Goal: Leave review/rating: Share an evaluation or opinion about a product, service, or content

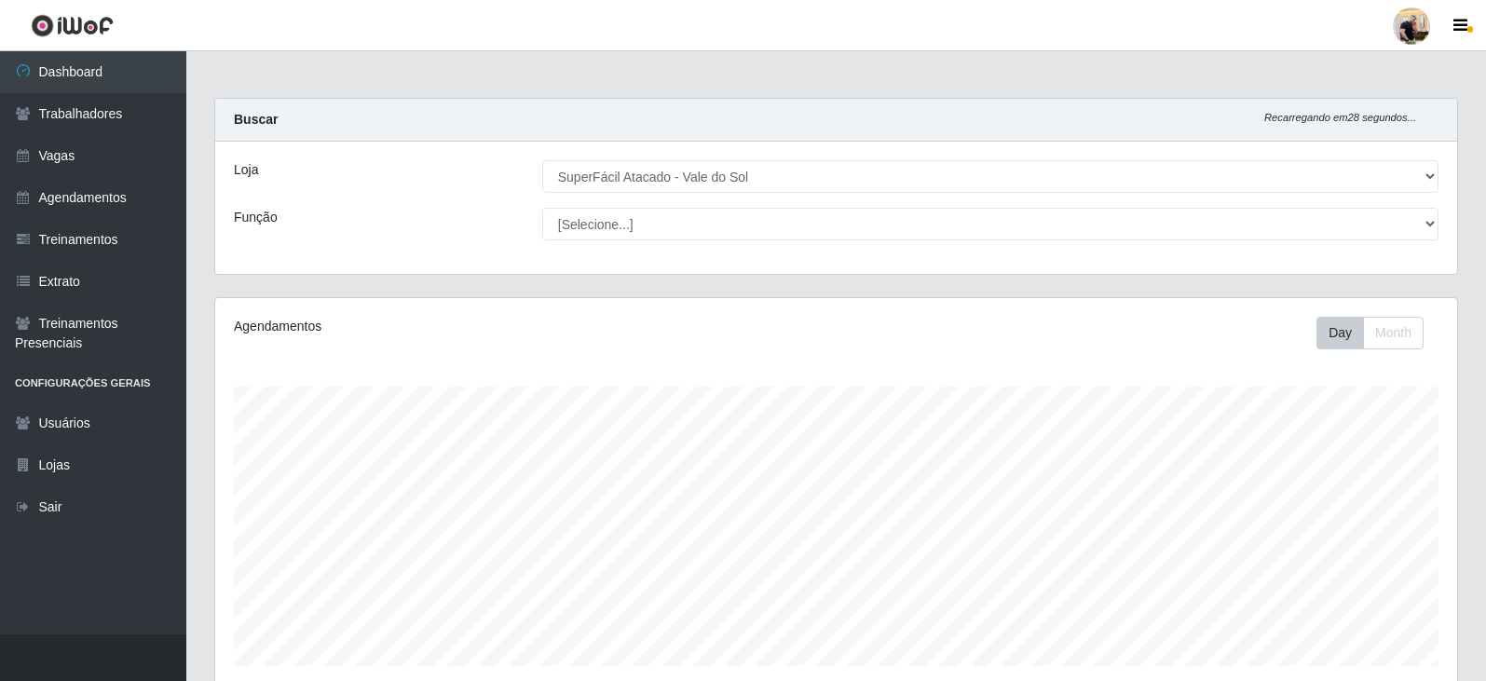
select select "502"
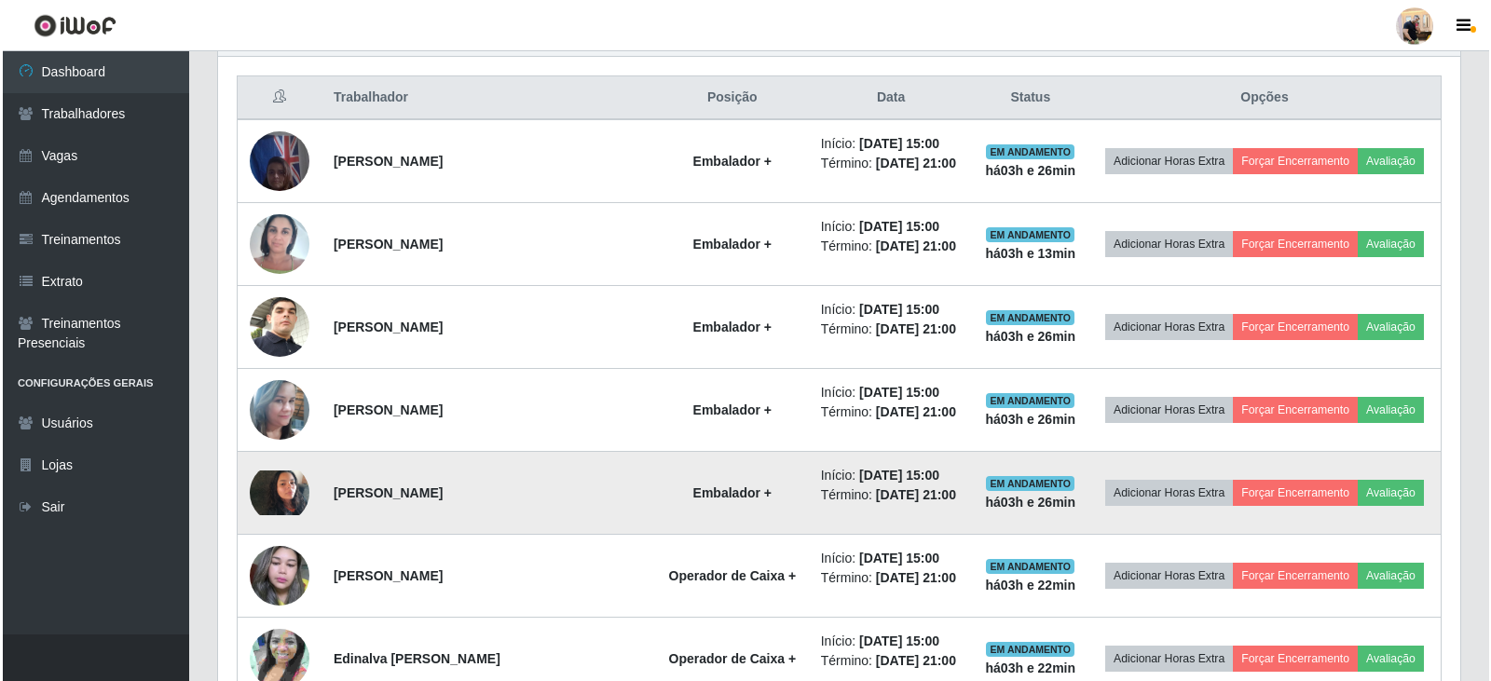
scroll to position [743, 0]
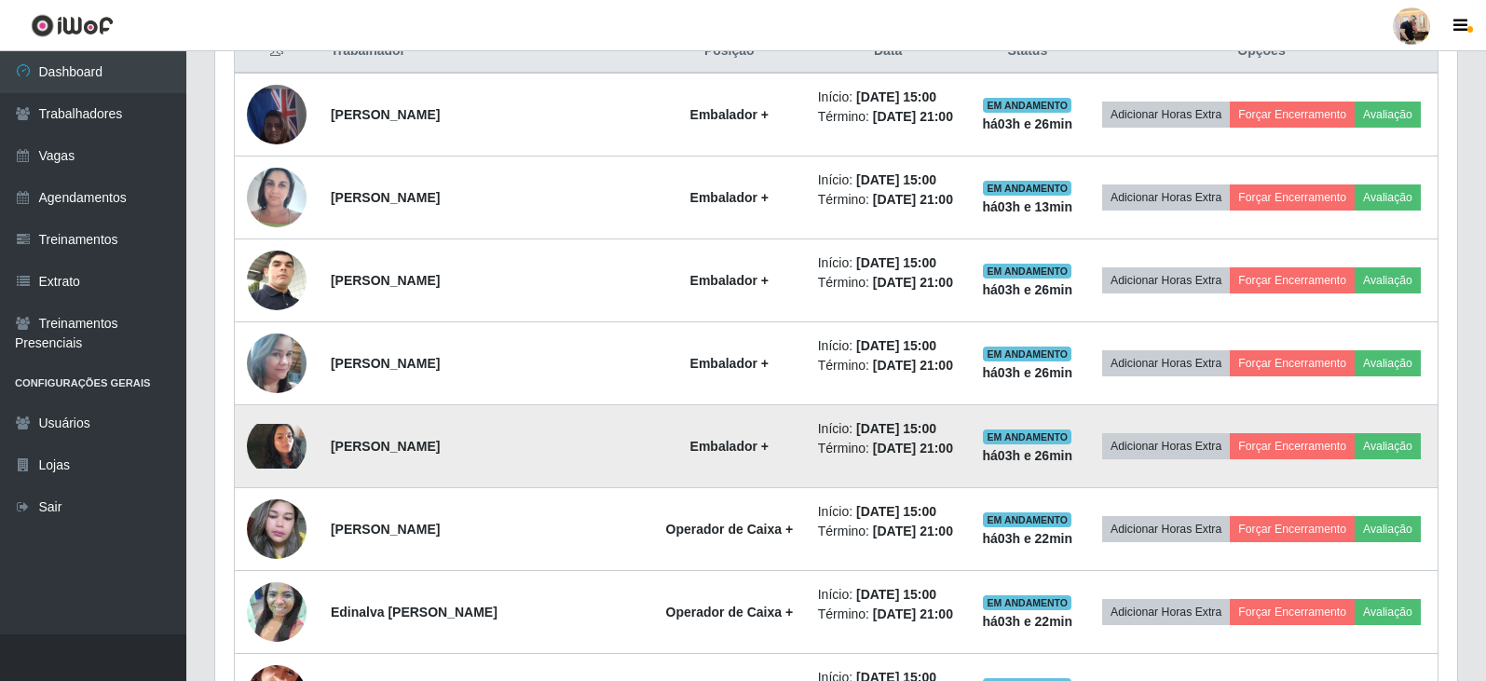
click at [268, 449] on img at bounding box center [277, 446] width 60 height 45
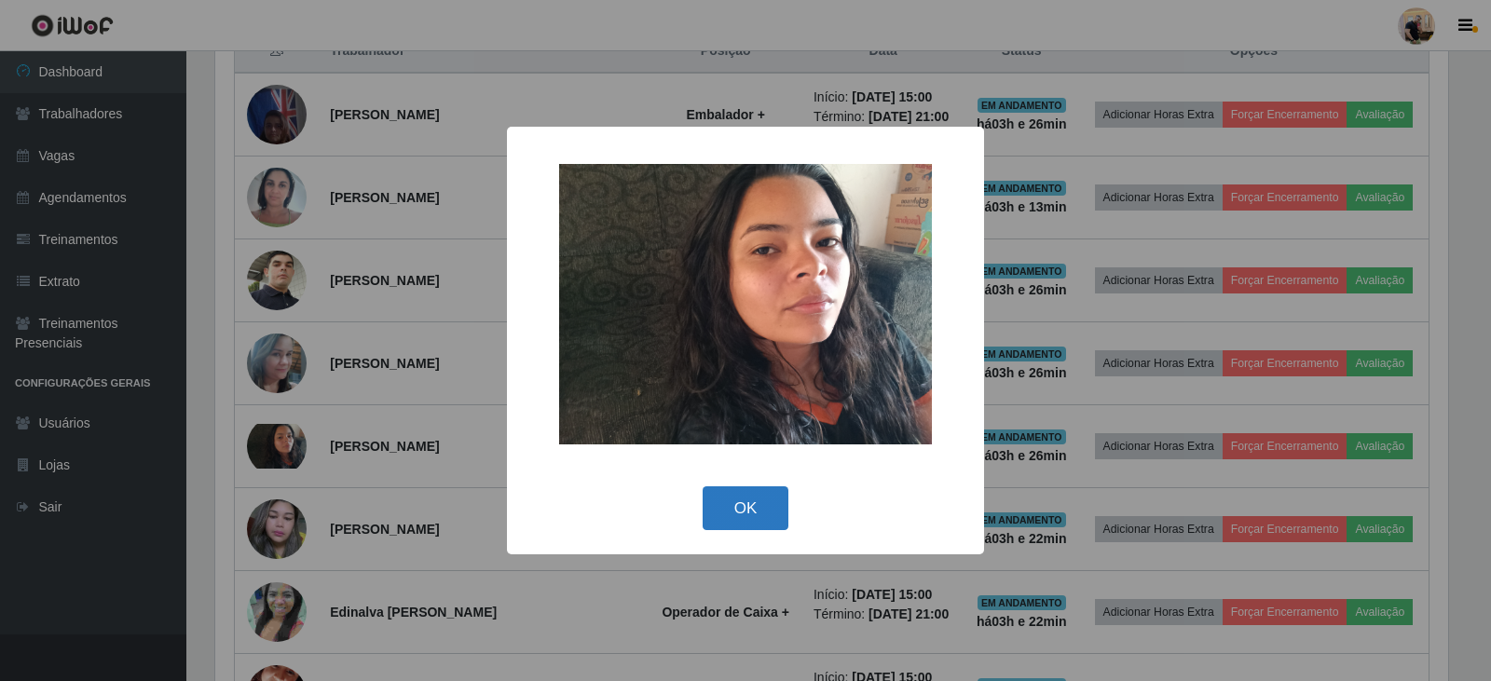
click at [771, 498] on button "OK" at bounding box center [745, 508] width 87 height 44
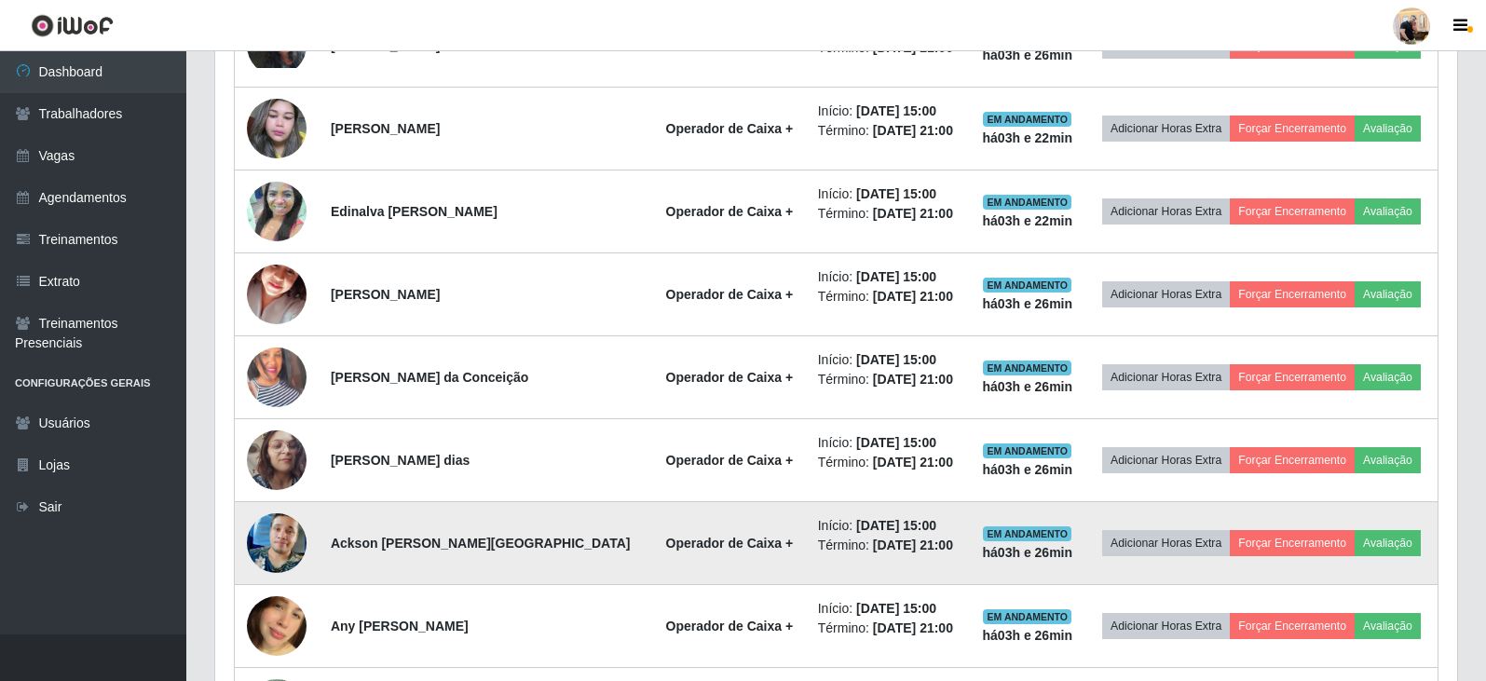
scroll to position [1303, 0]
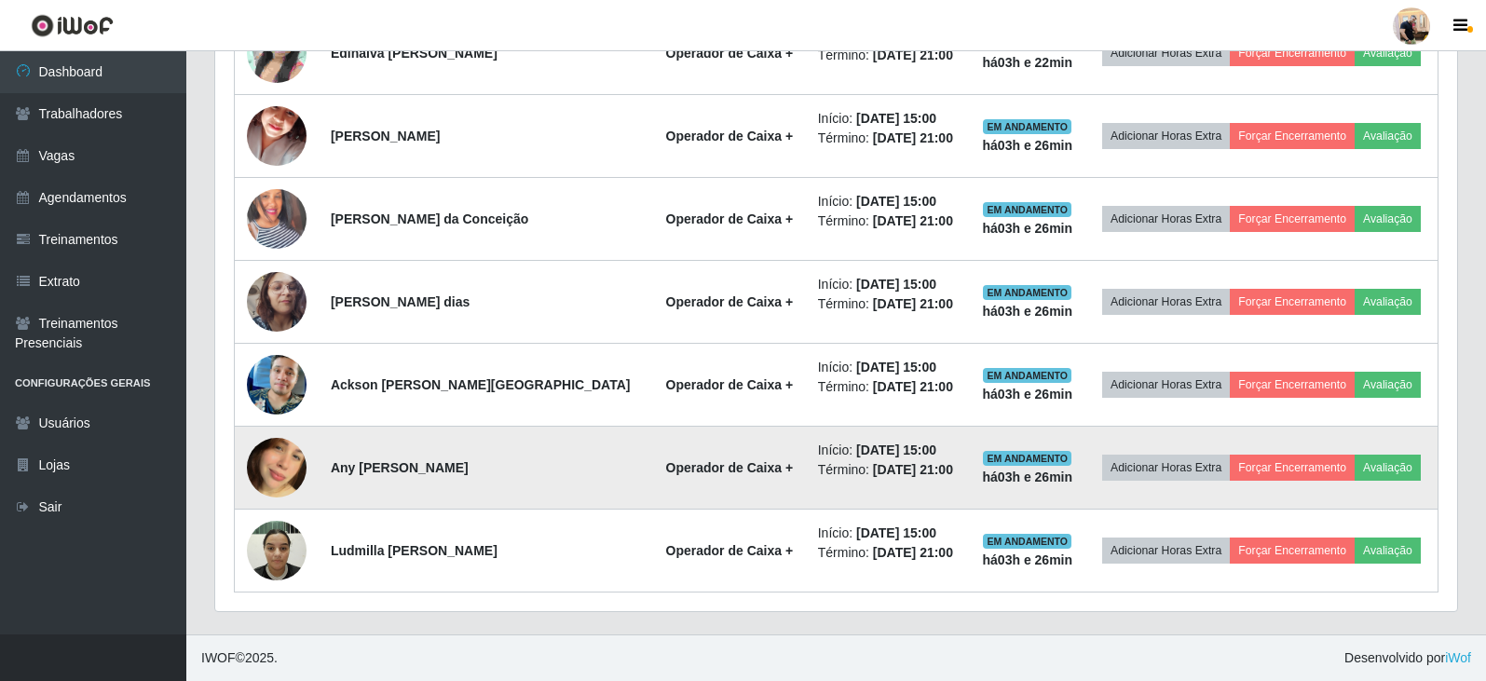
click at [282, 471] on img at bounding box center [277, 468] width 60 height 106
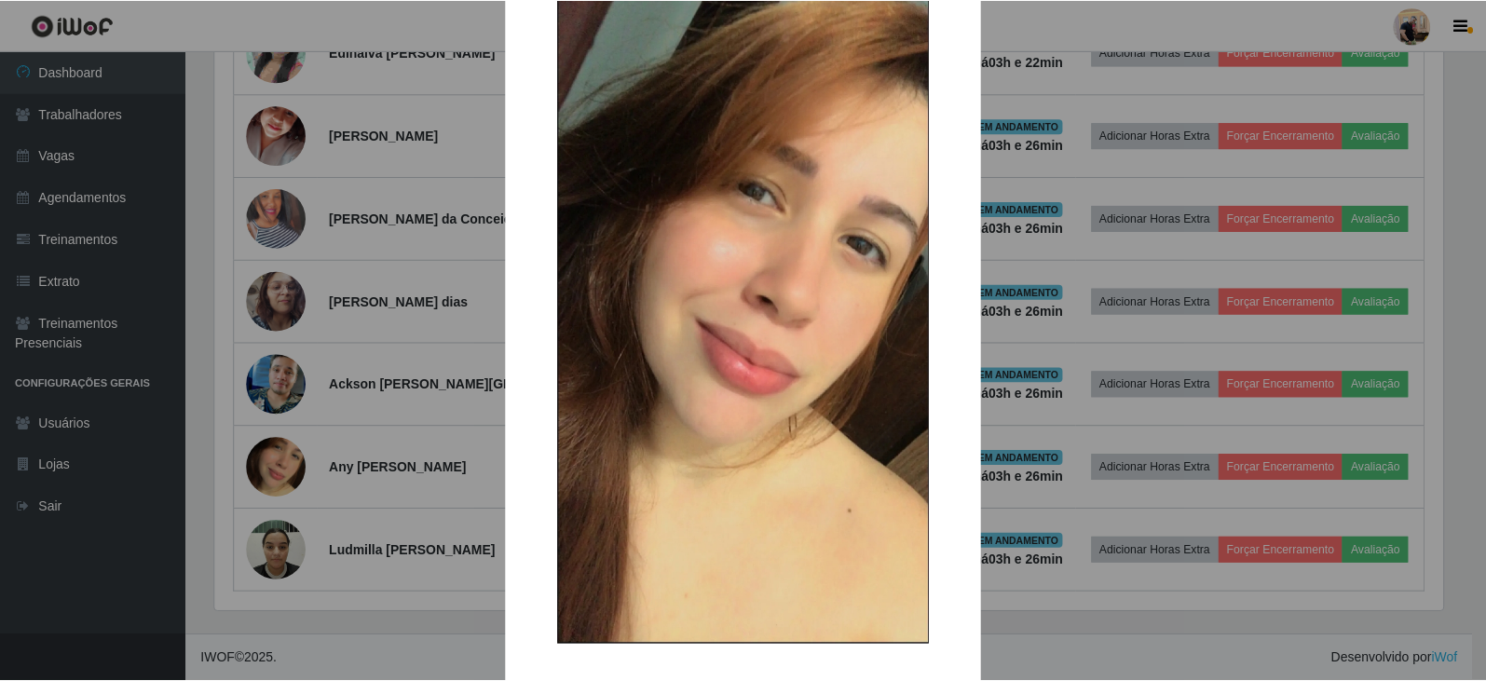
scroll to position [144, 0]
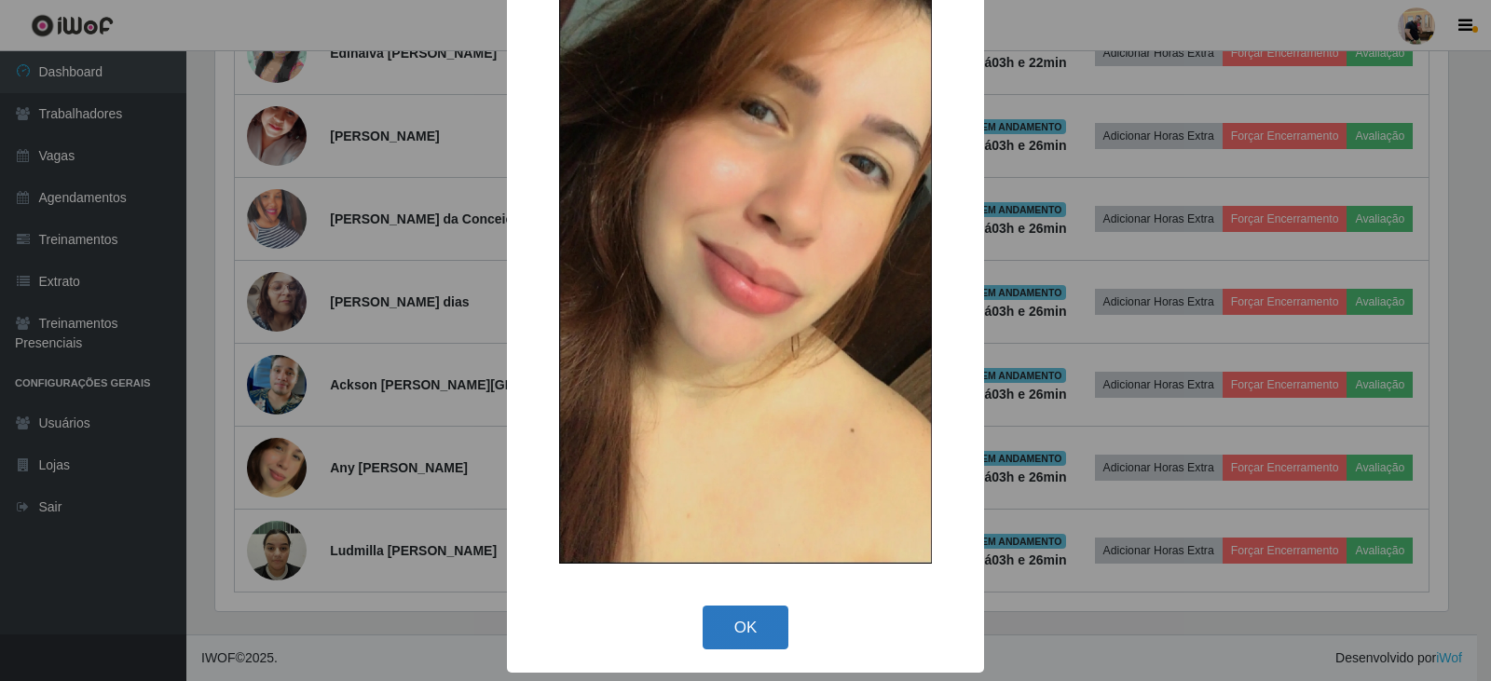
click at [739, 630] on button "OK" at bounding box center [745, 628] width 87 height 44
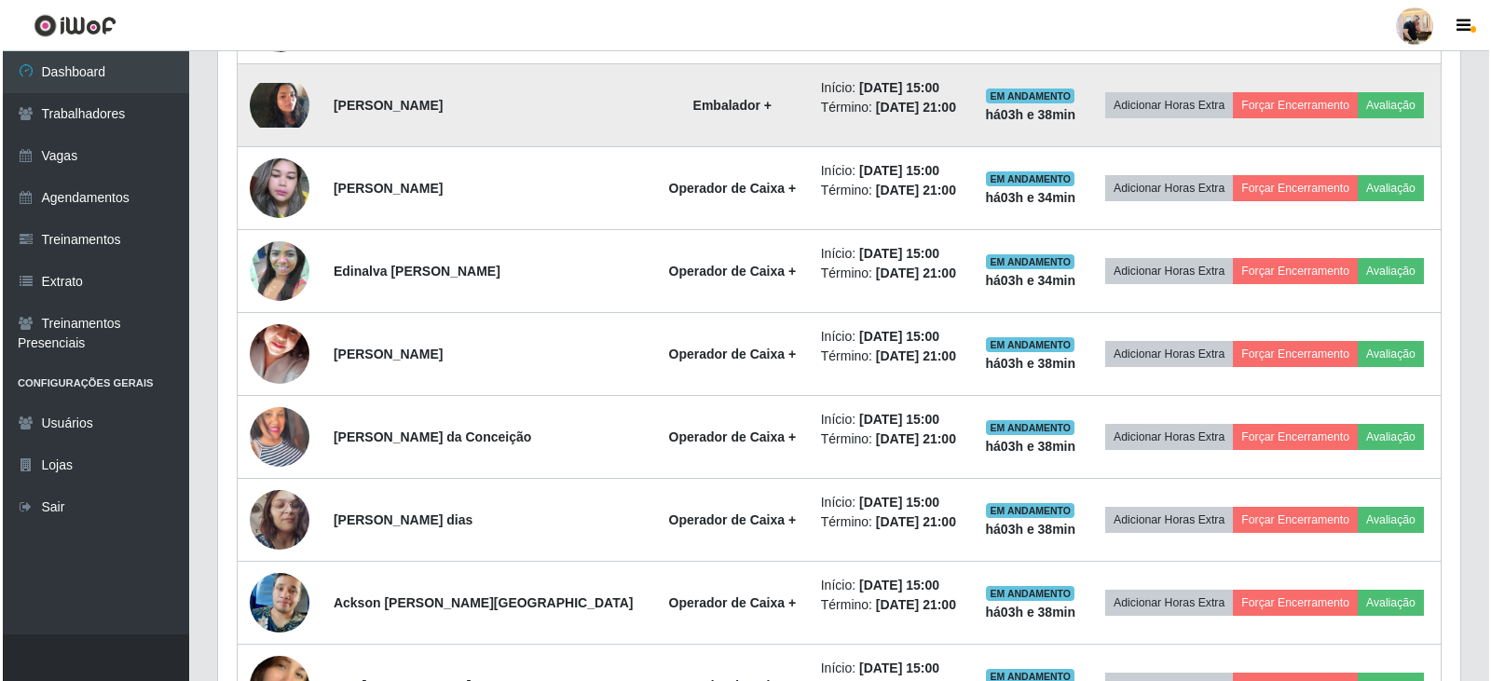
scroll to position [1116, 0]
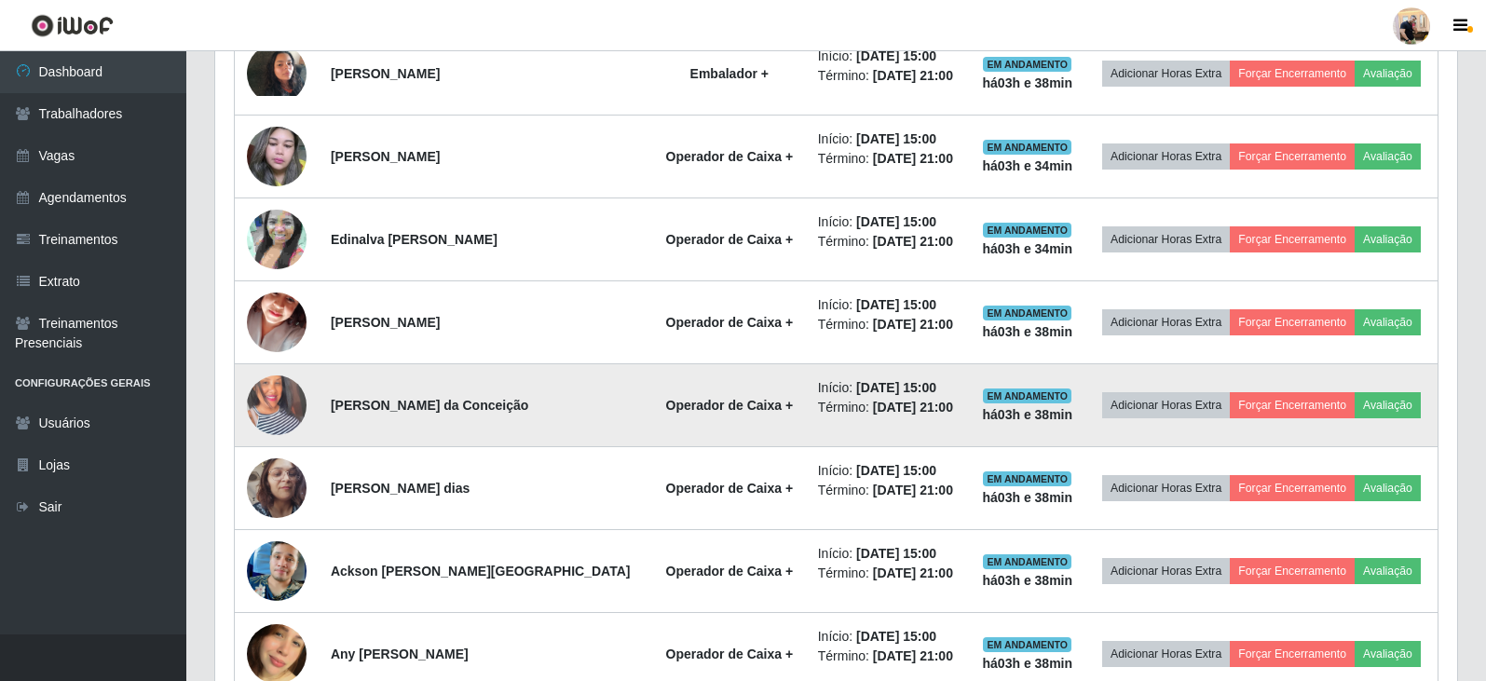
click at [269, 402] on img at bounding box center [277, 405] width 60 height 106
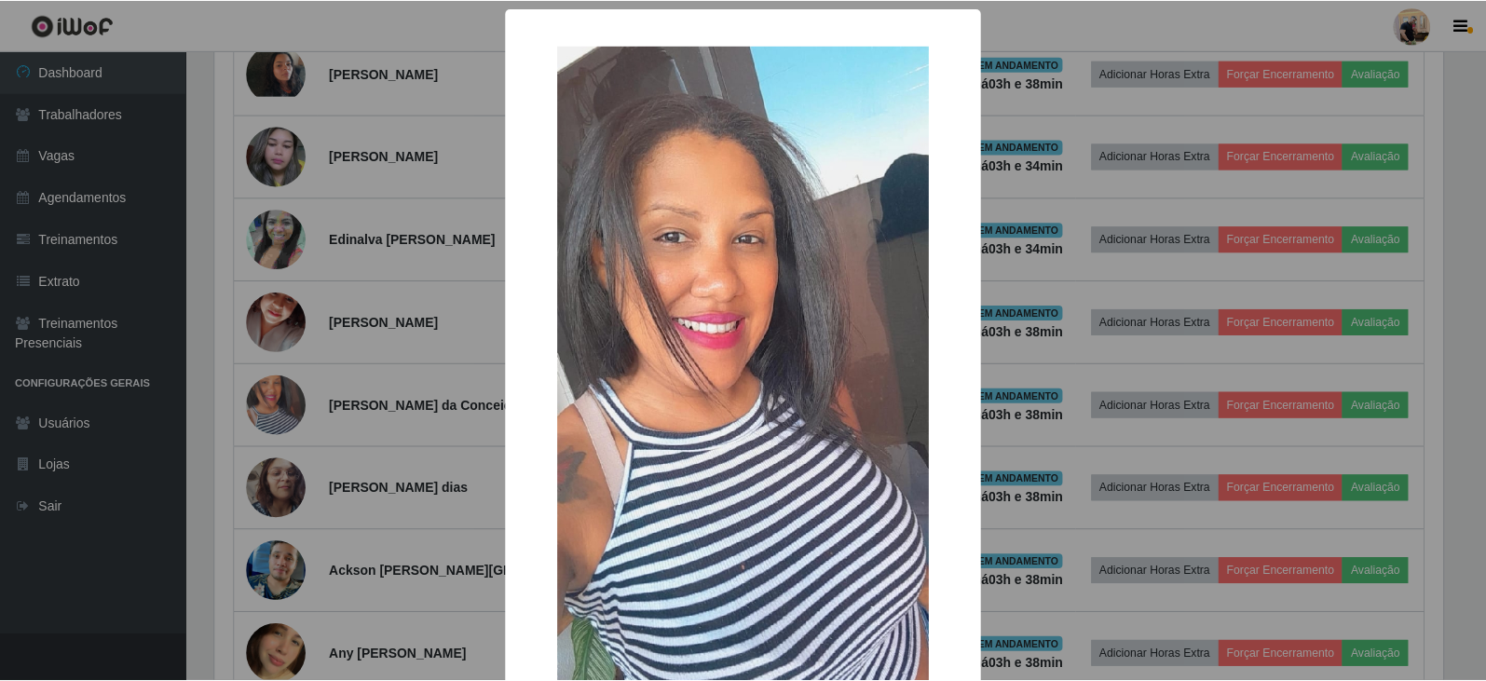
scroll to position [144, 0]
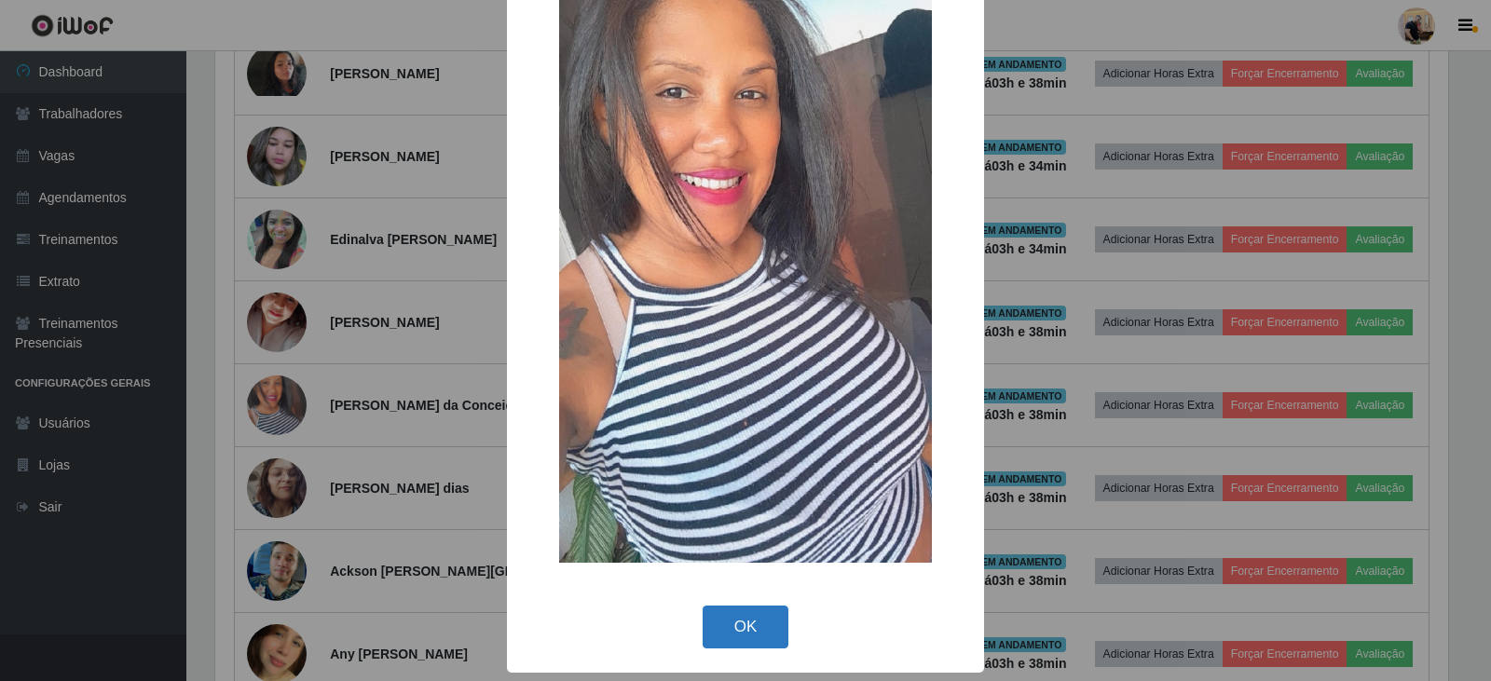
click at [748, 607] on button "OK" at bounding box center [745, 628] width 87 height 44
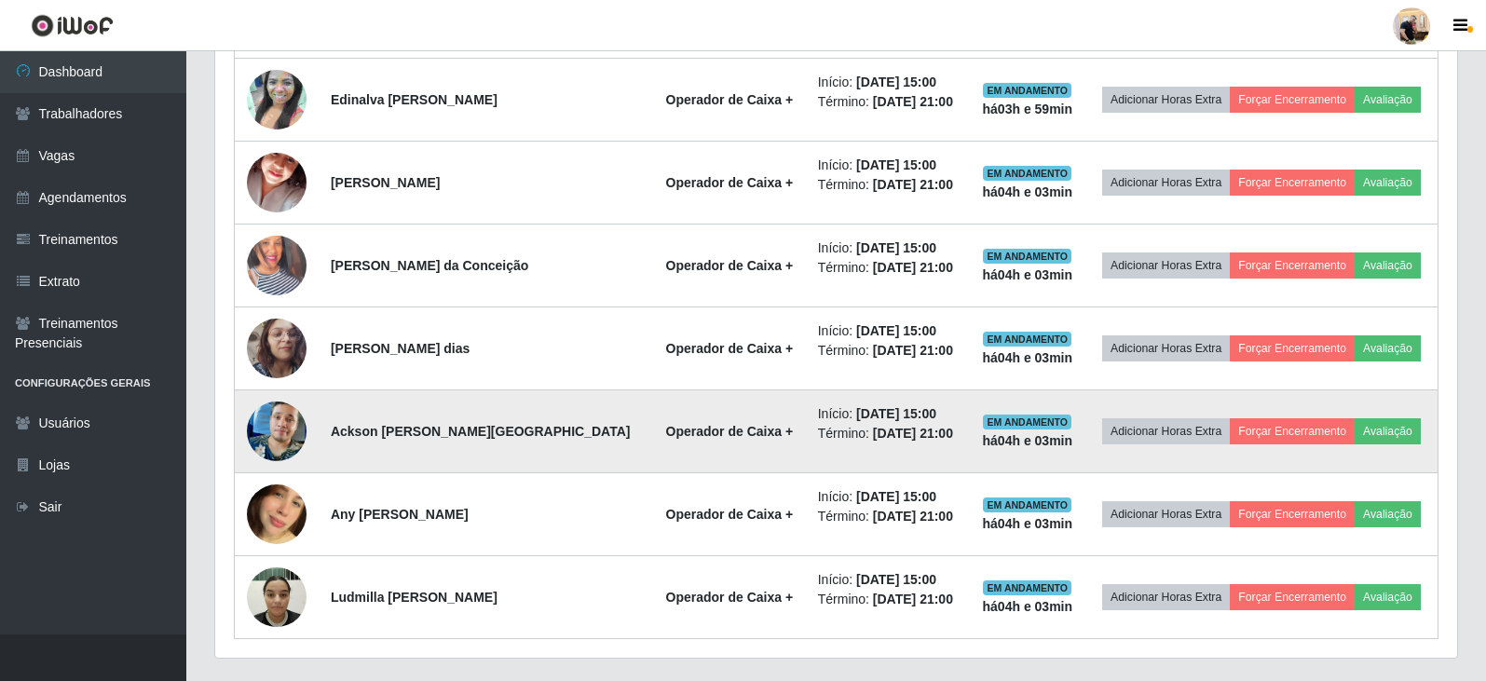
scroll to position [1303, 0]
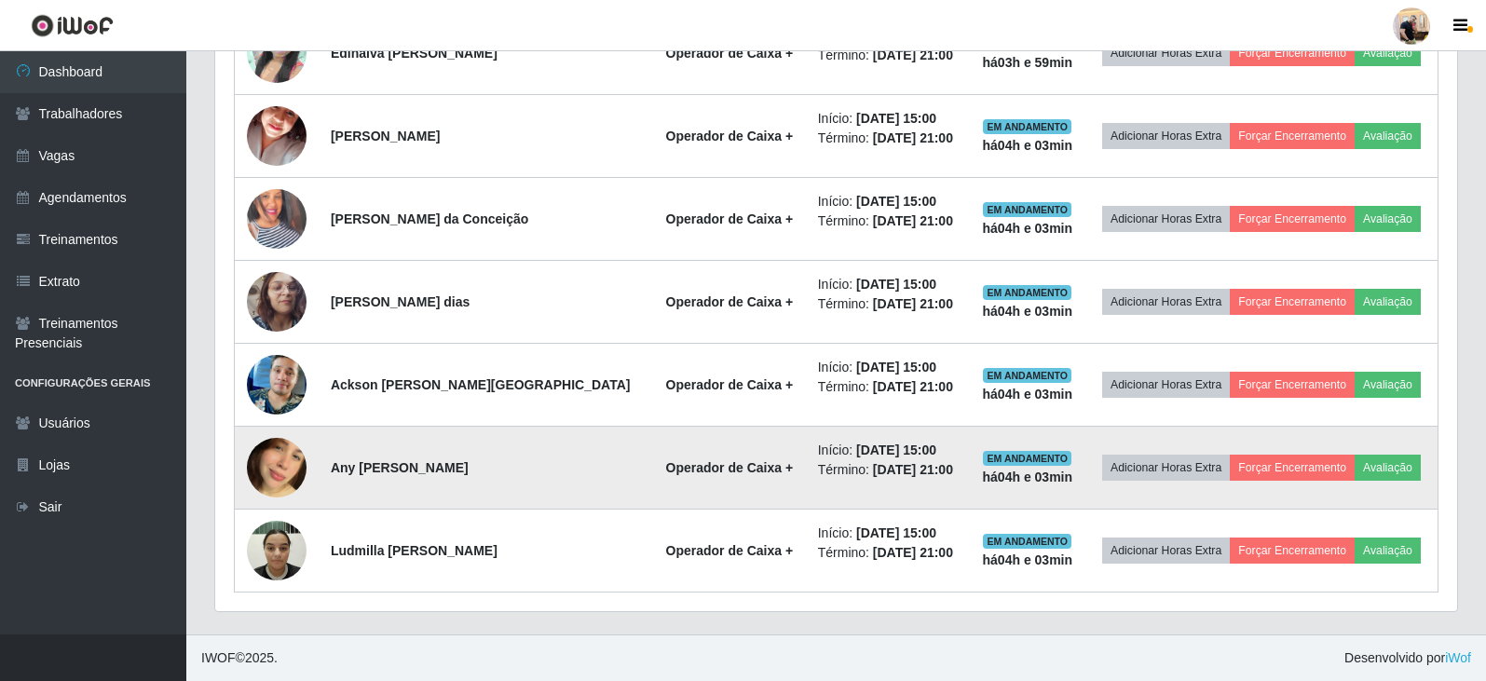
click at [277, 461] on img at bounding box center [277, 468] width 60 height 106
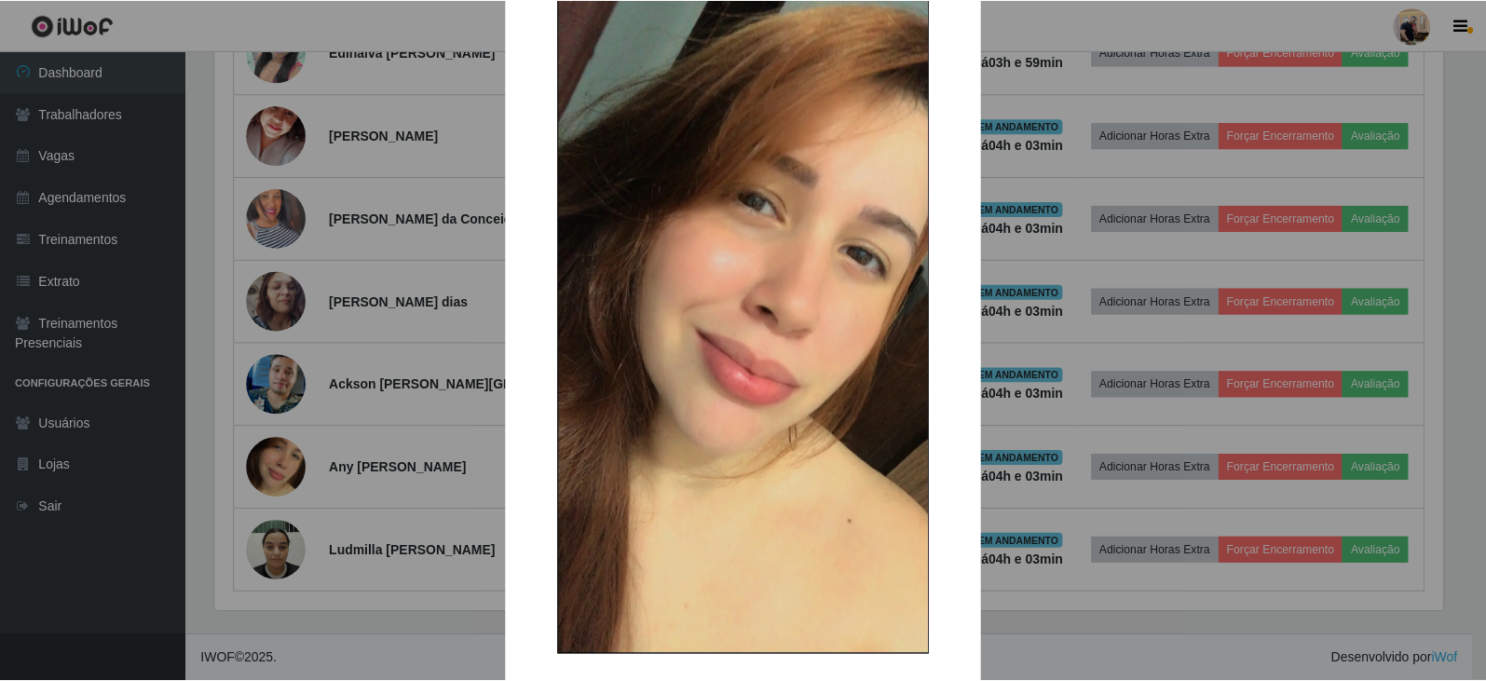
scroll to position [144, 0]
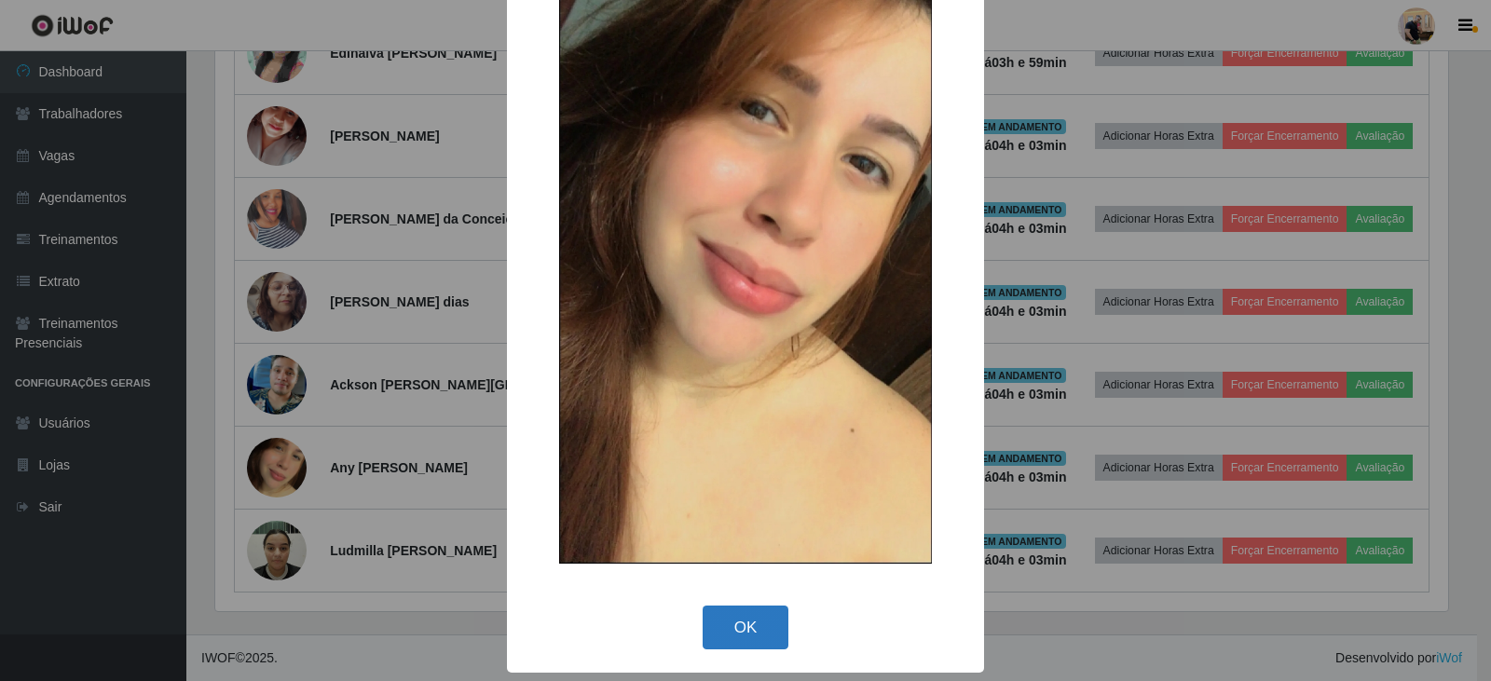
drag, startPoint x: 715, startPoint y: 651, endPoint x: 714, endPoint y: 623, distance: 28.0
click at [715, 648] on div "OK Cancel" at bounding box center [745, 627] width 440 height 53
click at [714, 623] on button "OK" at bounding box center [745, 628] width 87 height 44
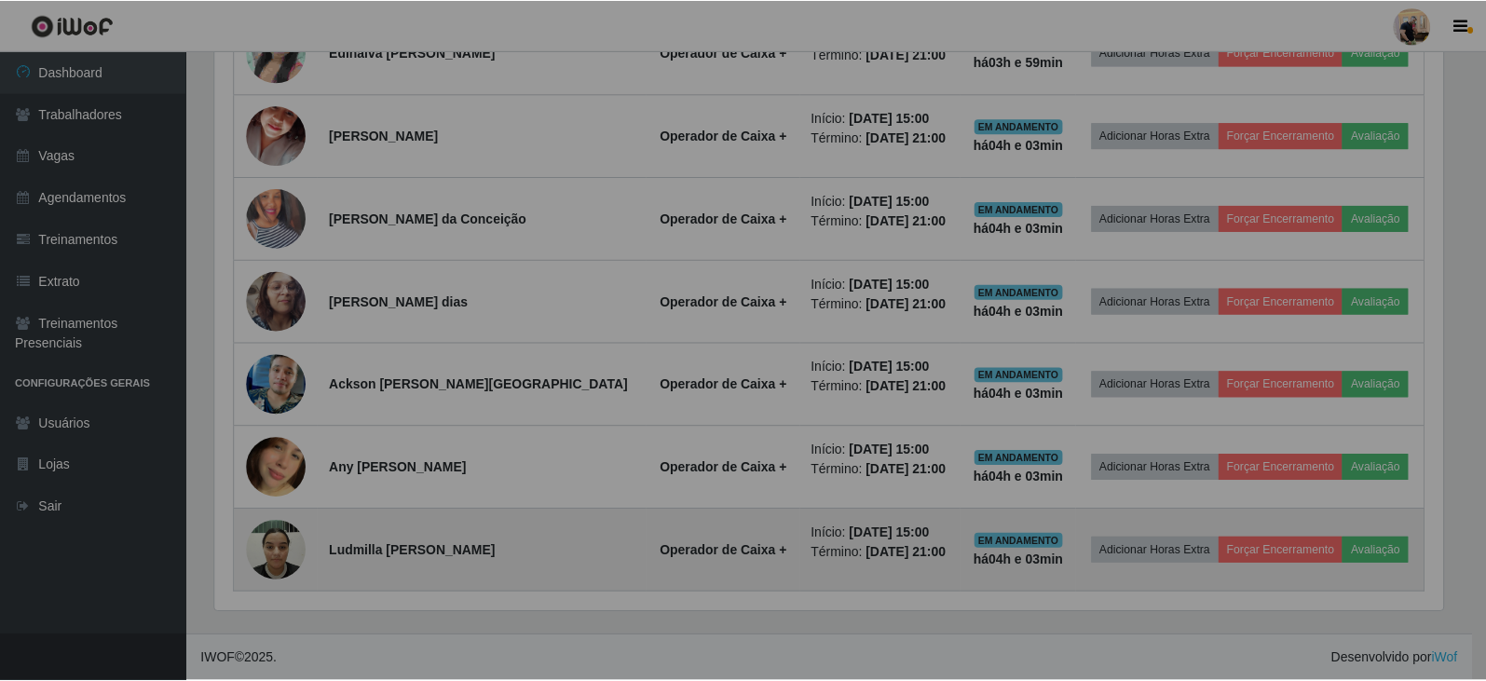
scroll to position [387, 1242]
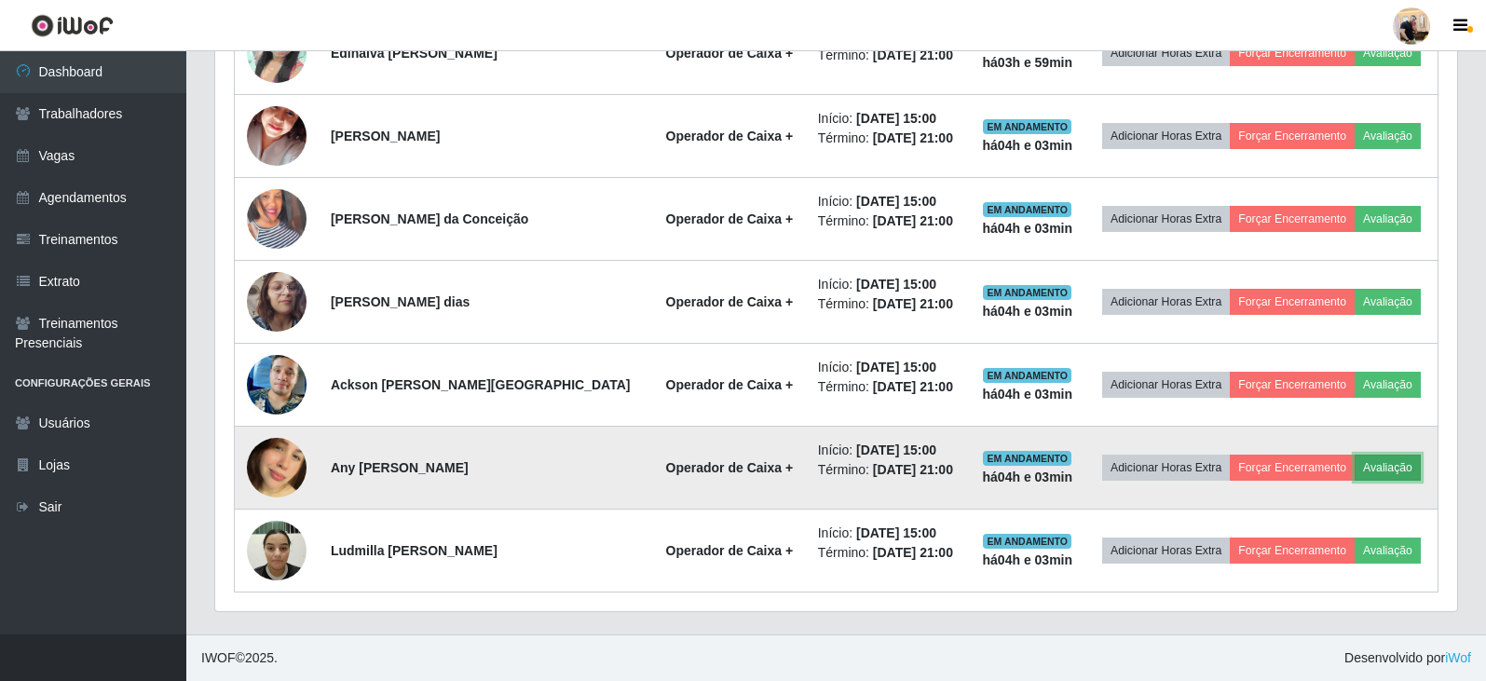
click at [1371, 470] on button "Avaliação" at bounding box center [1388, 468] width 66 height 26
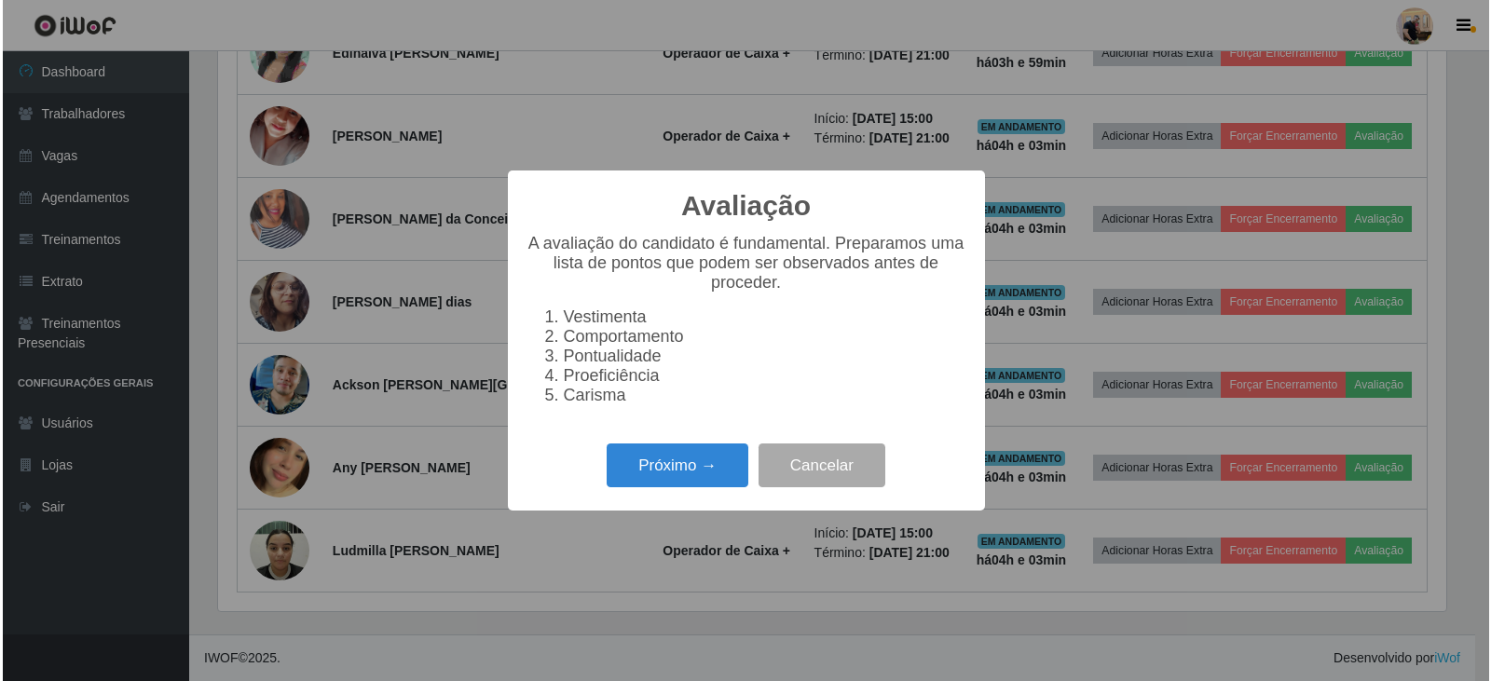
scroll to position [387, 1233]
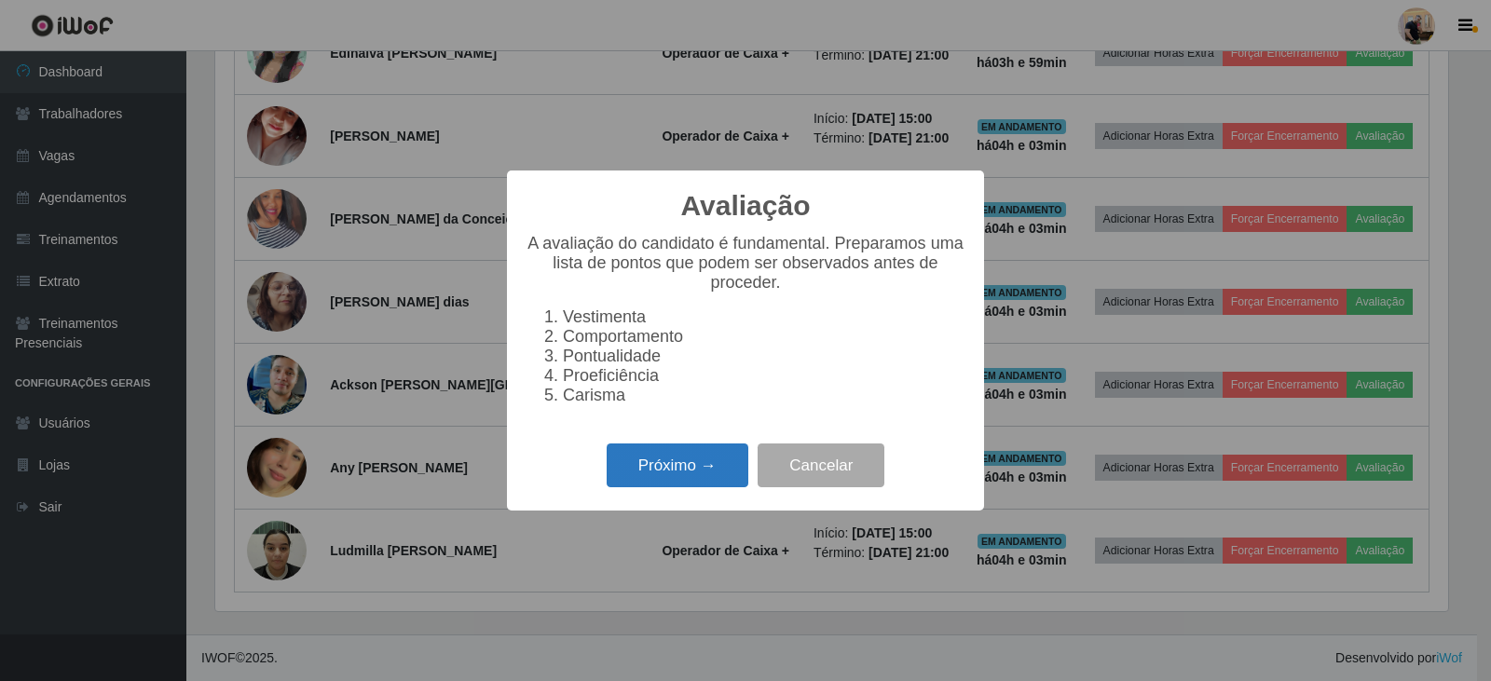
click at [672, 485] on button "Próximo →" at bounding box center [678, 465] width 142 height 44
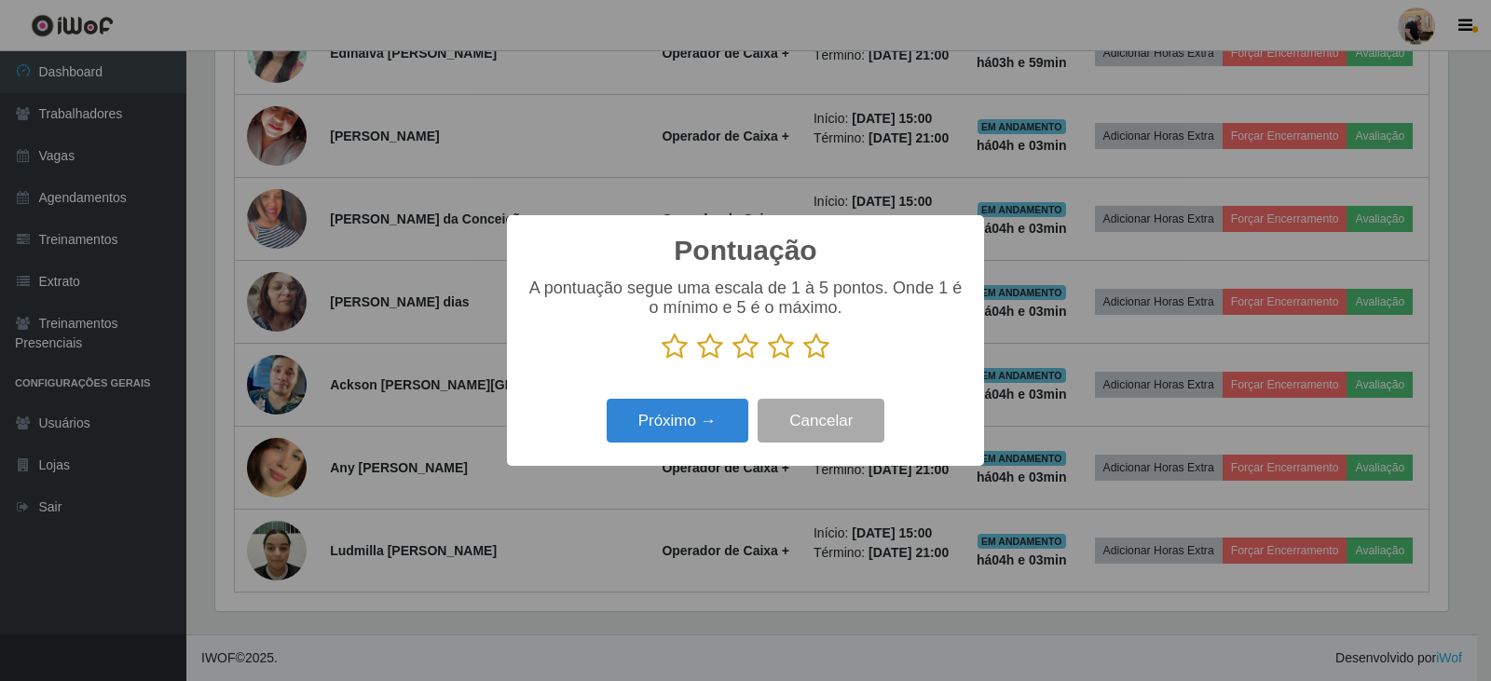
click at [710, 353] on icon at bounding box center [710, 347] width 26 height 28
click at [697, 361] on input "radio" at bounding box center [697, 361] width 0 height 0
click at [710, 416] on button "Próximo →" at bounding box center [678, 421] width 142 height 44
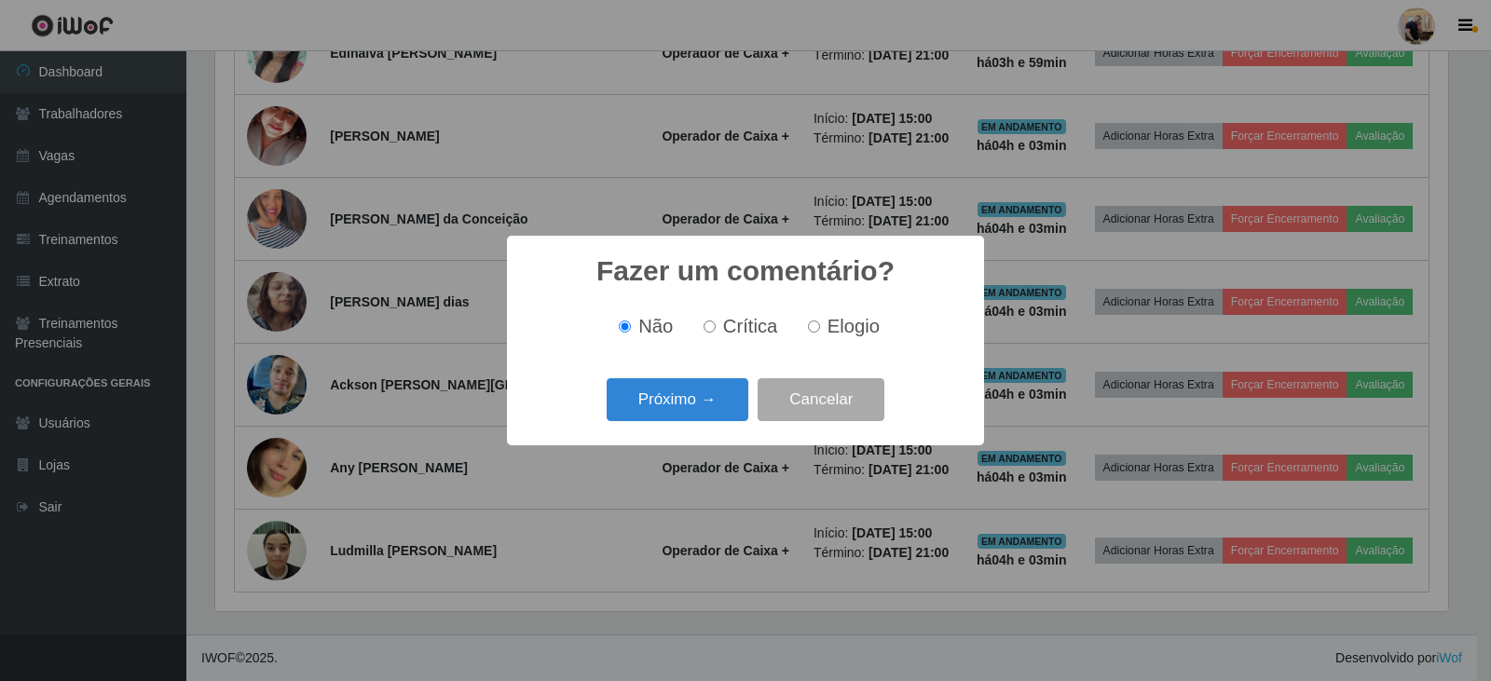
click at [715, 328] on input "Crítica" at bounding box center [709, 327] width 12 height 12
radio input "true"
click at [651, 403] on button "Próximo →" at bounding box center [678, 400] width 142 height 44
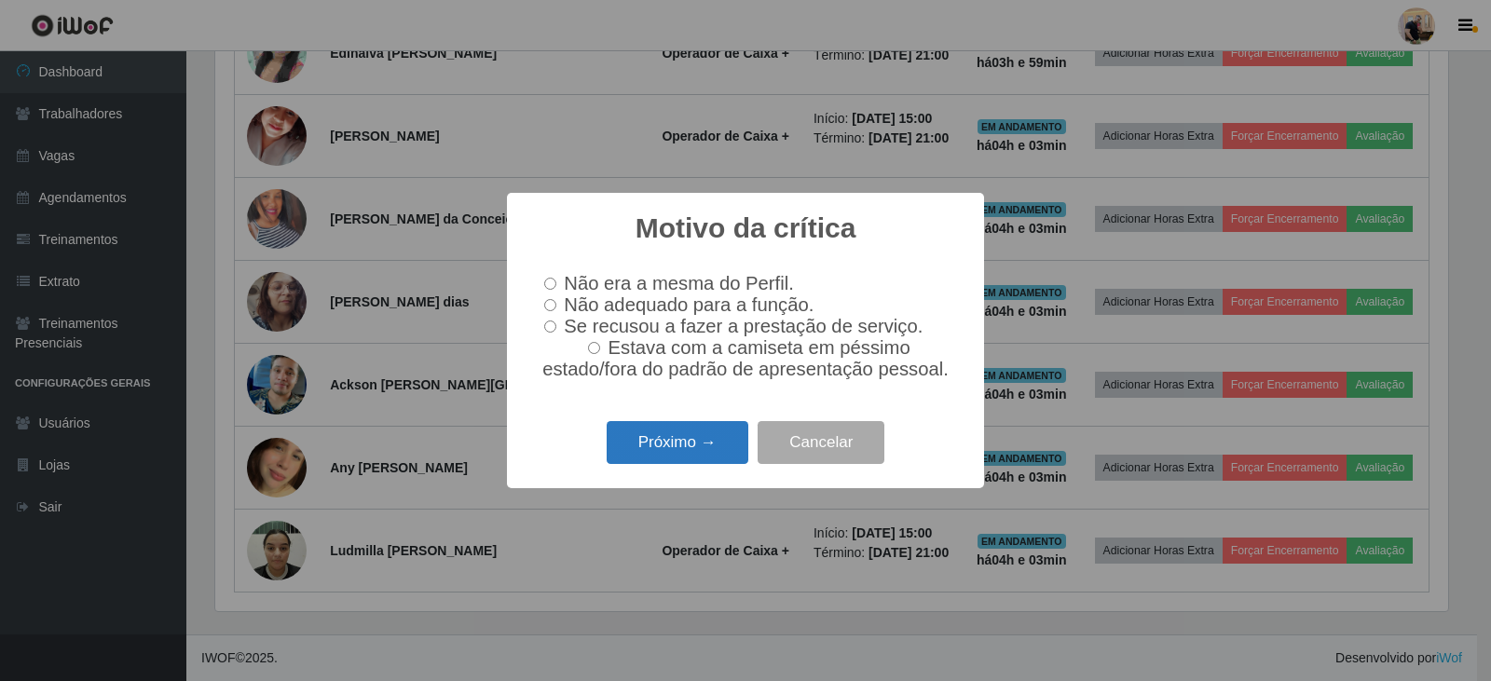
click at [701, 453] on button "Próximo →" at bounding box center [678, 443] width 142 height 44
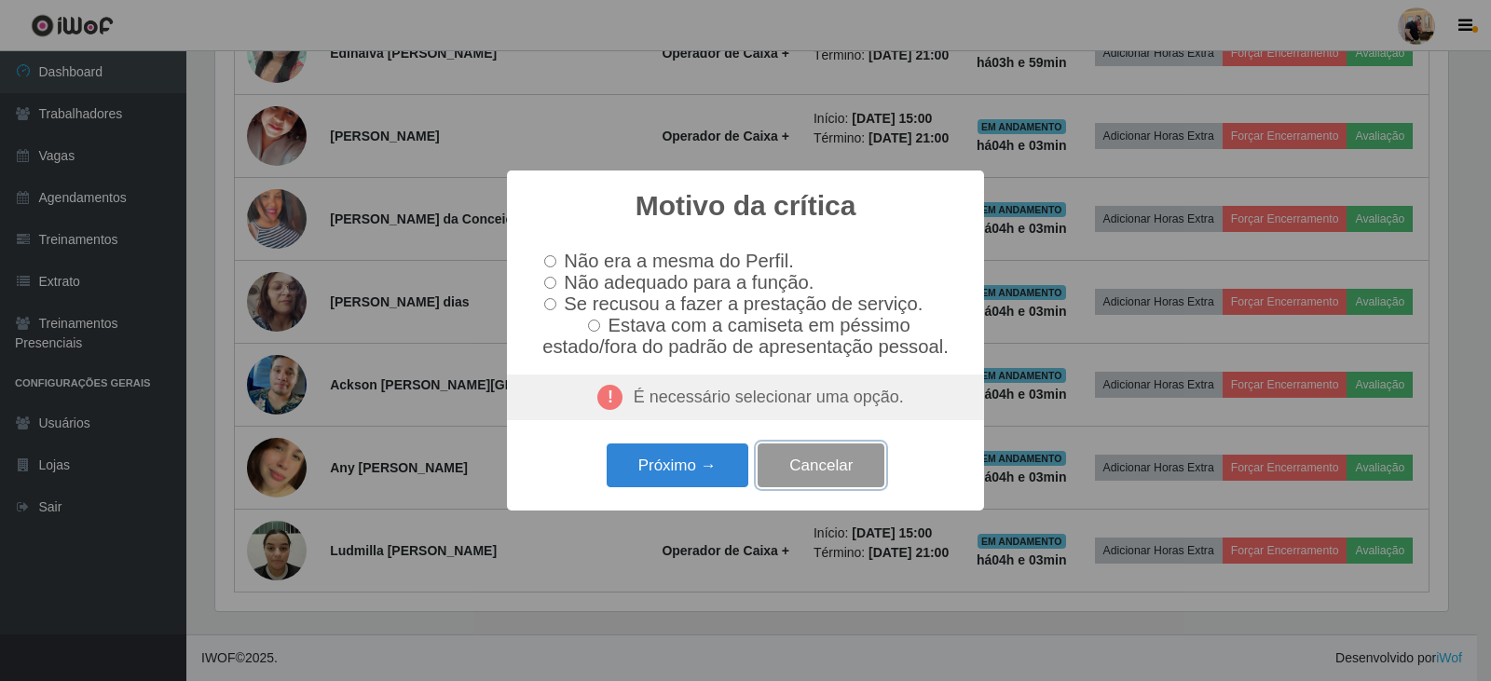
click at [819, 473] on button "Cancelar" at bounding box center [820, 465] width 127 height 44
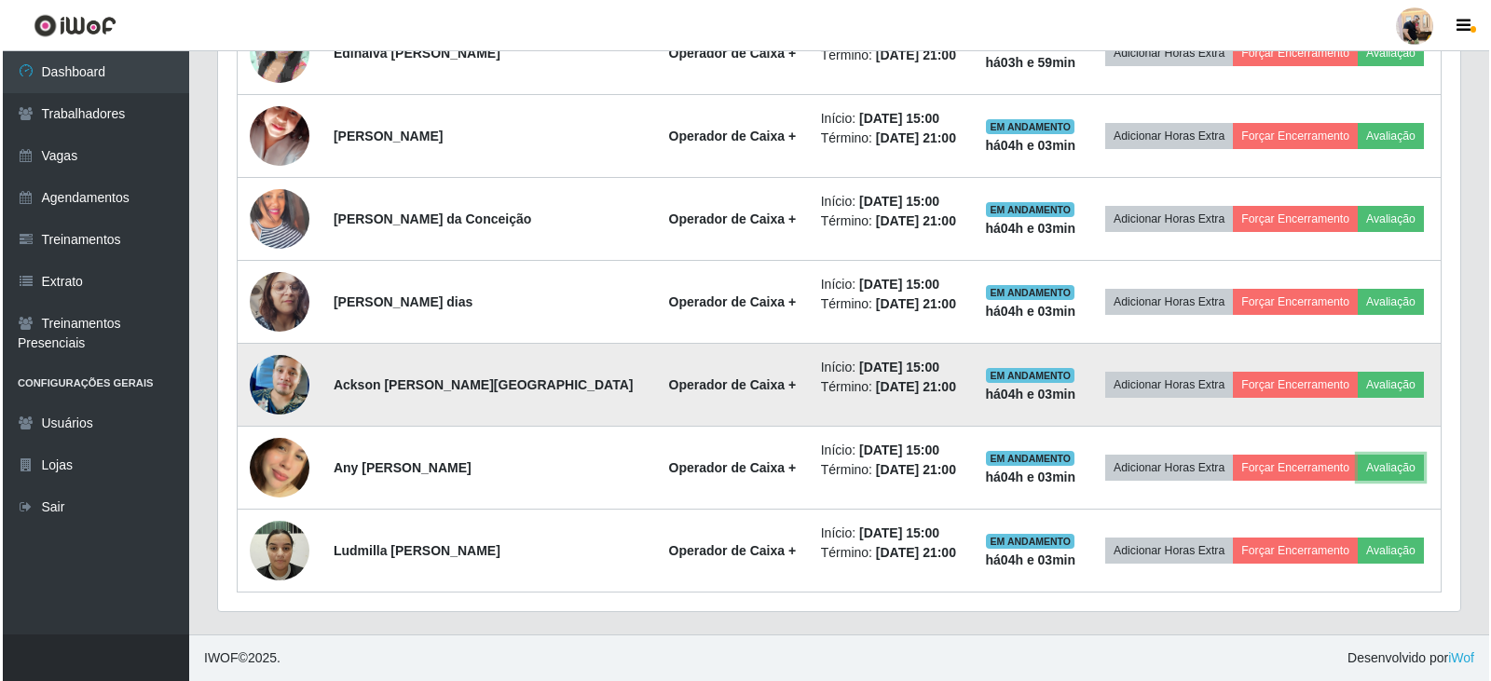
scroll to position [387, 1242]
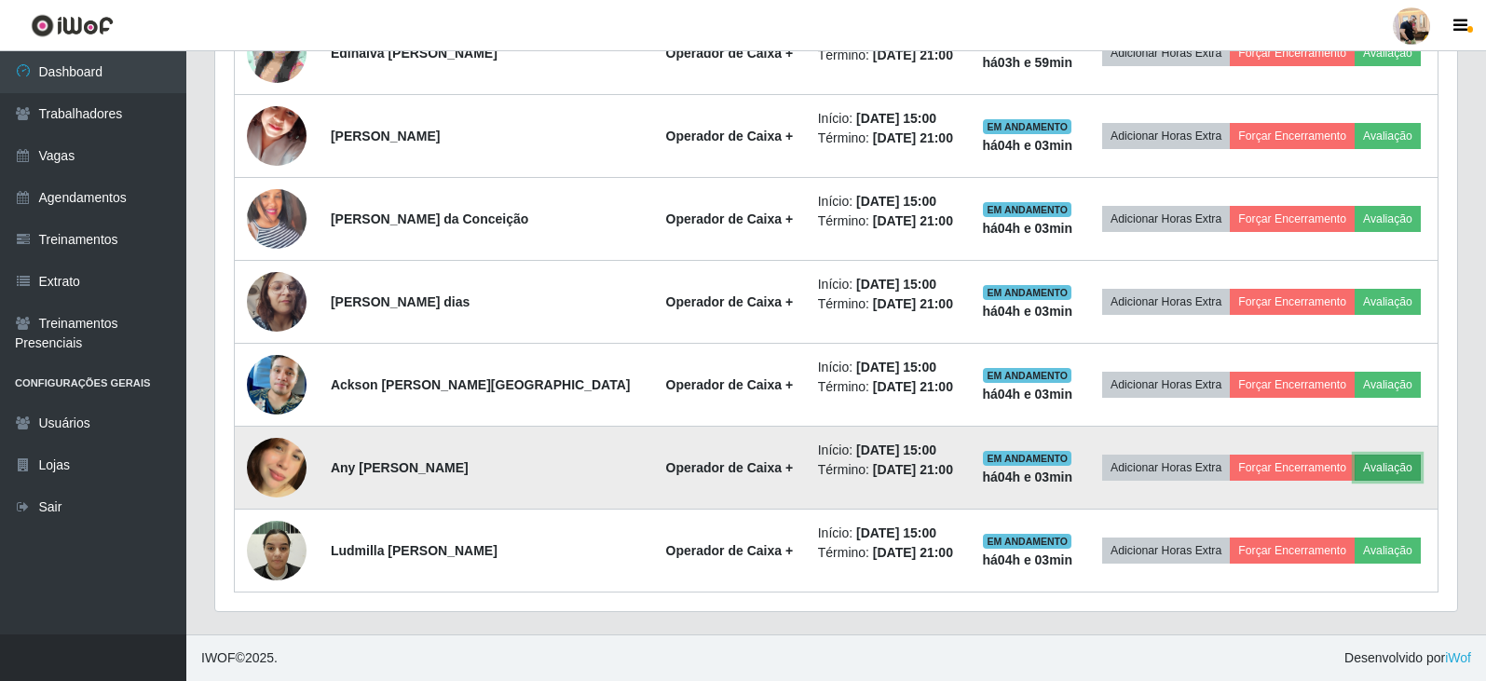
click at [1397, 458] on button "Avaliação" at bounding box center [1388, 468] width 66 height 26
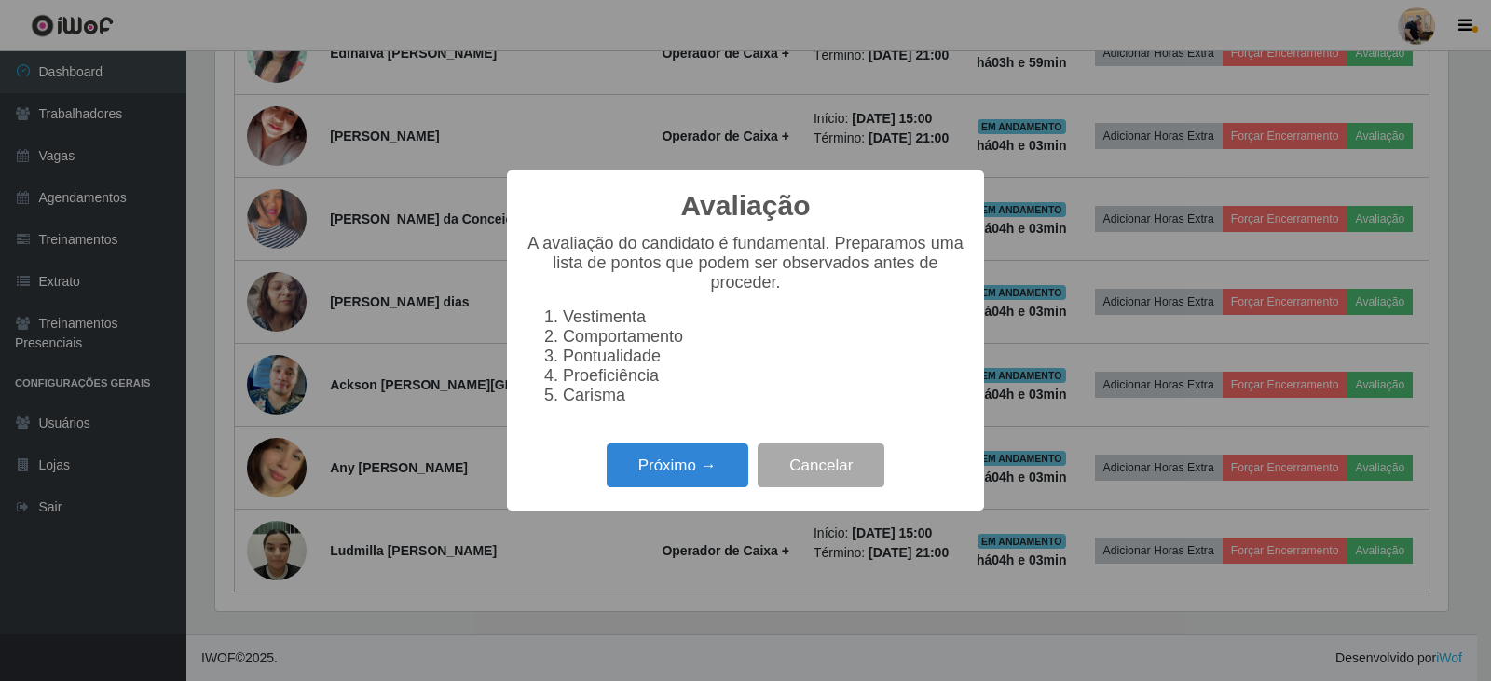
scroll to position [387, 1233]
click at [709, 482] on button "Próximo →" at bounding box center [678, 465] width 142 height 44
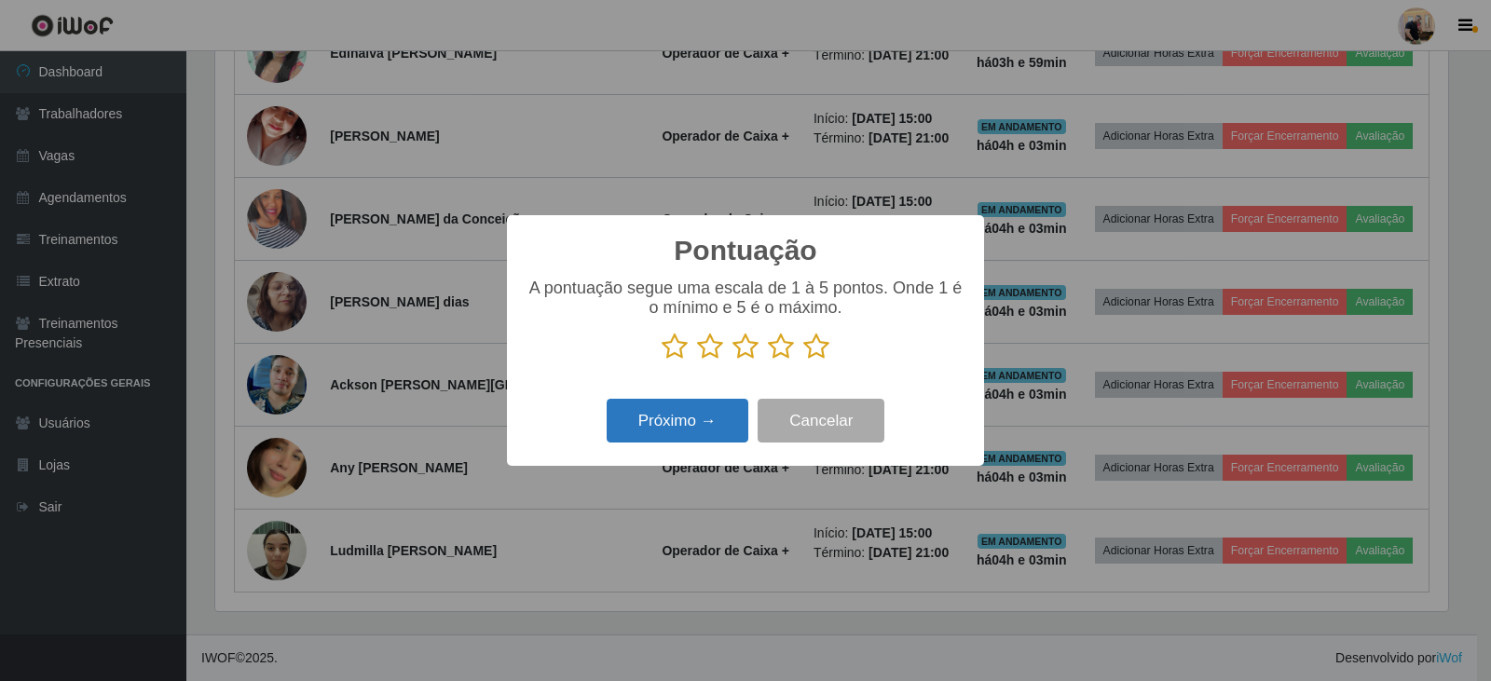
click at [710, 421] on button "Próximo →" at bounding box center [678, 421] width 142 height 44
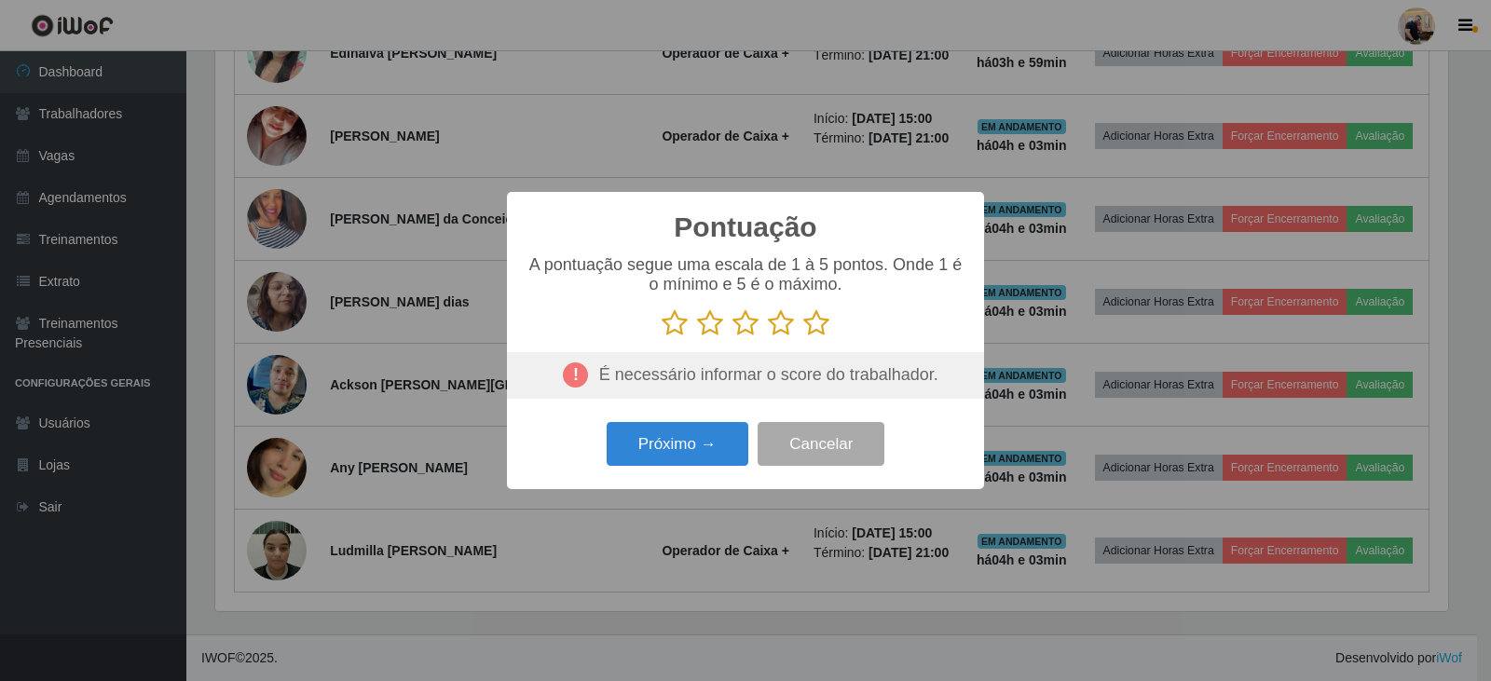
click at [741, 329] on icon at bounding box center [745, 323] width 26 height 28
click at [732, 337] on input "radio" at bounding box center [732, 337] width 0 height 0
click at [729, 443] on button "Próximo →" at bounding box center [678, 444] width 142 height 44
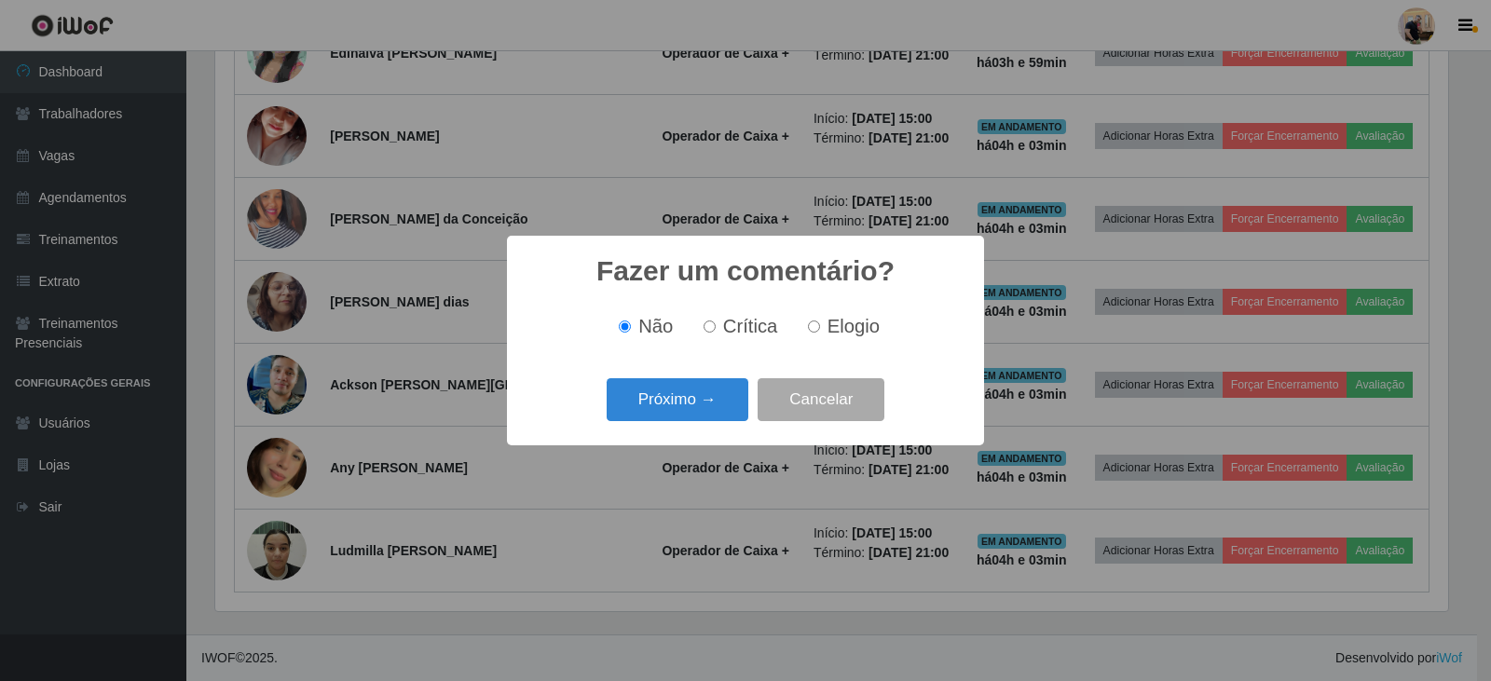
click at [814, 328] on input "Elogio" at bounding box center [814, 327] width 12 height 12
radio input "true"
click at [673, 407] on button "Próximo →" at bounding box center [678, 400] width 142 height 44
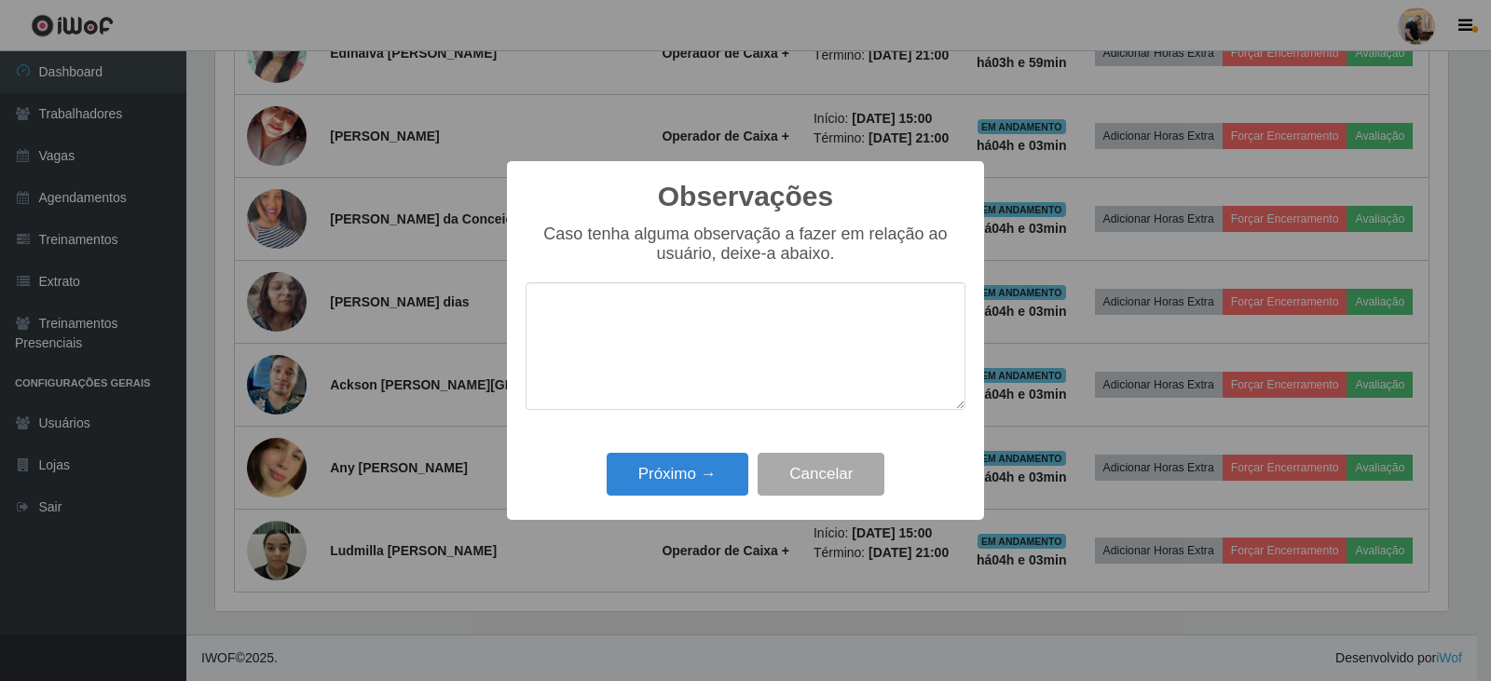
click at [630, 322] on textarea at bounding box center [745, 346] width 440 height 128
click at [616, 317] on textarea at bounding box center [745, 346] width 440 height 128
click at [675, 323] on textarea at bounding box center [745, 346] width 440 height 128
type textarea "c"
drag, startPoint x: 686, startPoint y: 322, endPoint x: 543, endPoint y: 325, distance: 142.6
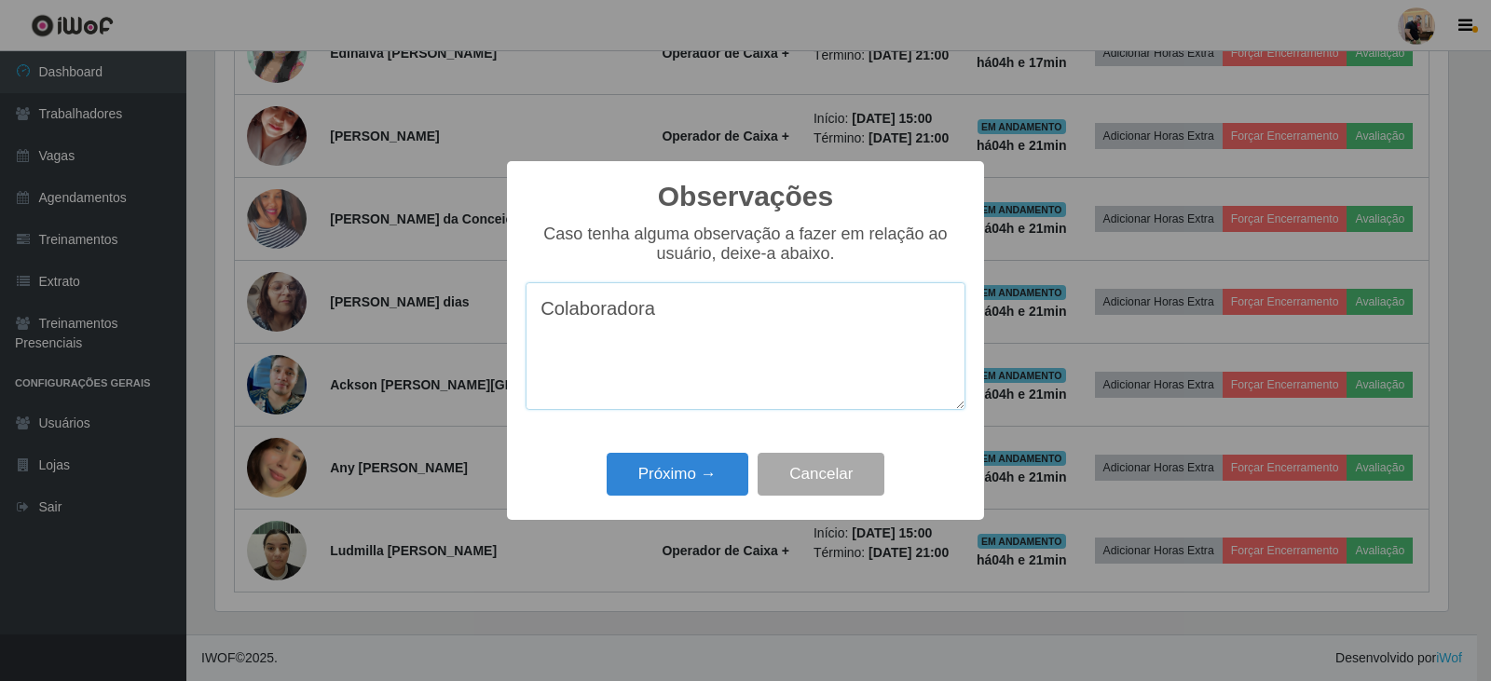
click at [543, 325] on textarea "Colaboradora" at bounding box center [745, 346] width 440 height 128
type textarea "u"
click at [777, 318] on textarea "Uso de celular na área de" at bounding box center [745, 346] width 440 height 128
click at [736, 327] on textarea "Uso de celular no PDV" at bounding box center [745, 346] width 440 height 128
click at [543, 318] on textarea "Uso de celular no PDV" at bounding box center [745, 346] width 440 height 128
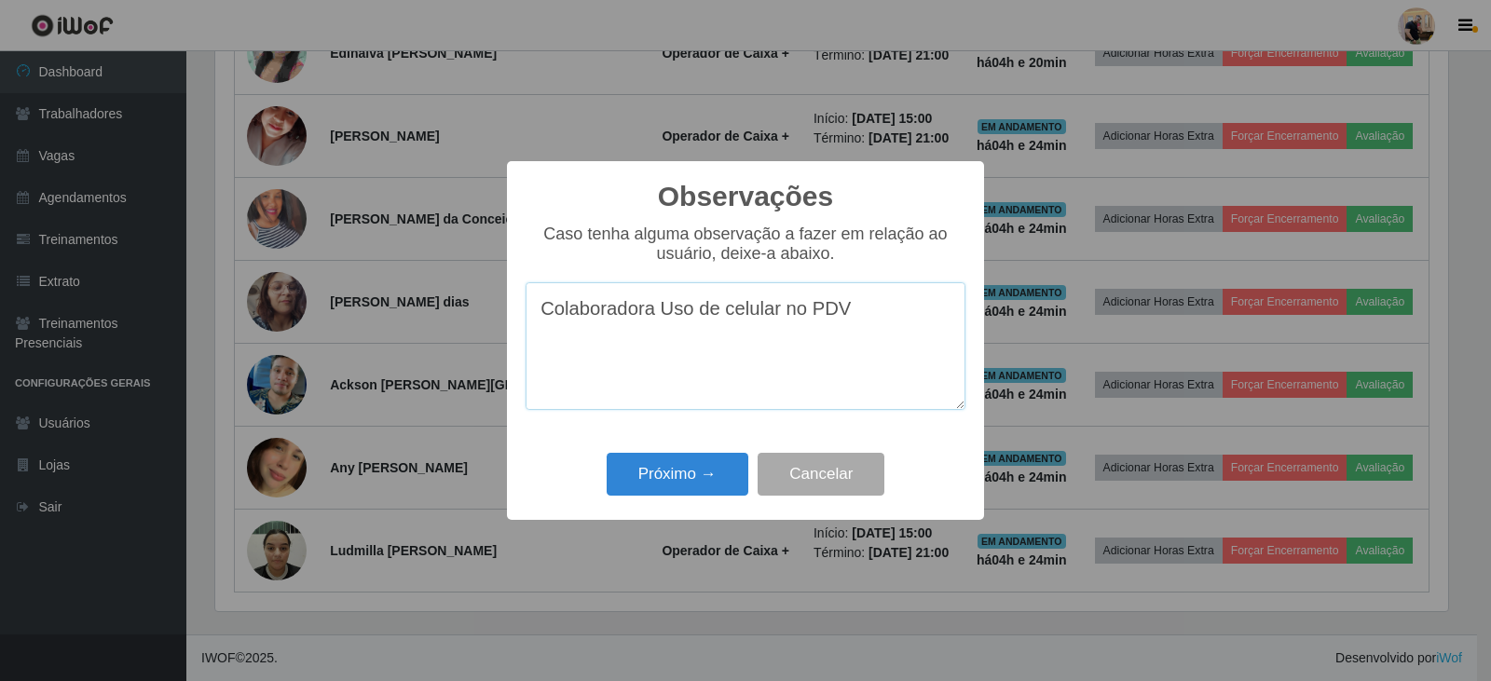
drag, startPoint x: 656, startPoint y: 319, endPoint x: 527, endPoint y: 317, distance: 128.6
click at [527, 317] on textarea "Colaboradora Uso de celular no PDV" at bounding box center [745, 346] width 440 height 128
click at [839, 315] on textarea "Uso de celular no PDV" at bounding box center [745, 346] width 440 height 128
click at [906, 309] on textarea "Uso de celular no PDV durante o expediente" at bounding box center [745, 346] width 440 height 128
click at [914, 316] on textarea "Uso de celular no PDV durante o expediente" at bounding box center [745, 346] width 440 height 128
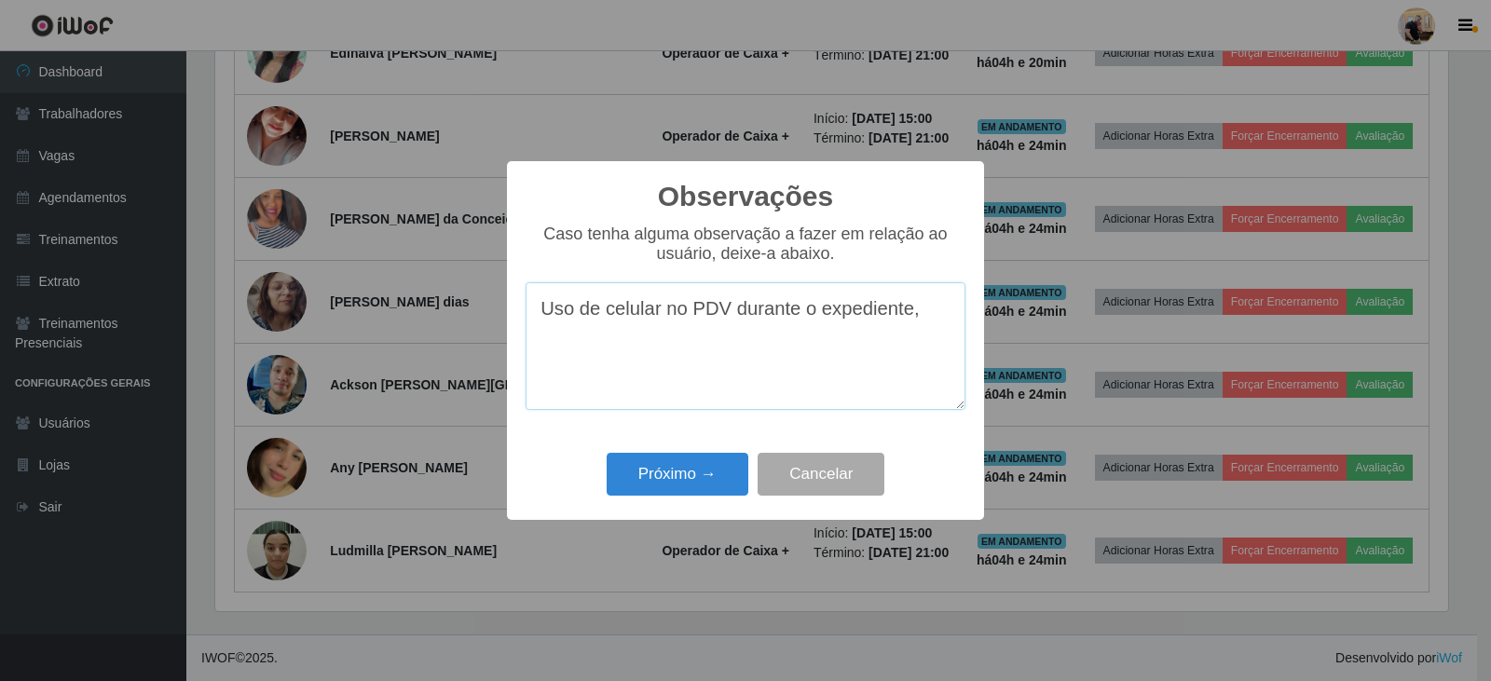
click at [545, 321] on textarea "Uso de celular no PDV durante o expediente," at bounding box center [745, 346] width 440 height 128
click at [932, 318] on textarea "Uso de celular no PDV durante o expediente," at bounding box center [745, 346] width 440 height 128
click at [896, 345] on textarea "Uso de celular no PDV durante o expediente e mal comportamento ao abordar clien…" at bounding box center [745, 346] width 440 height 128
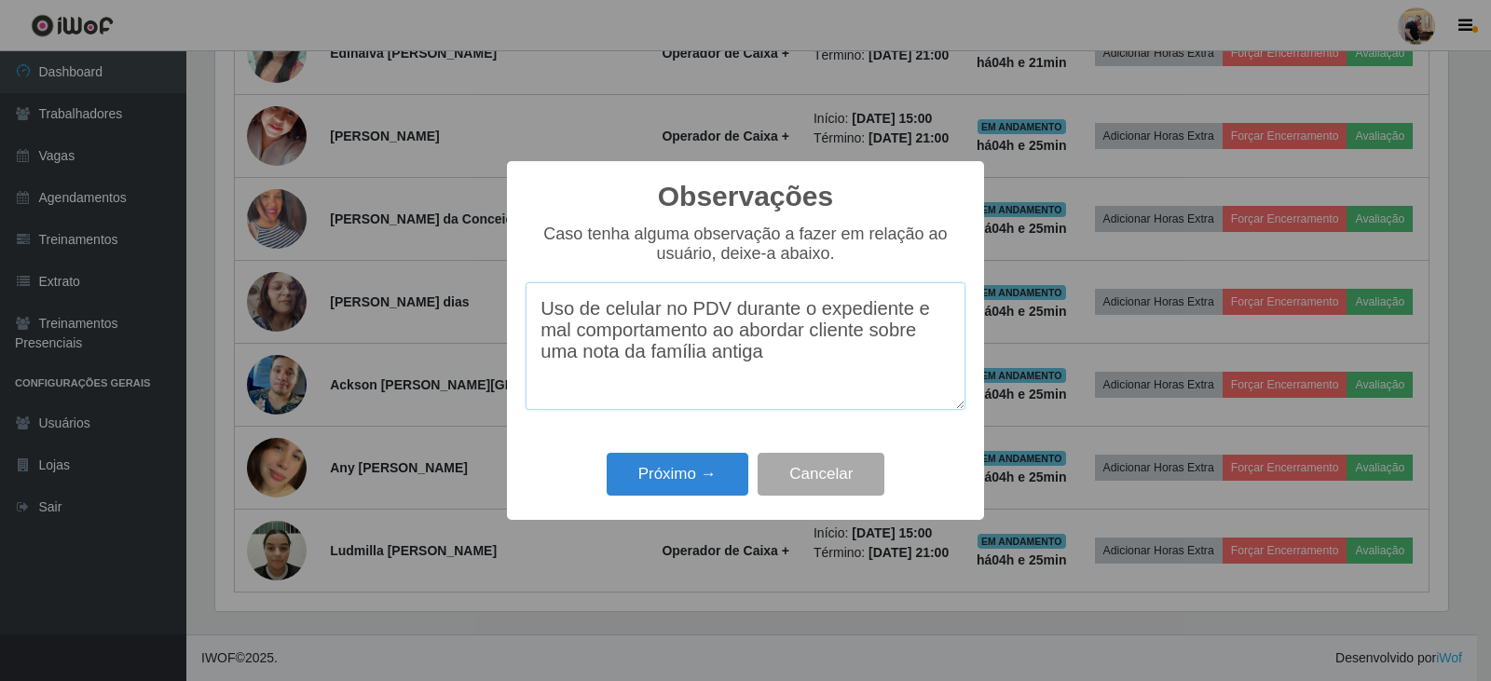
click at [540, 312] on textarea "Uso de celular no PDV durante o expediente e mal comportamento ao abordar clien…" at bounding box center [745, 346] width 440 height 128
click at [667, 309] on textarea "Colaboradora Uso de celular no PDV durante o expediente e mal comportamento ao …" at bounding box center [745, 346] width 440 height 128
drag, startPoint x: 659, startPoint y: 317, endPoint x: 484, endPoint y: 298, distance: 176.1
click at [484, 298] on div "Observações × Caso tenha alguma observação a fazer em relação ao usuário, deixe…" at bounding box center [745, 340] width 1491 height 681
click at [771, 359] on textarea "Uso de celular no PDV durante o expediente e mal comportamento ao abordar clien…" at bounding box center [745, 346] width 440 height 128
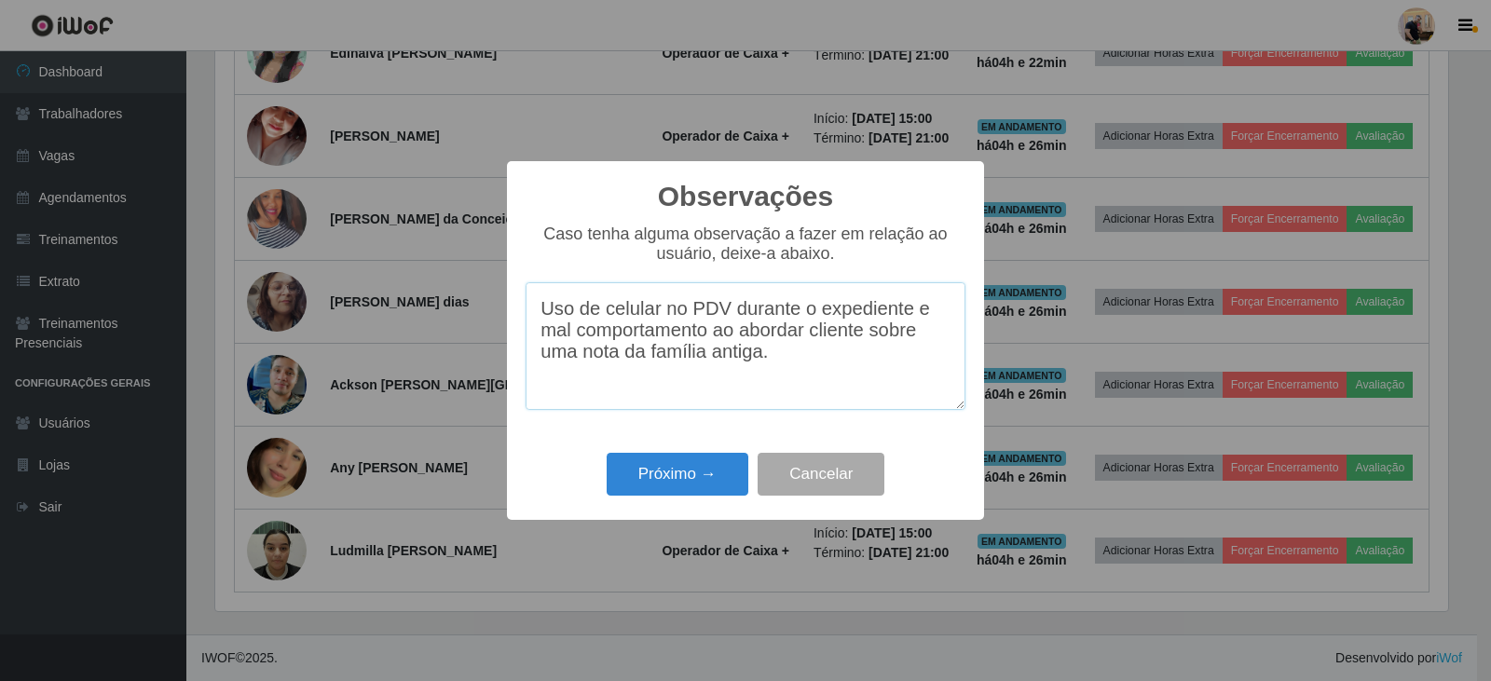
click at [725, 321] on textarea "Uso de celular no PDV durante o expediente e mal comportamento ao abordar clien…" at bounding box center [745, 346] width 440 height 128
click at [785, 362] on textarea "Uso de celular no PDV durante o expediente e mal comportamento ao abordar clien…" at bounding box center [745, 346] width 440 height 128
type textarea "Uso de celular no PDV durante o expediente e mal comportamento ao abordar clien…"
click at [668, 478] on button "Próximo →" at bounding box center [678, 475] width 142 height 44
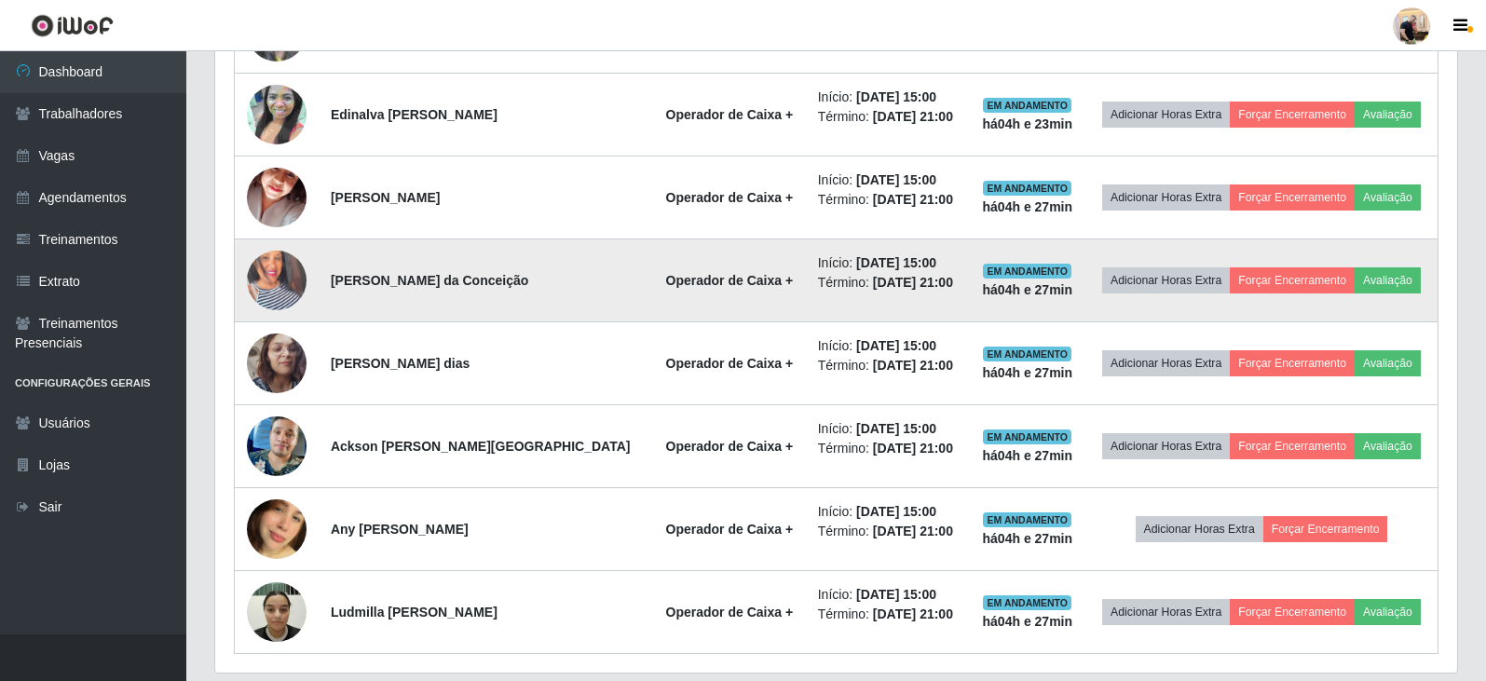
scroll to position [1116, 0]
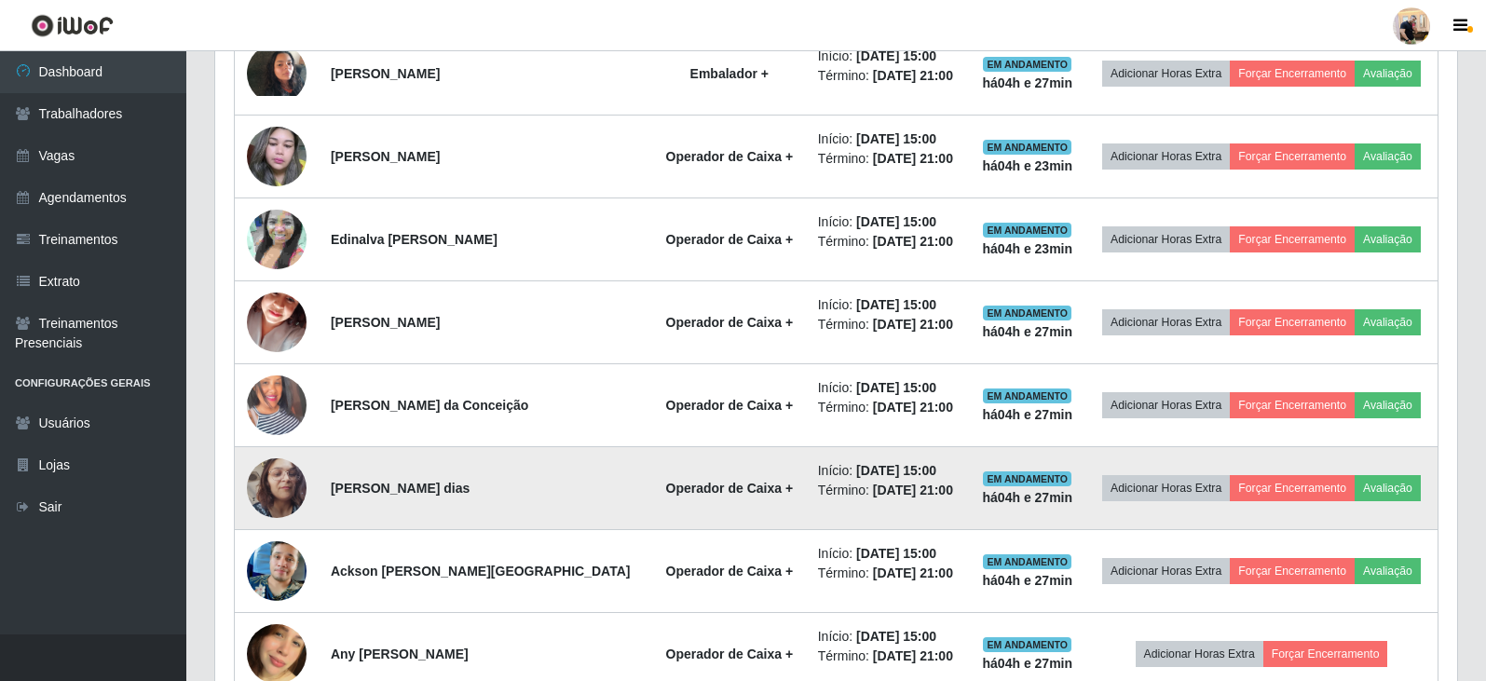
click at [280, 478] on img at bounding box center [277, 488] width 60 height 106
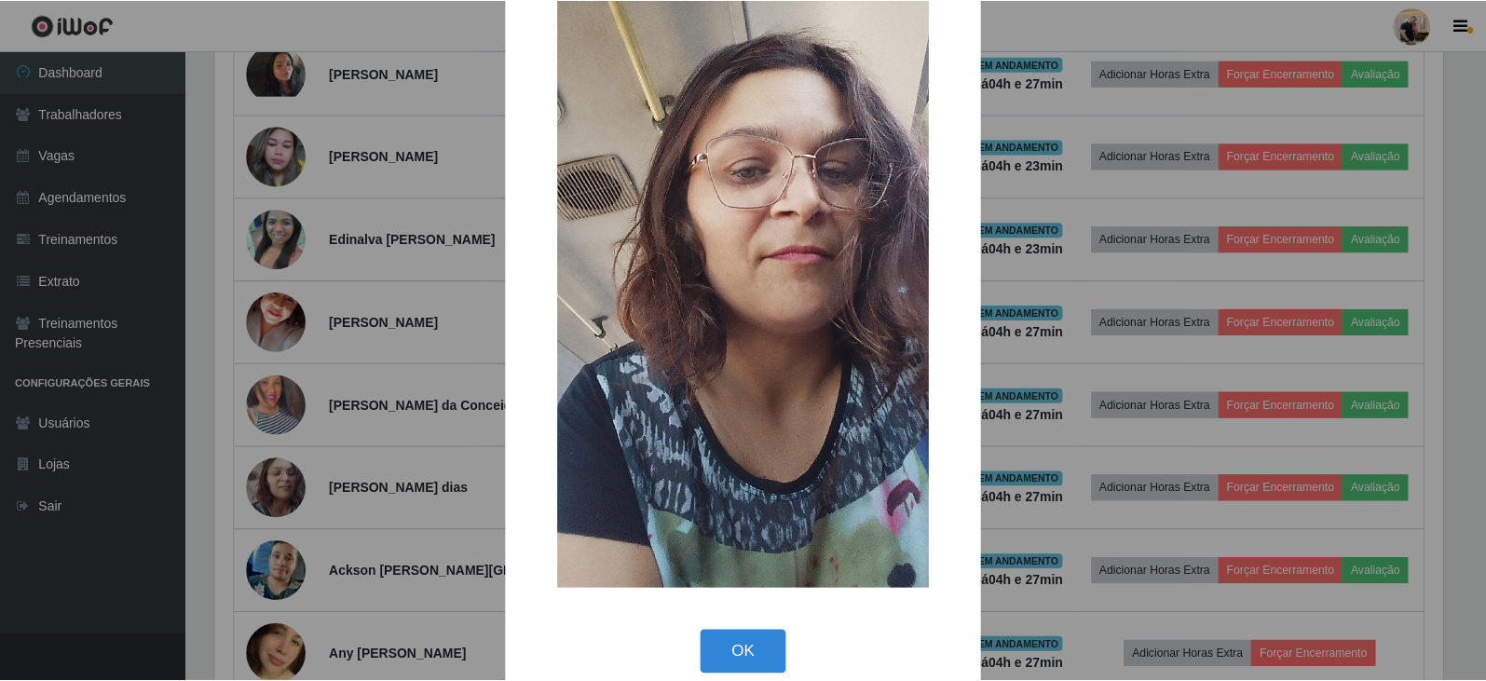
scroll to position [144, 0]
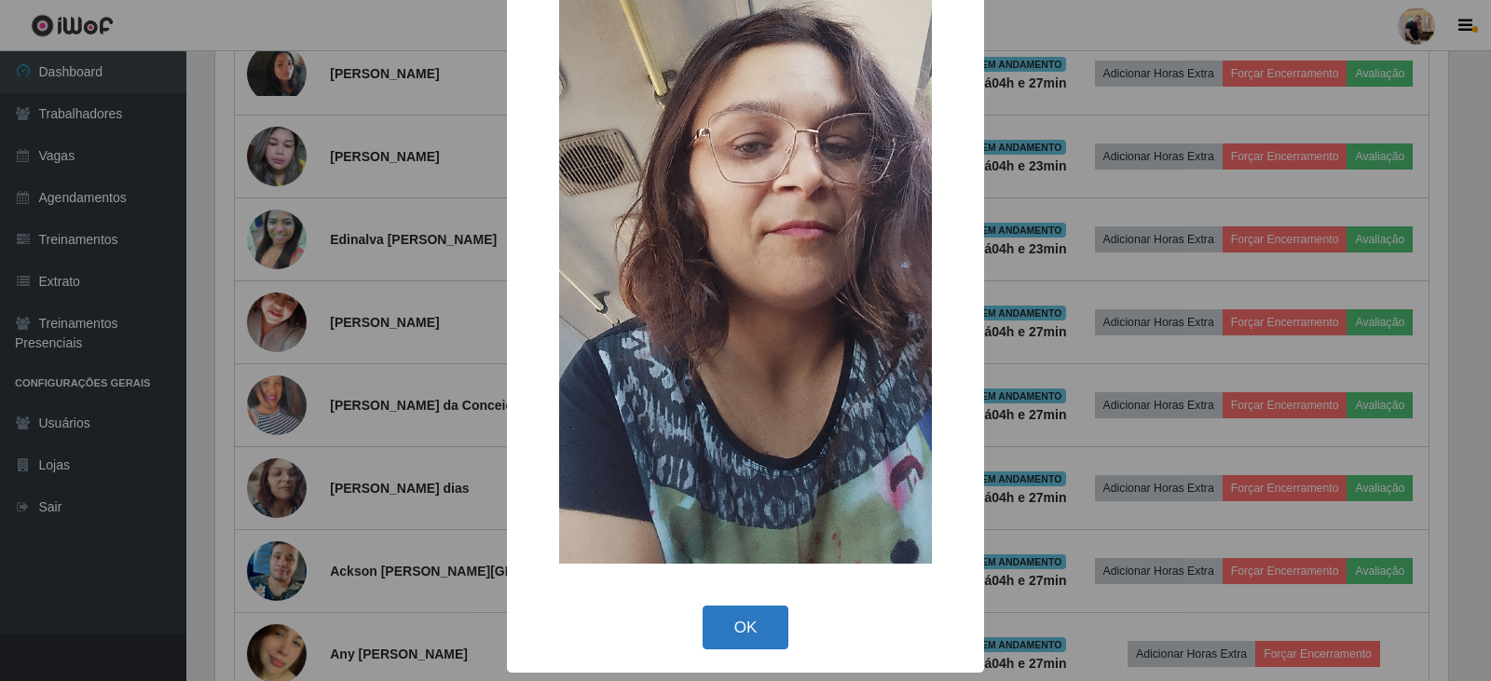
click at [743, 624] on button "OK" at bounding box center [745, 628] width 87 height 44
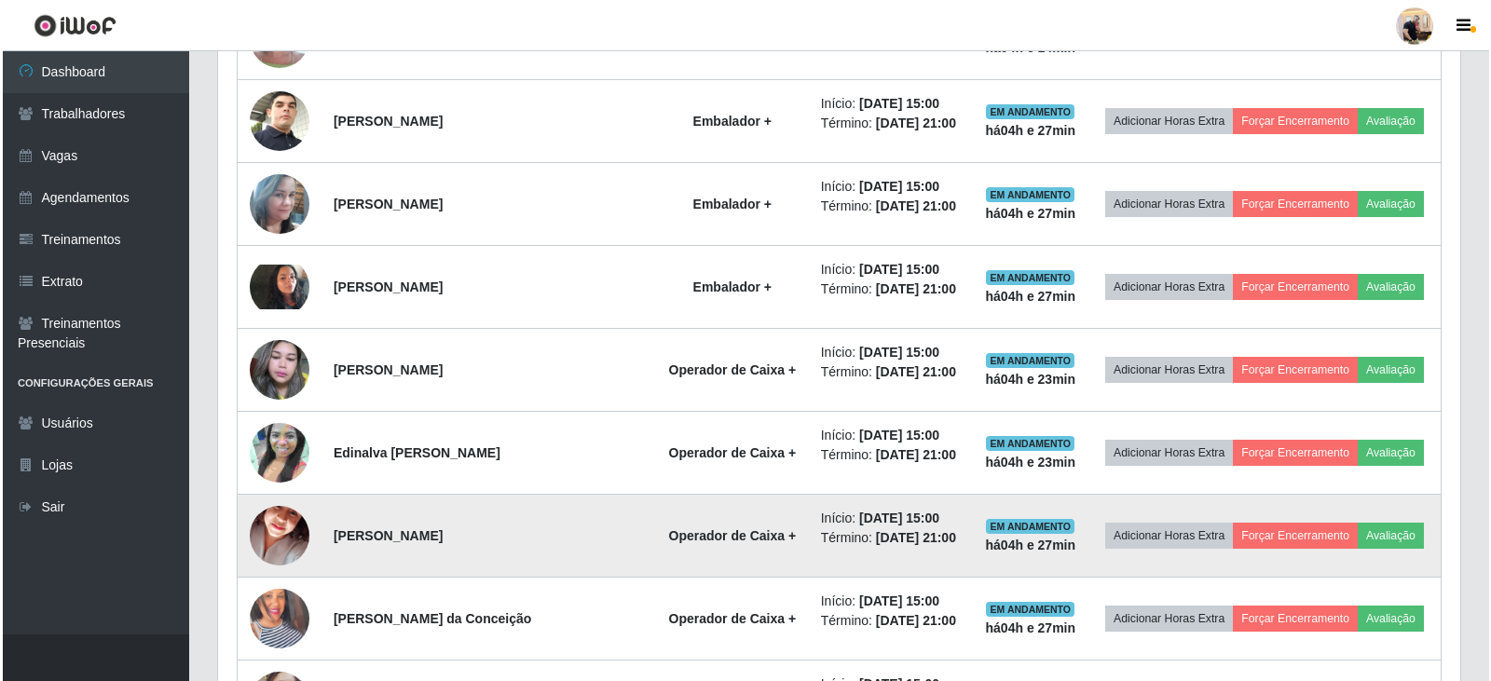
scroll to position [930, 0]
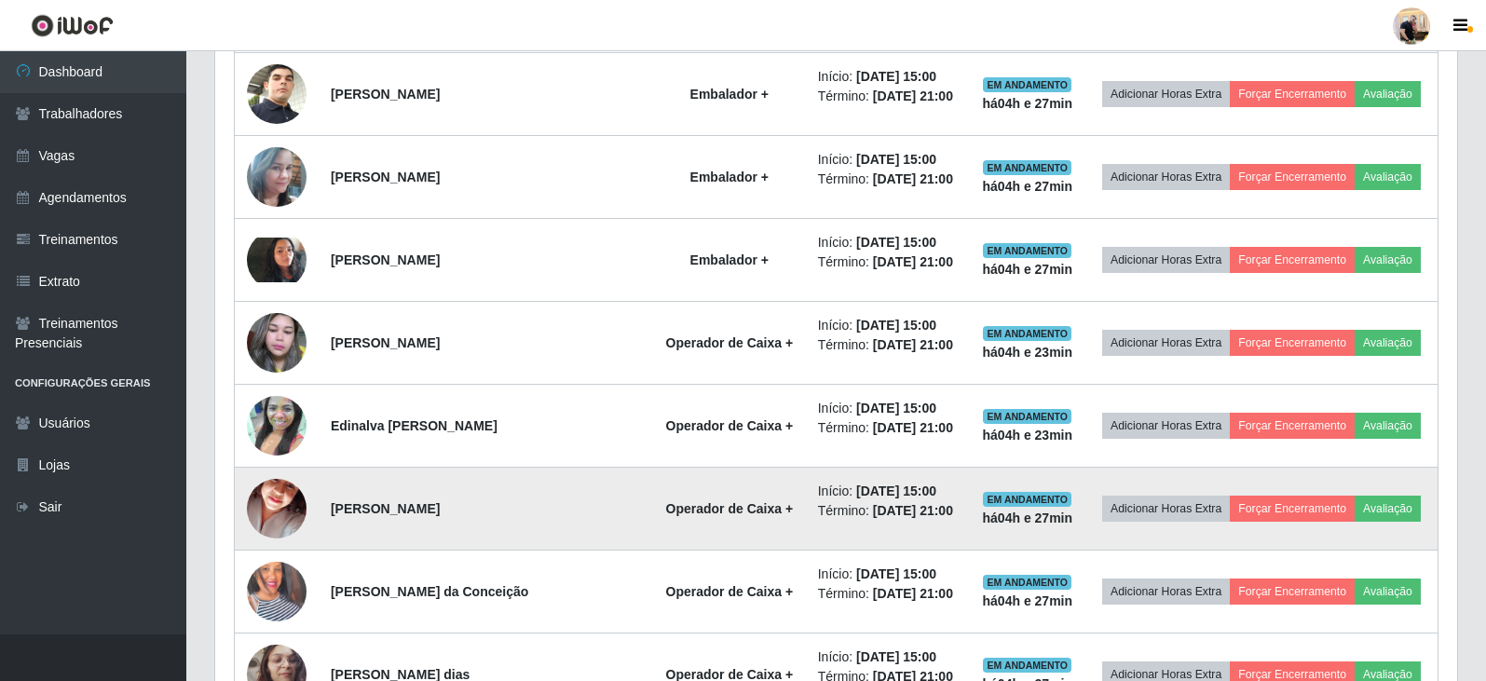
click at [274, 497] on img at bounding box center [277, 509] width 60 height 106
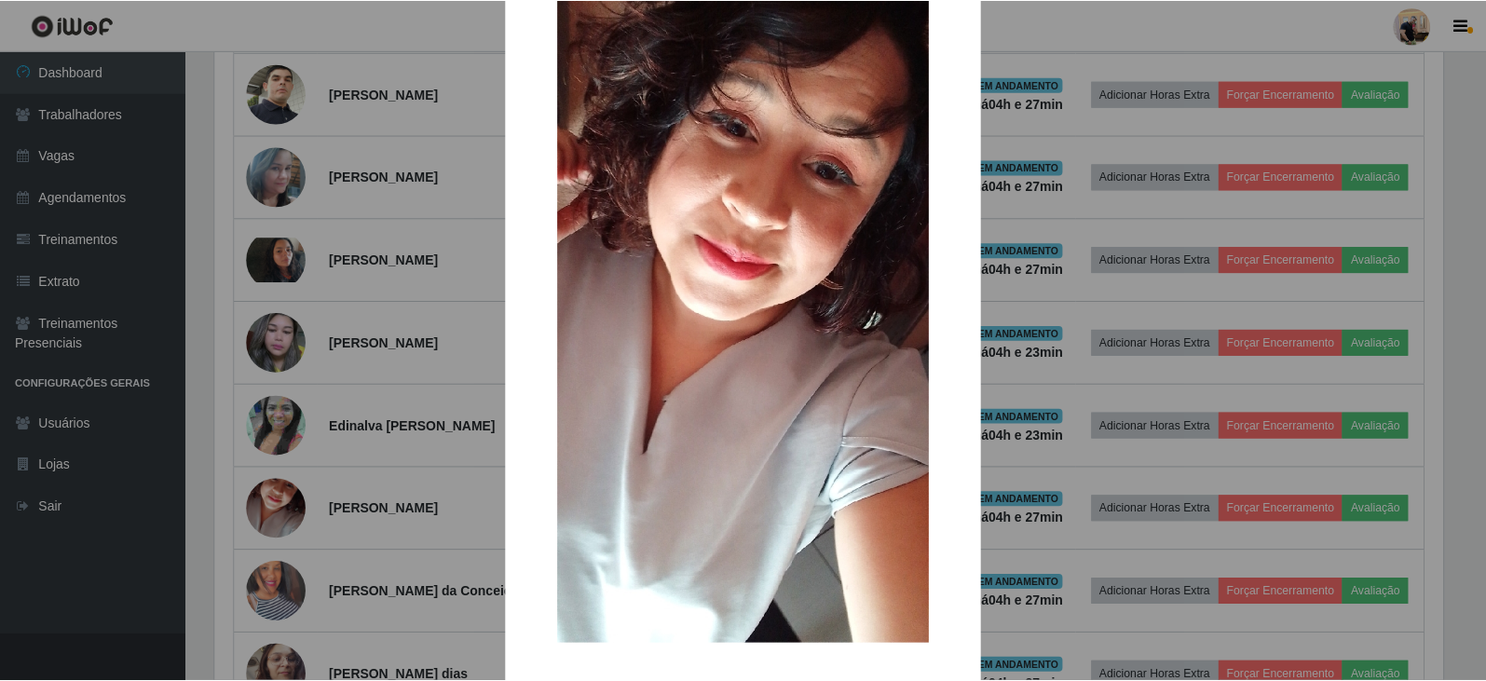
scroll to position [144, 0]
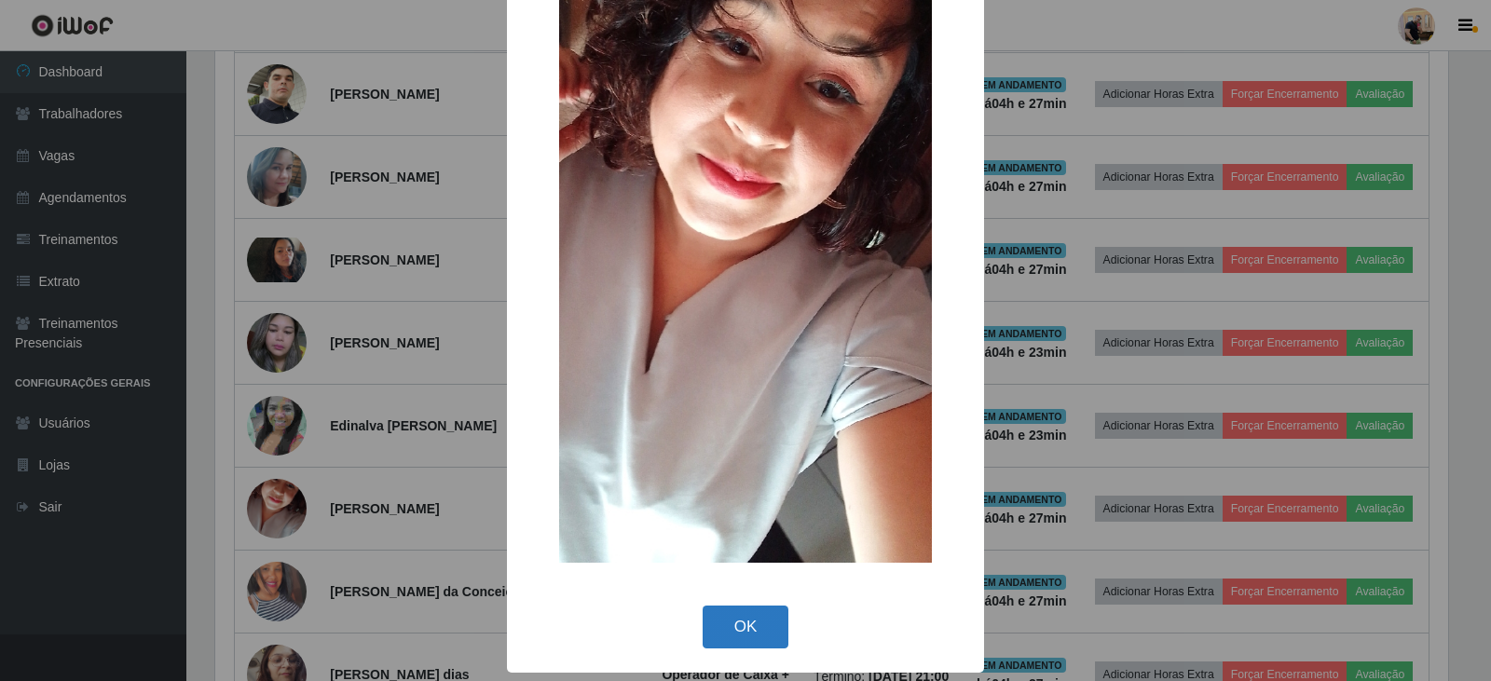
click at [725, 640] on button "OK" at bounding box center [745, 628] width 87 height 44
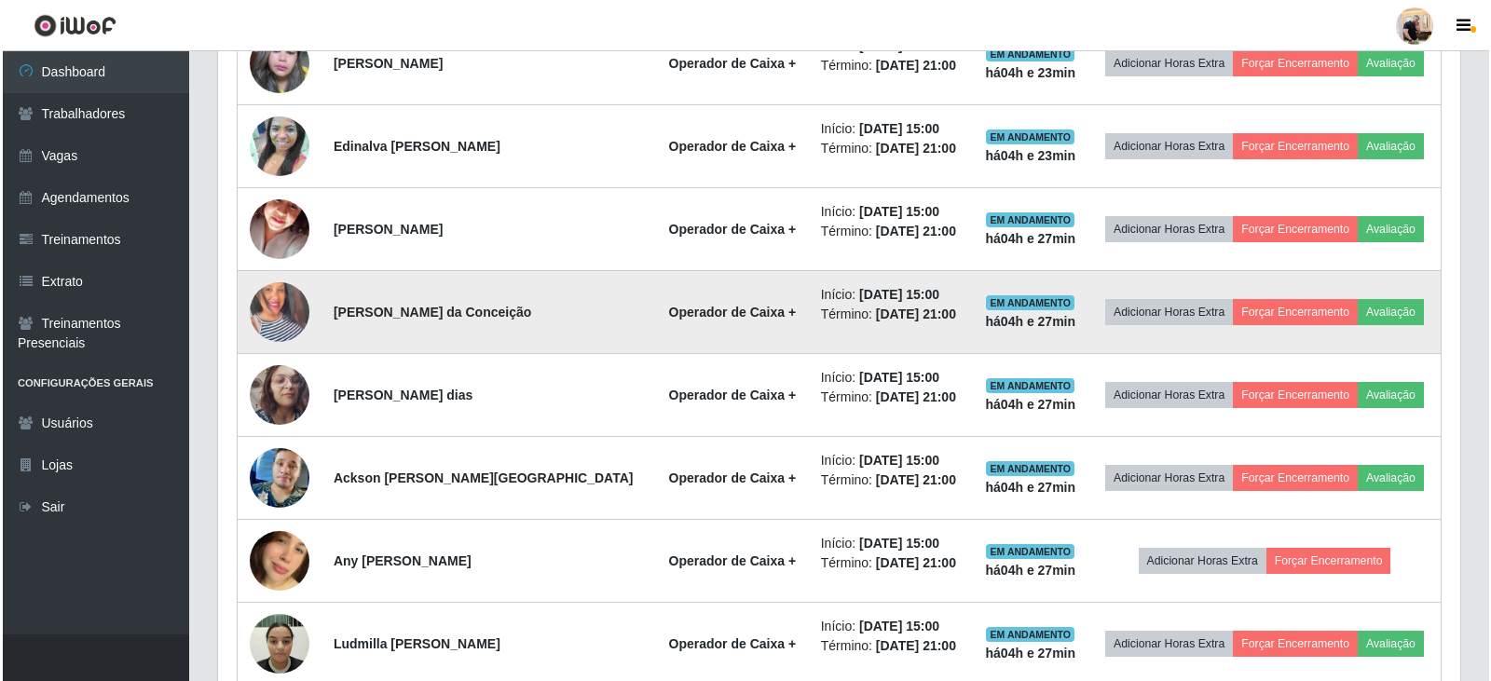
scroll to position [1303, 0]
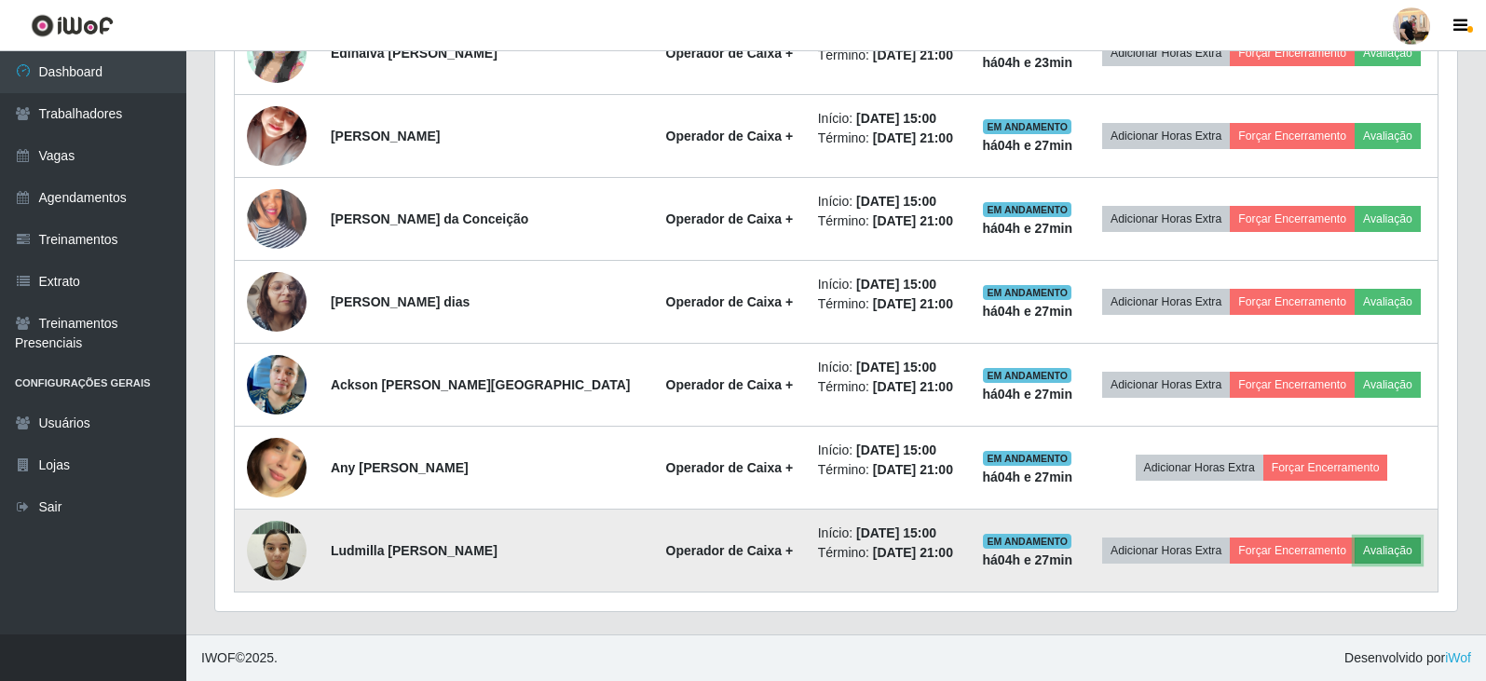
click at [1393, 552] on button "Avaliação" at bounding box center [1388, 551] width 66 height 26
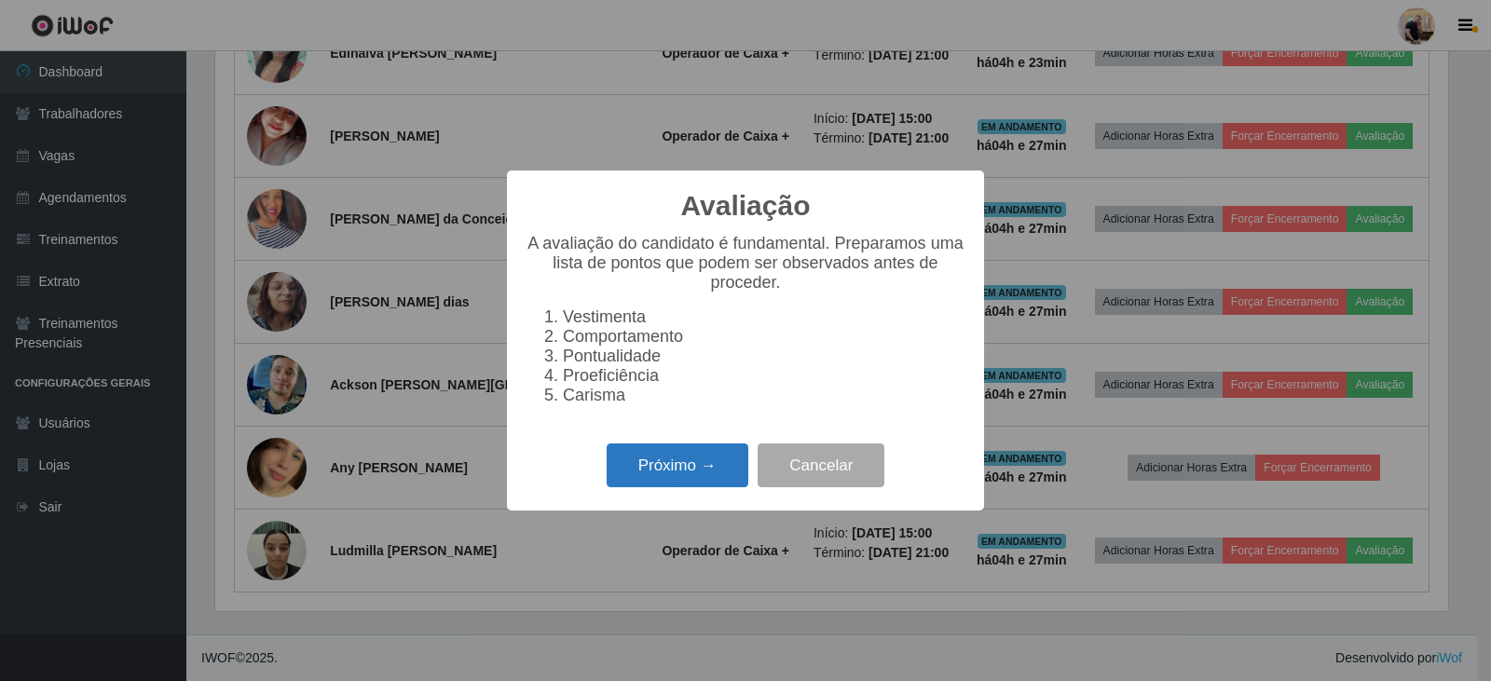
click at [714, 478] on button "Próximo →" at bounding box center [678, 465] width 142 height 44
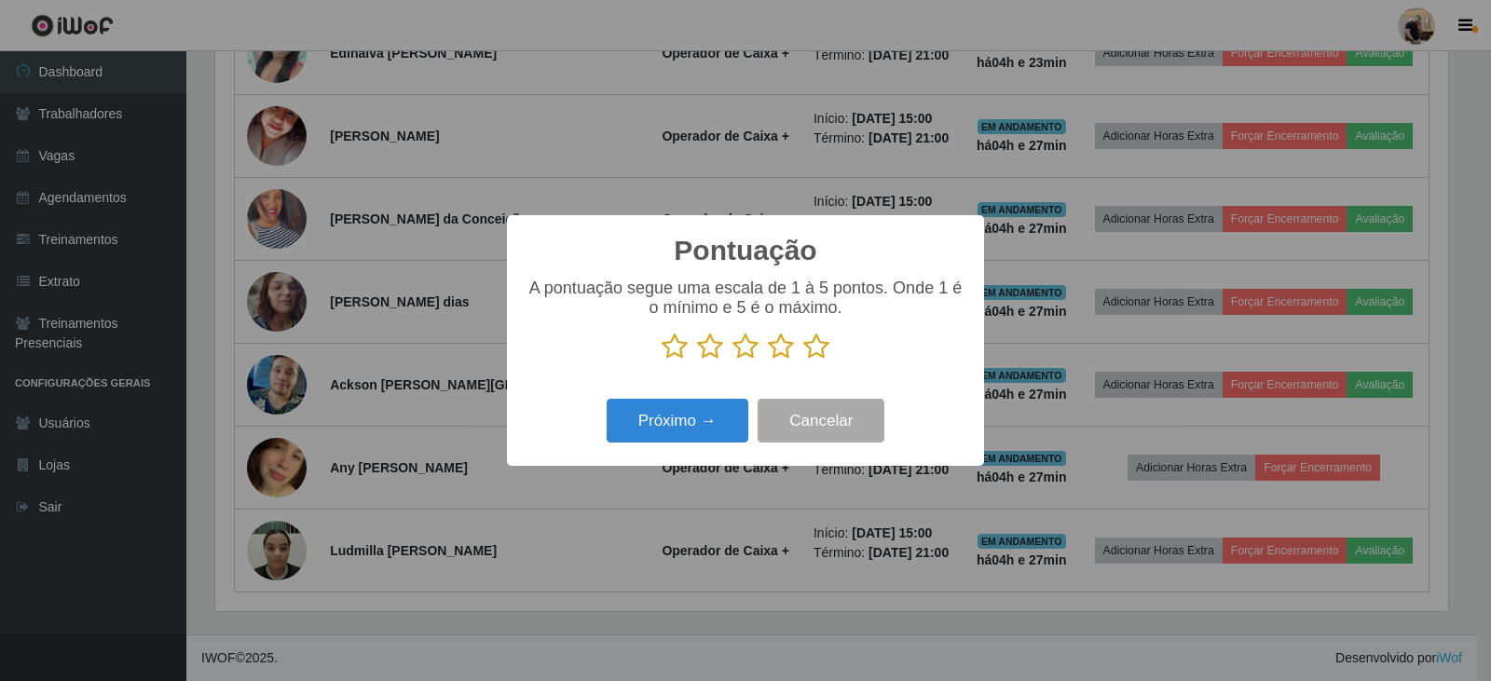
click at [778, 358] on icon at bounding box center [781, 347] width 26 height 28
click at [768, 361] on input "radio" at bounding box center [768, 361] width 0 height 0
click at [687, 421] on button "Próximo →" at bounding box center [678, 421] width 142 height 44
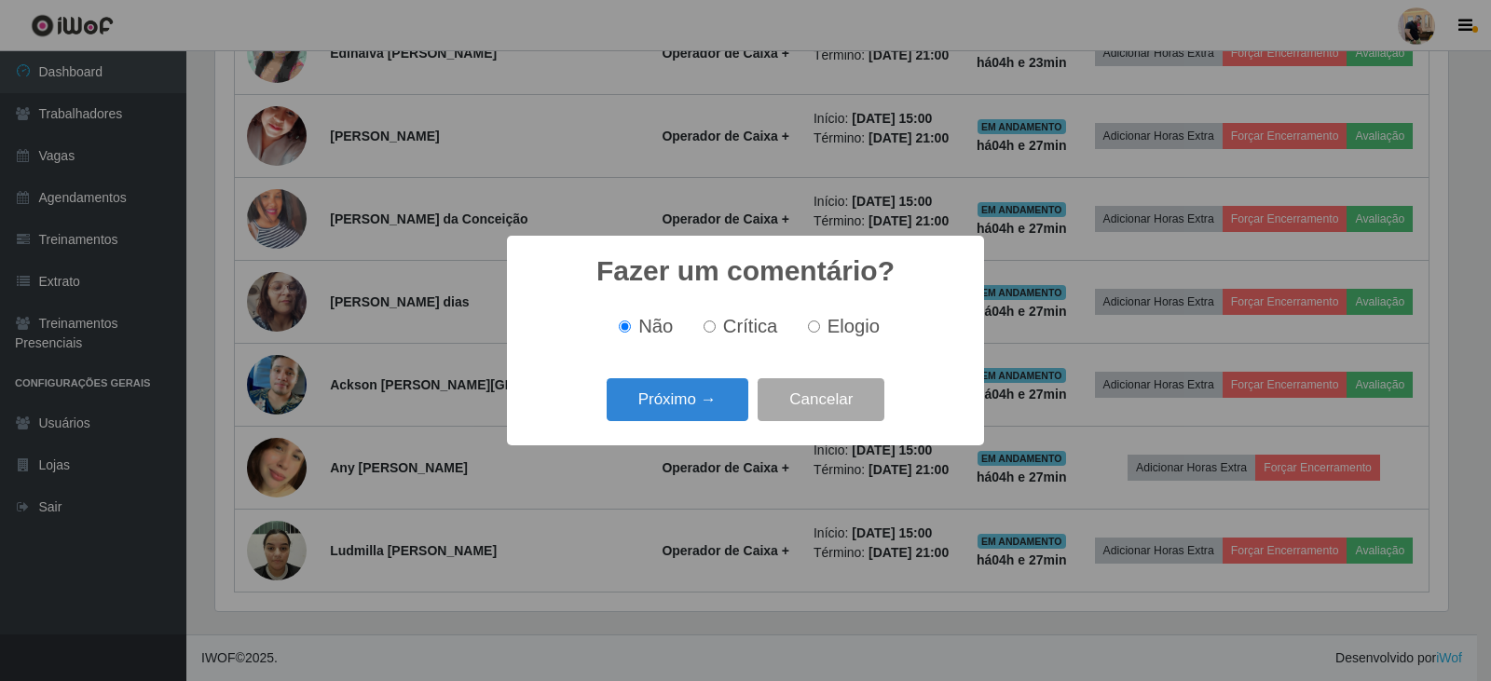
click at [812, 333] on input "Elogio" at bounding box center [814, 327] width 12 height 12
radio input "true"
click at [681, 406] on button "Próximo →" at bounding box center [678, 400] width 142 height 44
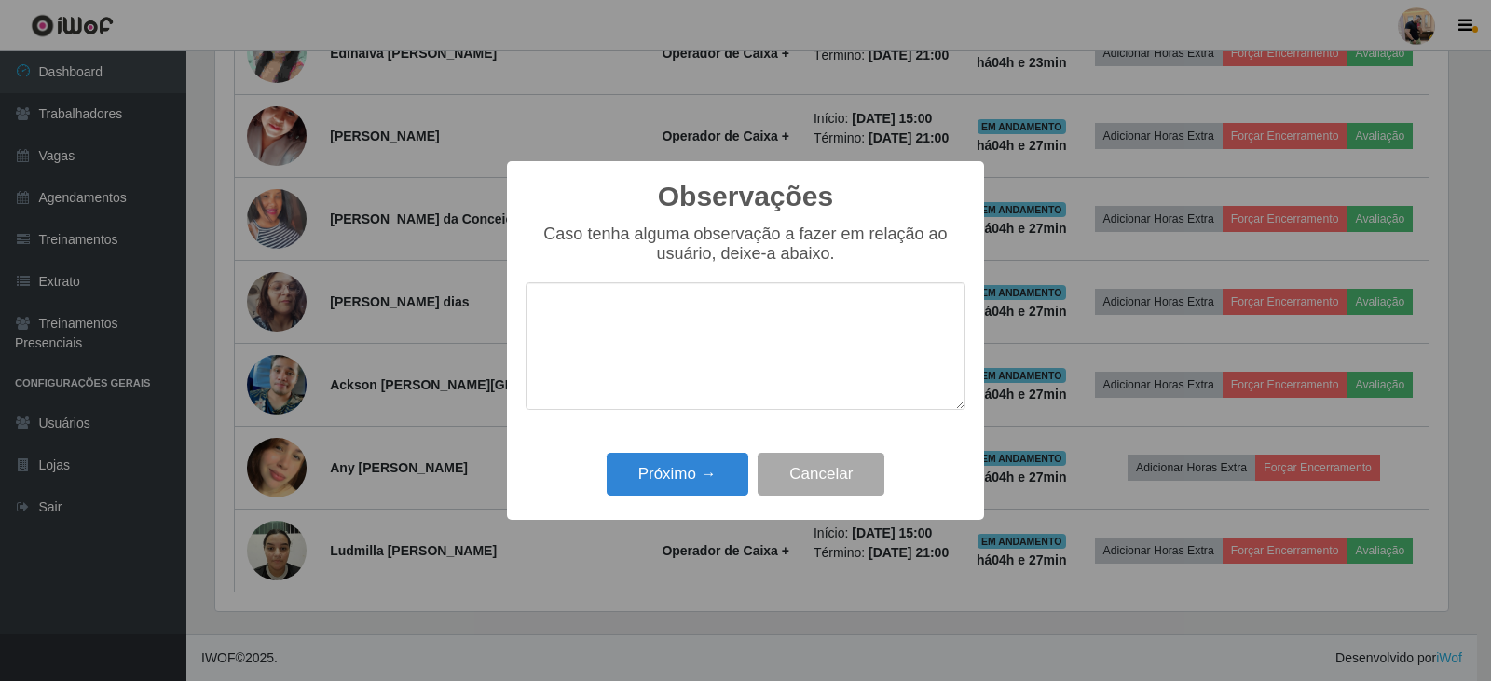
click at [607, 319] on textarea at bounding box center [745, 346] width 440 height 128
type textarea "u"
type textarea "Uso de celular no PDV."
click at [701, 478] on button "Próximo →" at bounding box center [678, 475] width 142 height 44
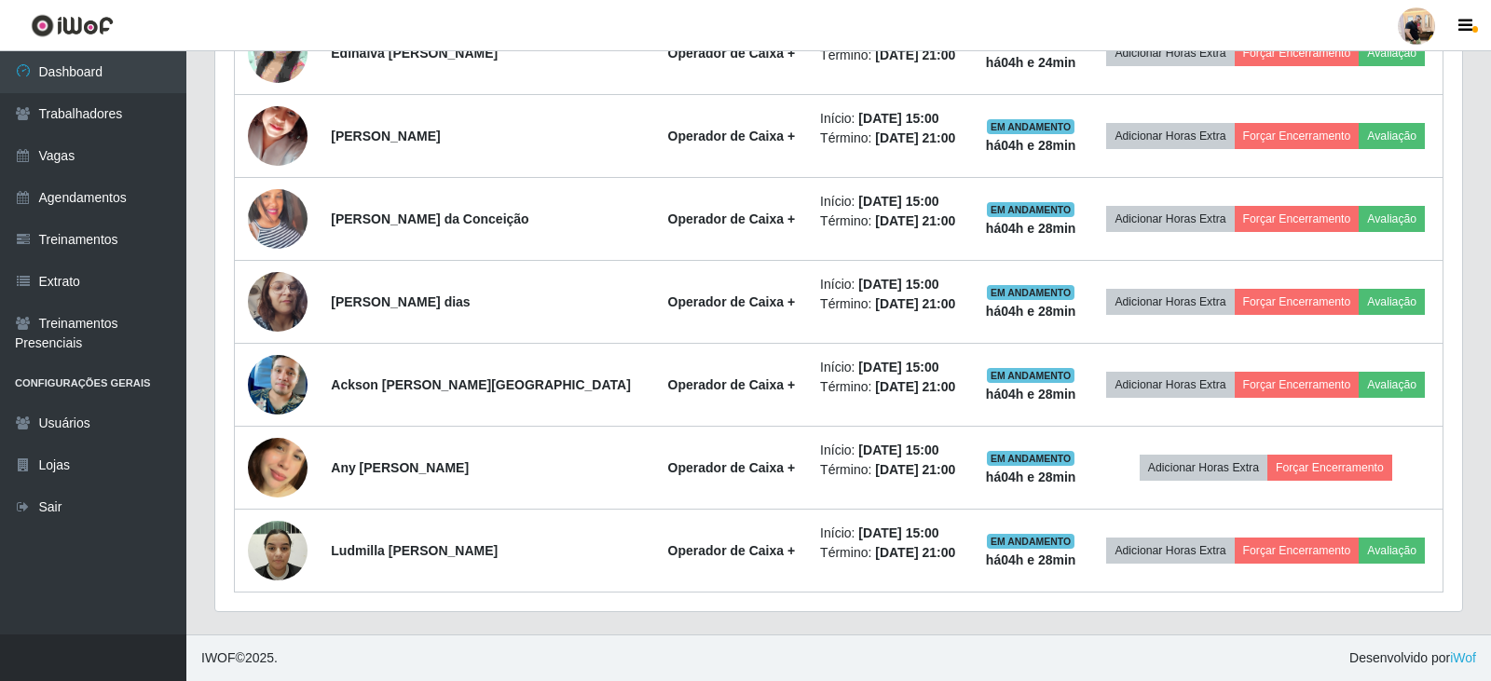
scroll to position [387, 1242]
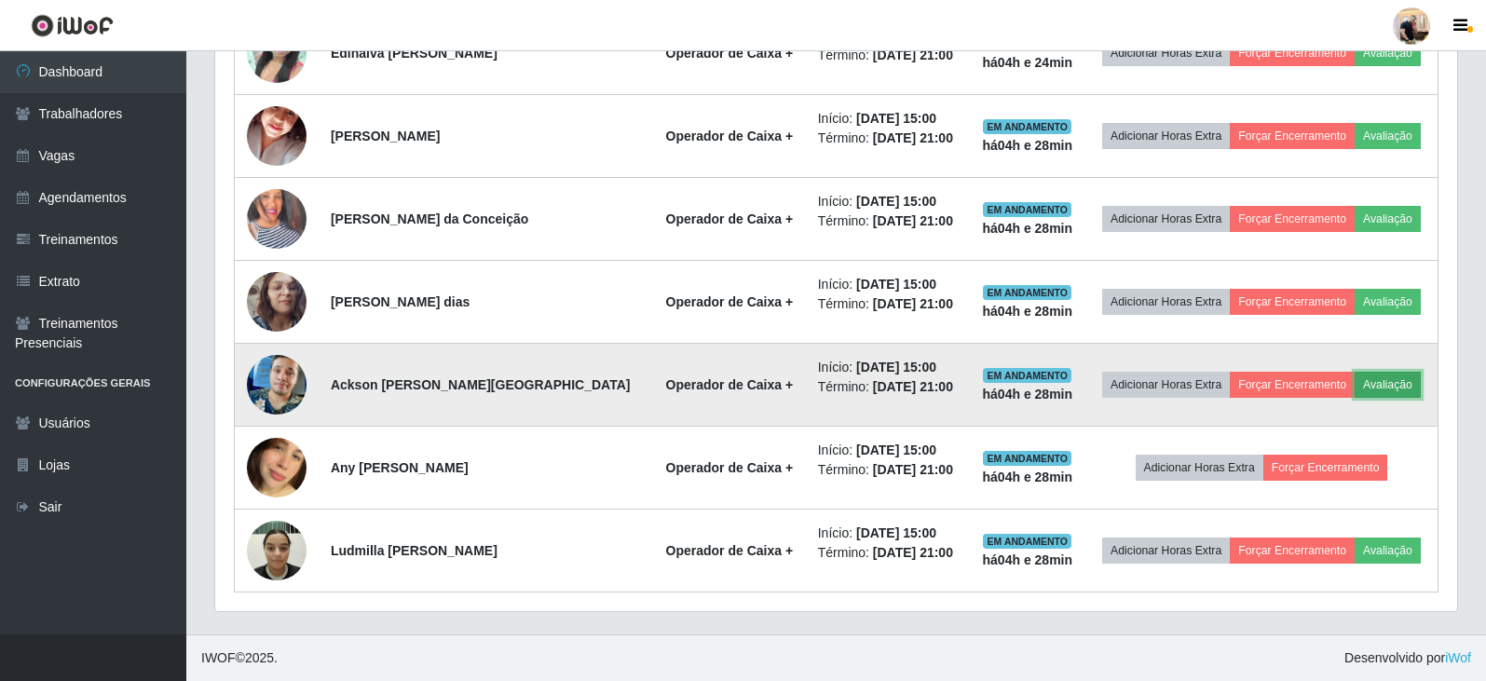
click at [1377, 389] on button "Avaliação" at bounding box center [1388, 385] width 66 height 26
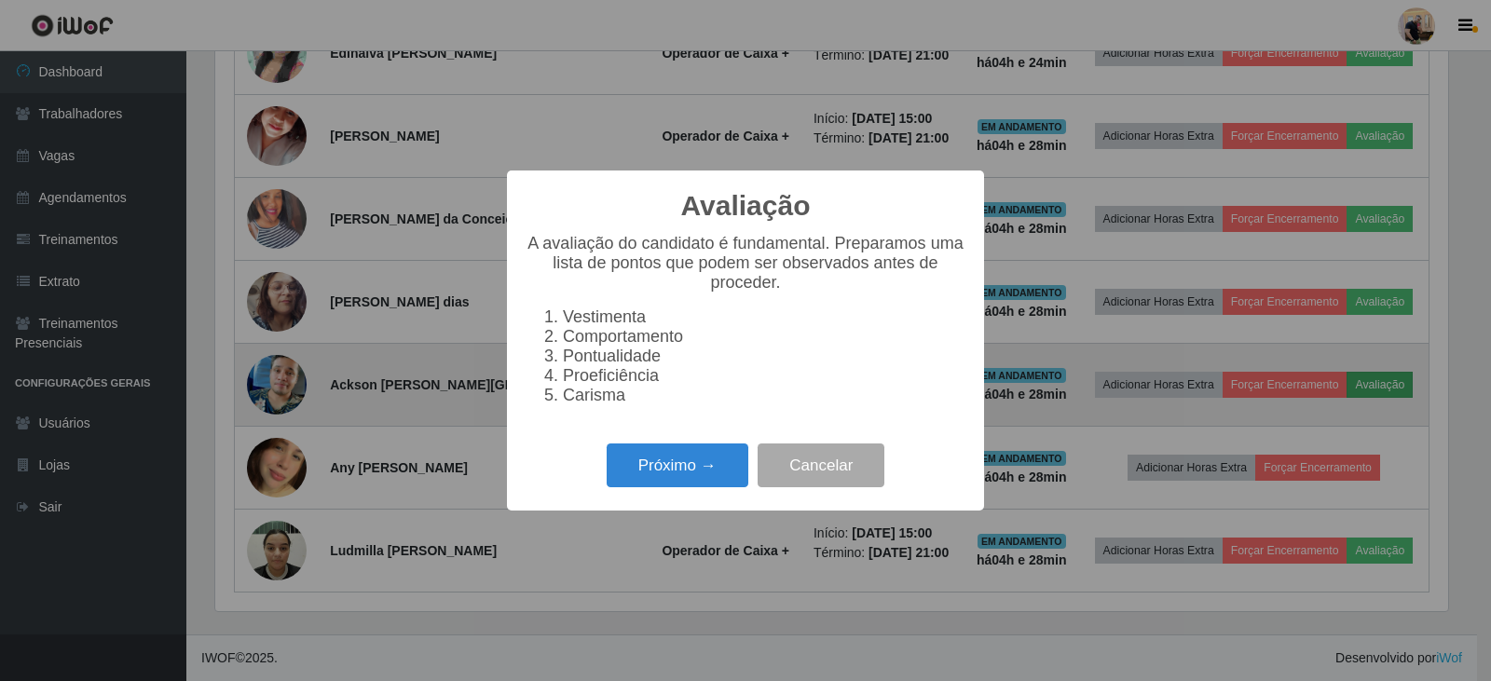
scroll to position [387, 1233]
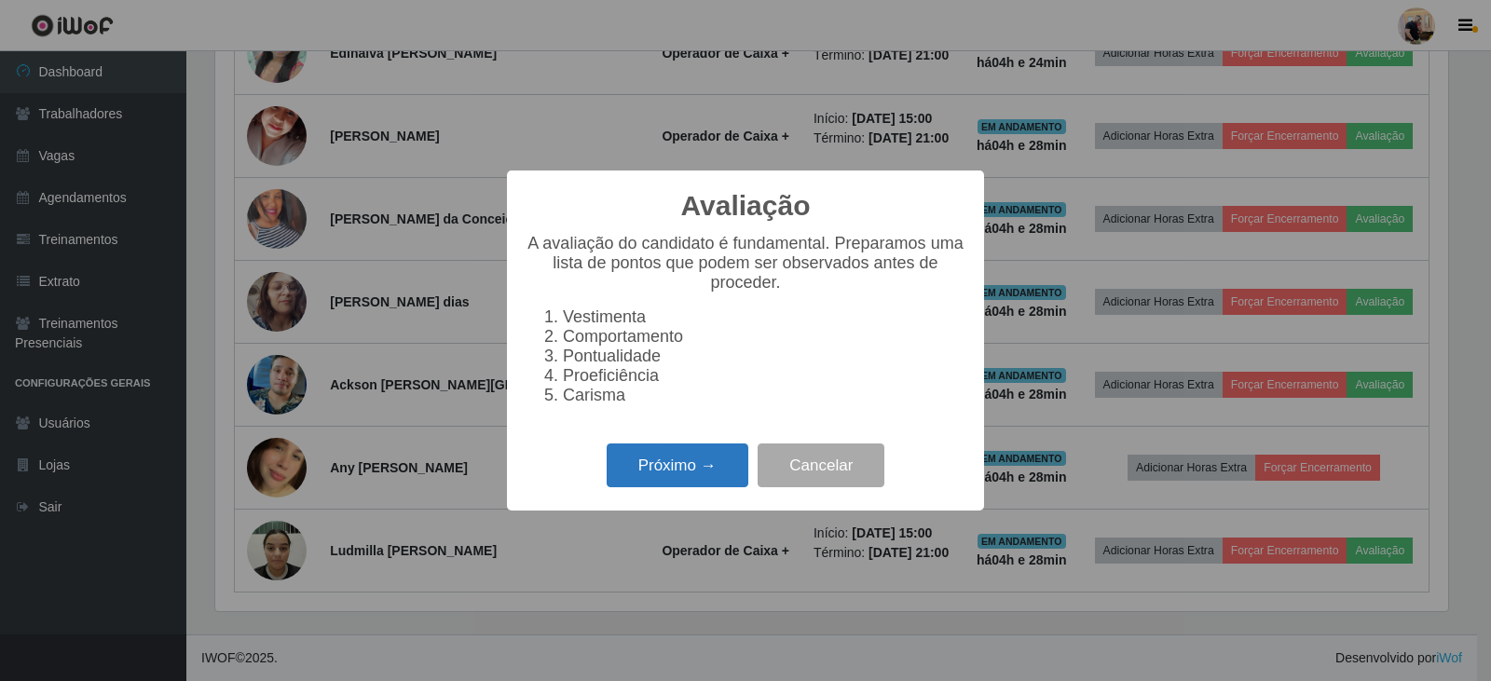
click at [686, 463] on button "Próximo →" at bounding box center [678, 465] width 142 height 44
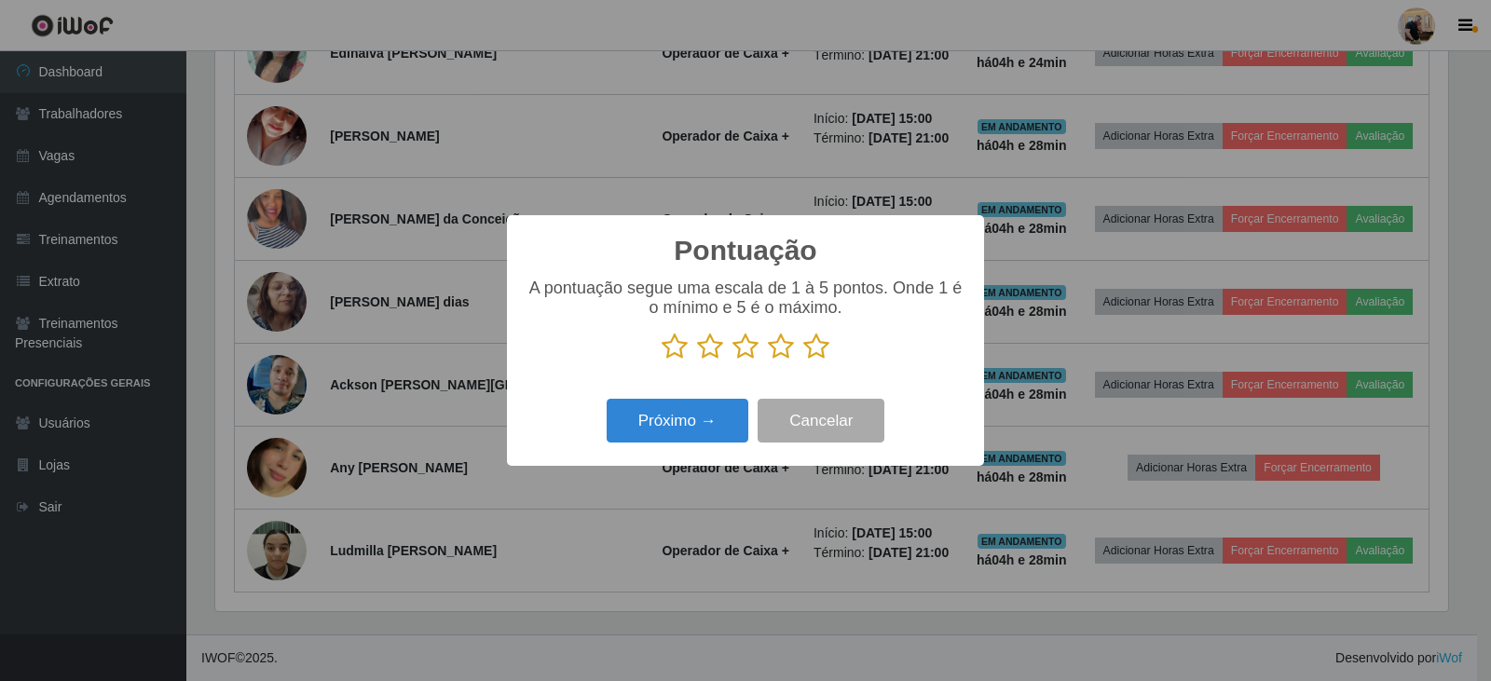
click at [810, 355] on icon at bounding box center [816, 347] width 26 height 28
click at [803, 361] on input "radio" at bounding box center [803, 361] width 0 height 0
click at [702, 423] on button "Próximo →" at bounding box center [678, 421] width 142 height 44
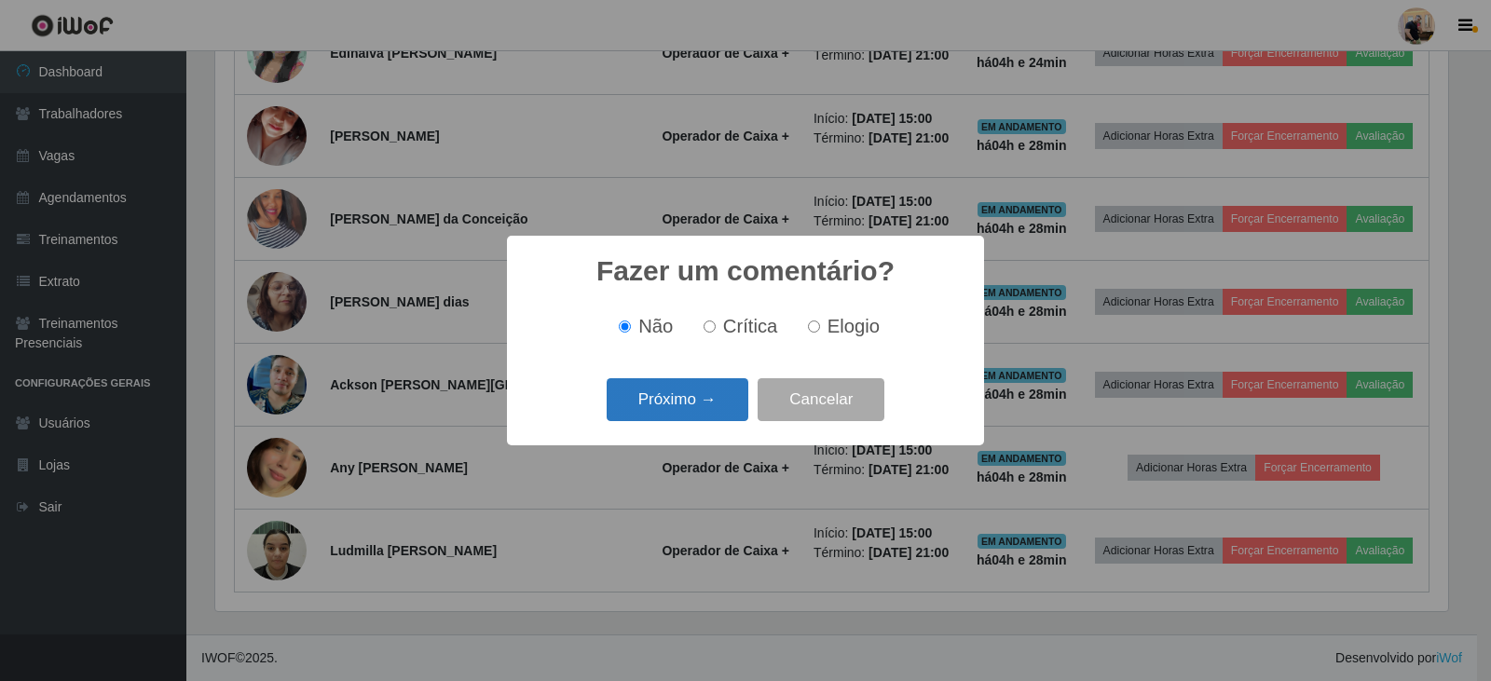
click at [711, 408] on button "Próximo →" at bounding box center [678, 400] width 142 height 44
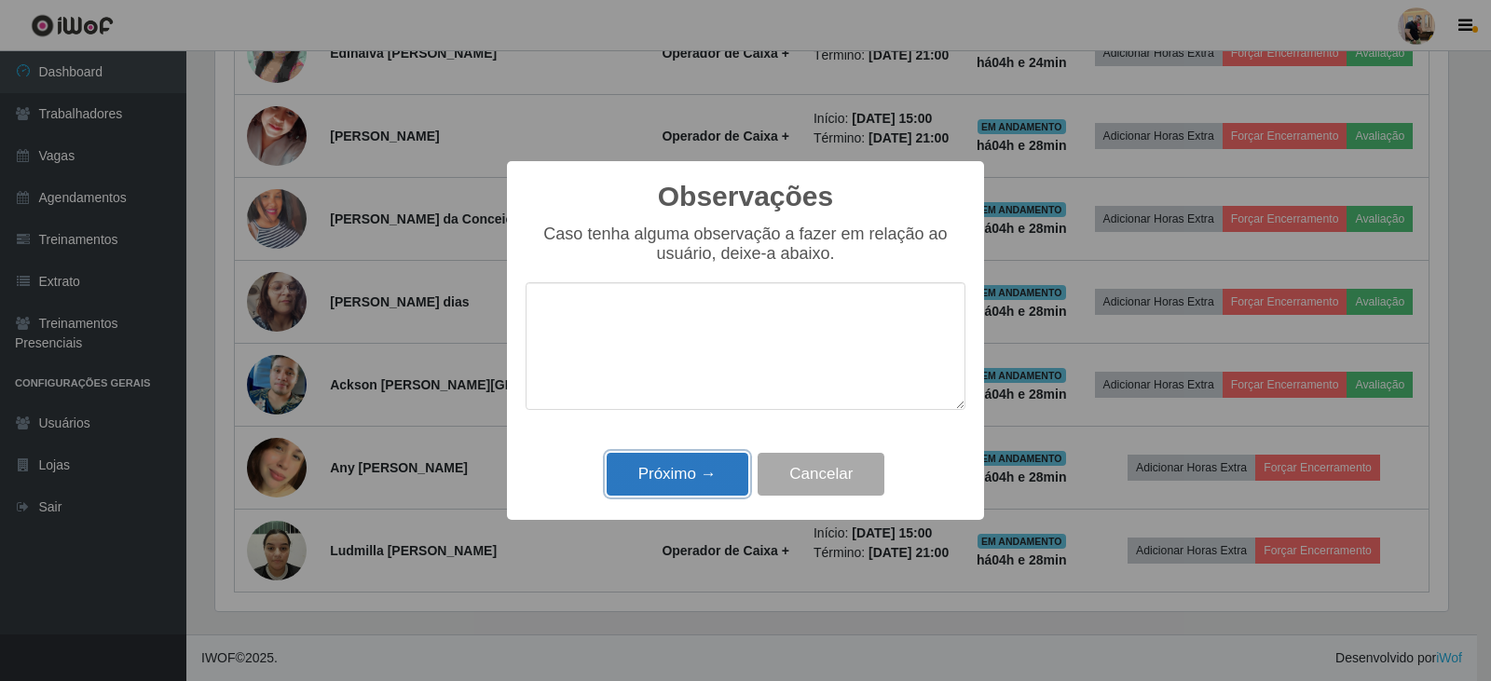
click at [709, 476] on button "Próximo →" at bounding box center [678, 475] width 142 height 44
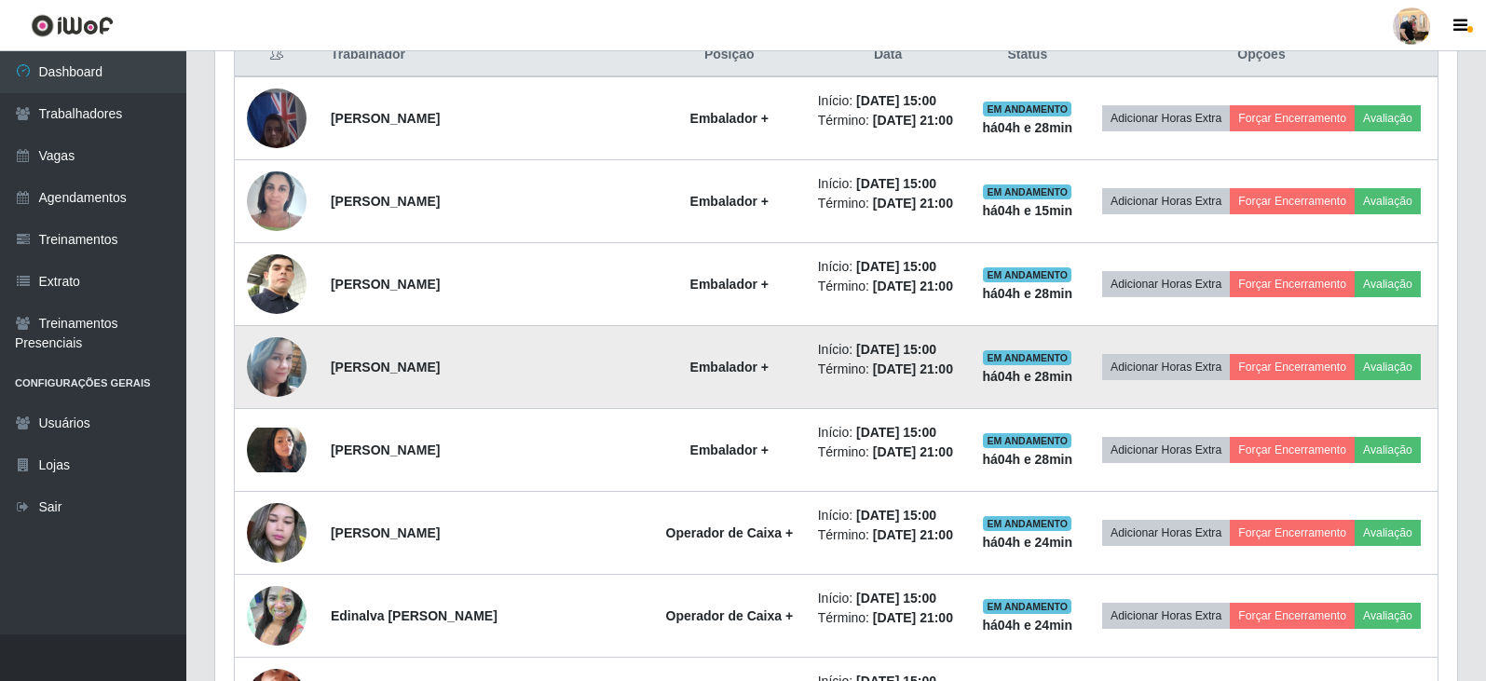
scroll to position [743, 0]
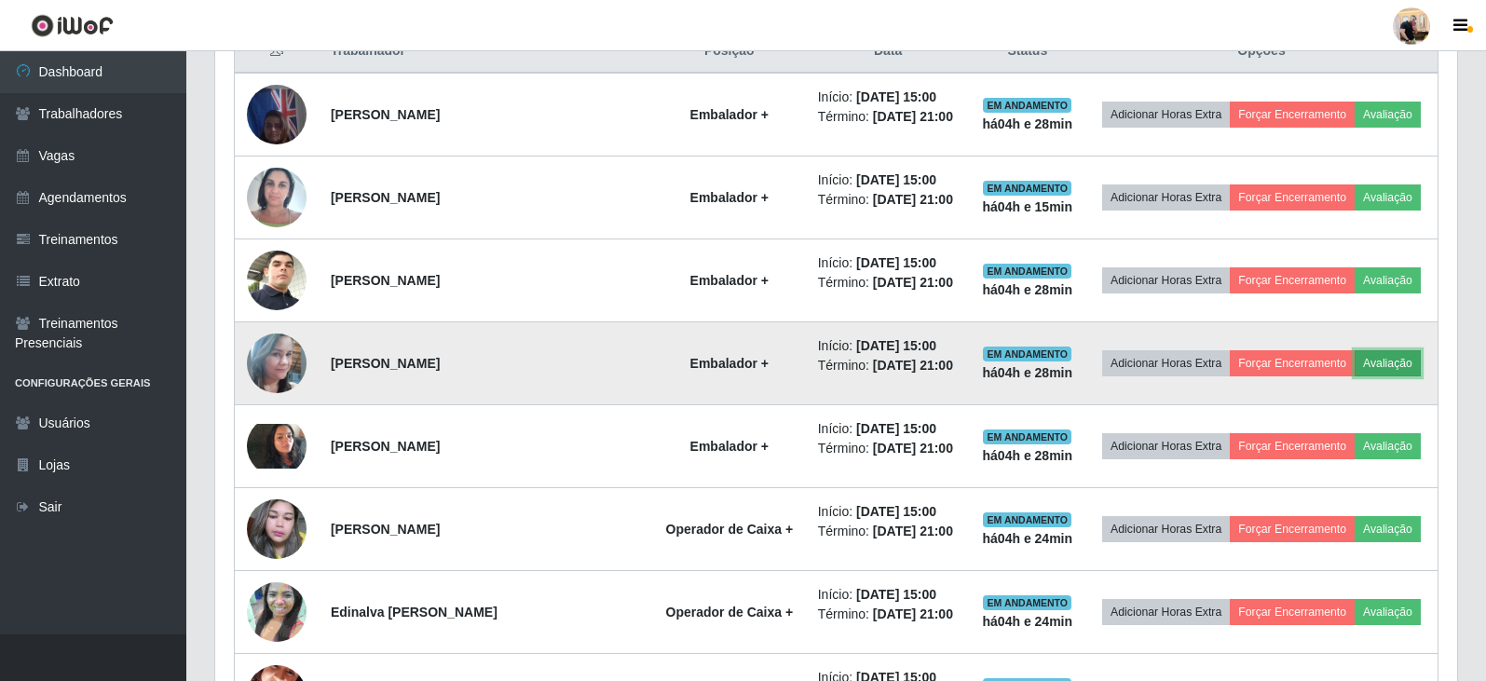
click at [1390, 351] on button "Avaliação" at bounding box center [1388, 363] width 66 height 26
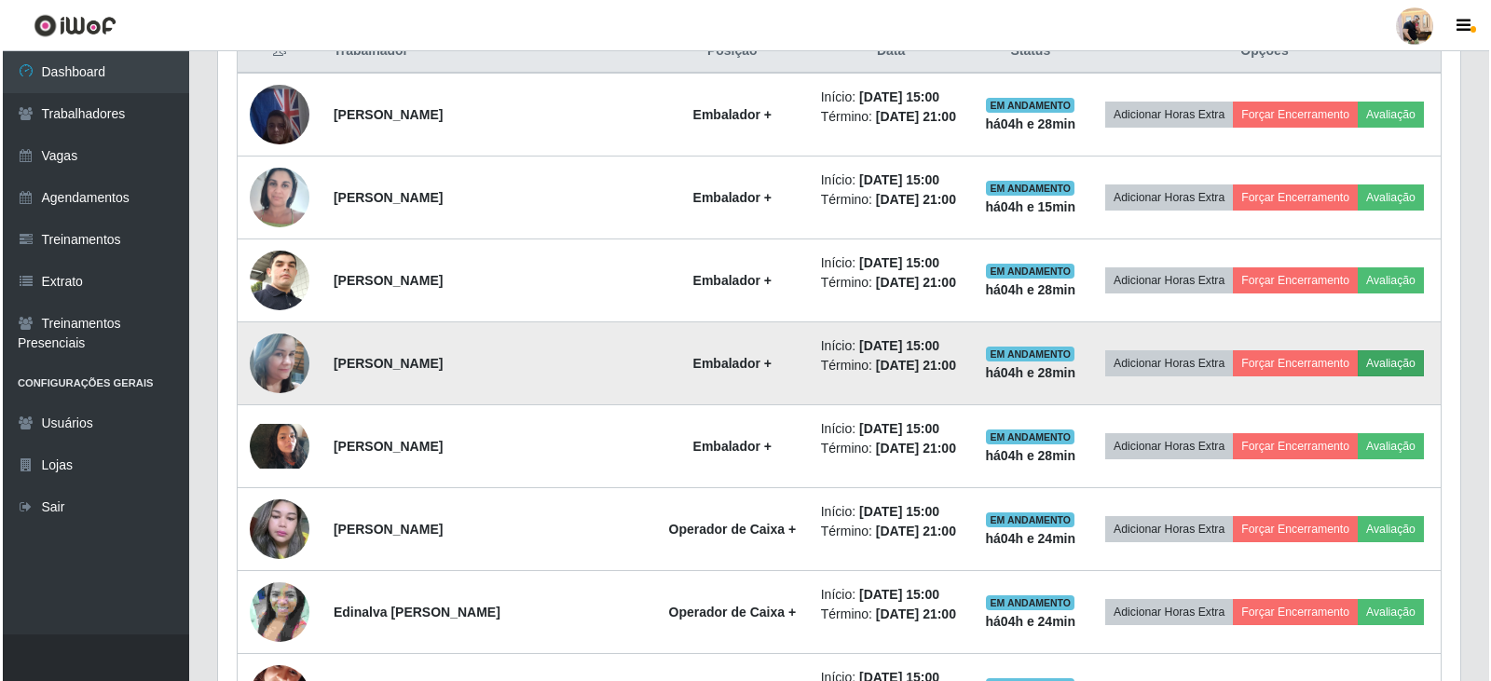
scroll to position [387, 1233]
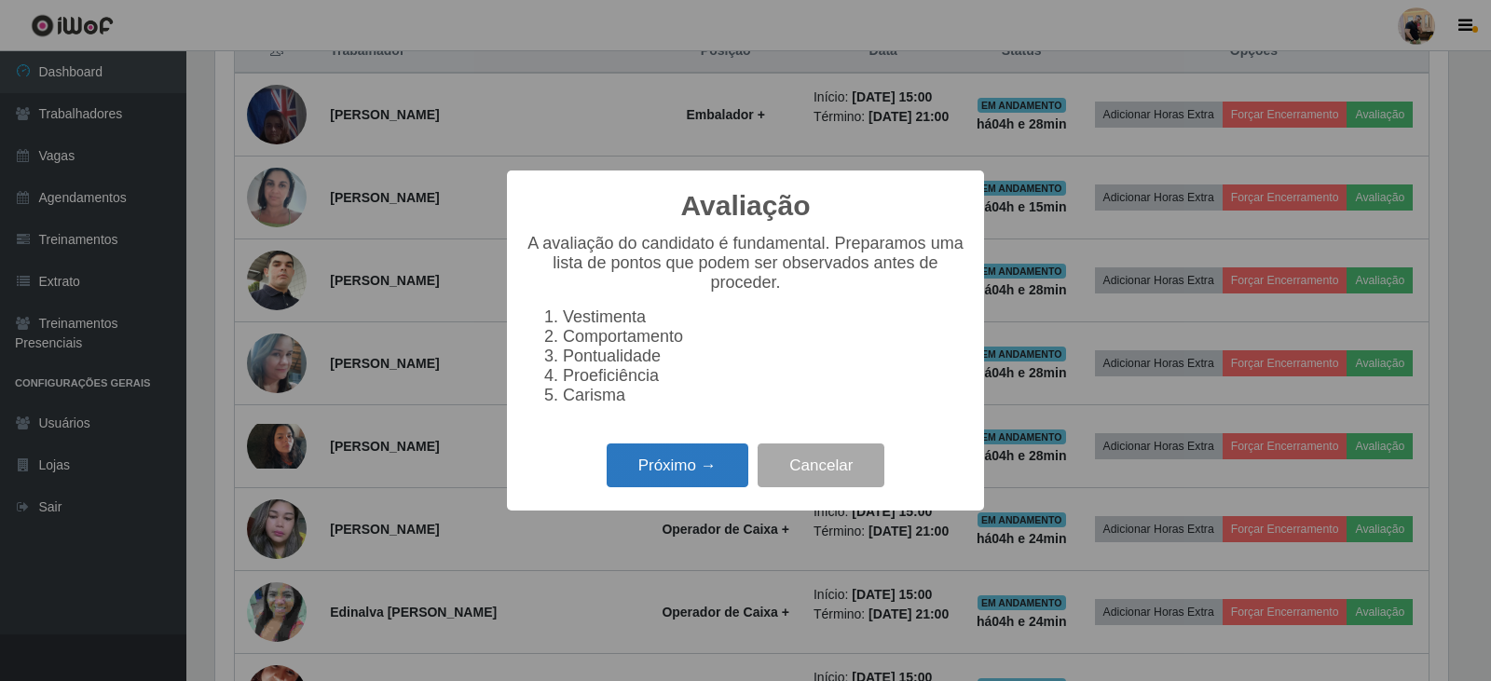
click at [705, 463] on button "Próximo →" at bounding box center [678, 465] width 142 height 44
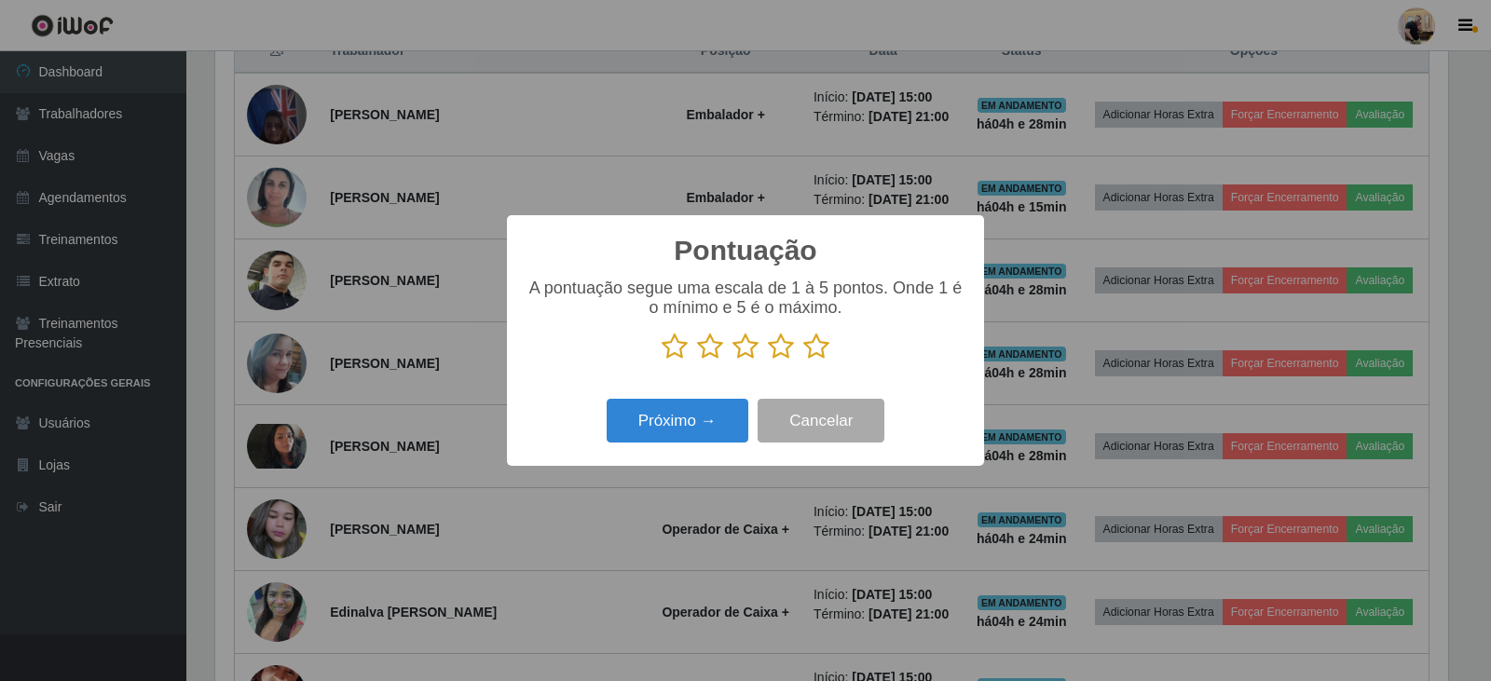
click at [814, 348] on icon at bounding box center [816, 347] width 26 height 28
click at [803, 361] on input "radio" at bounding box center [803, 361] width 0 height 0
click at [669, 404] on button "Próximo →" at bounding box center [678, 421] width 142 height 44
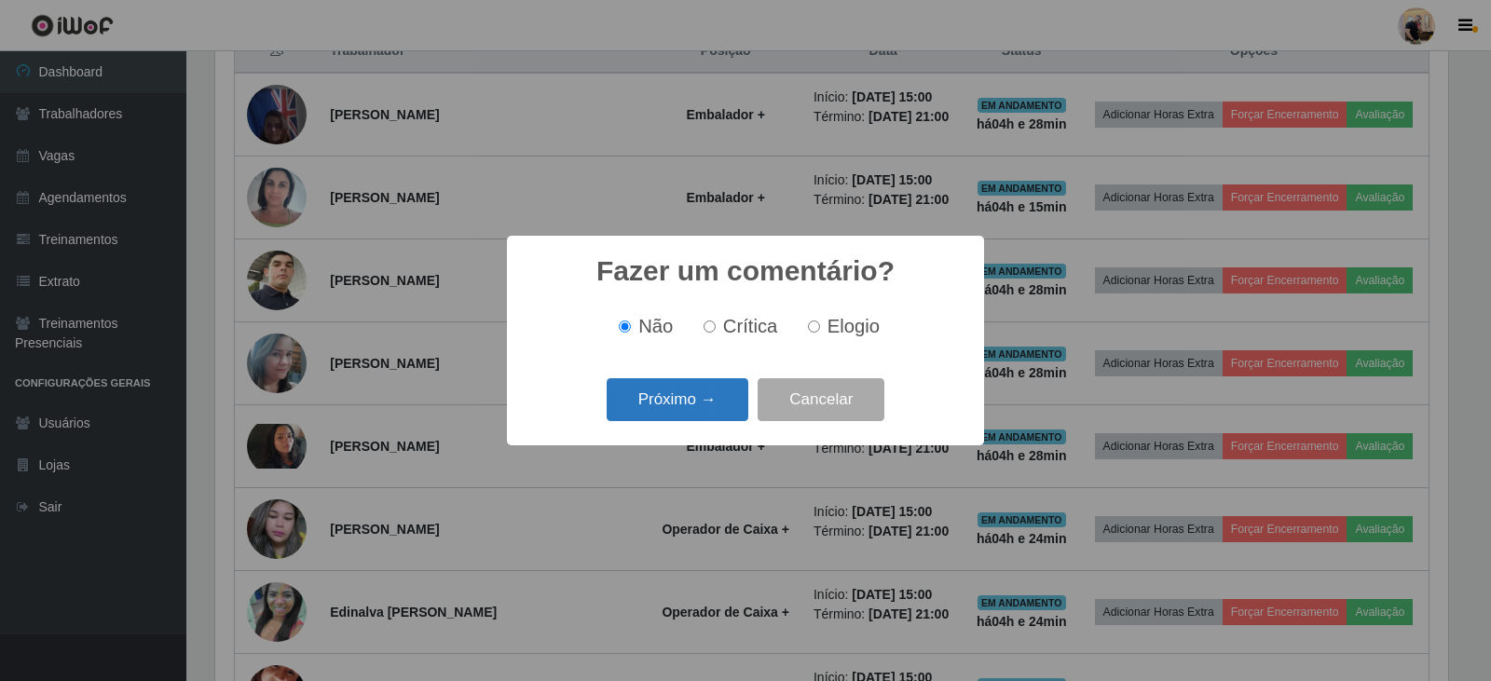
click at [700, 402] on button "Próximo →" at bounding box center [678, 400] width 142 height 44
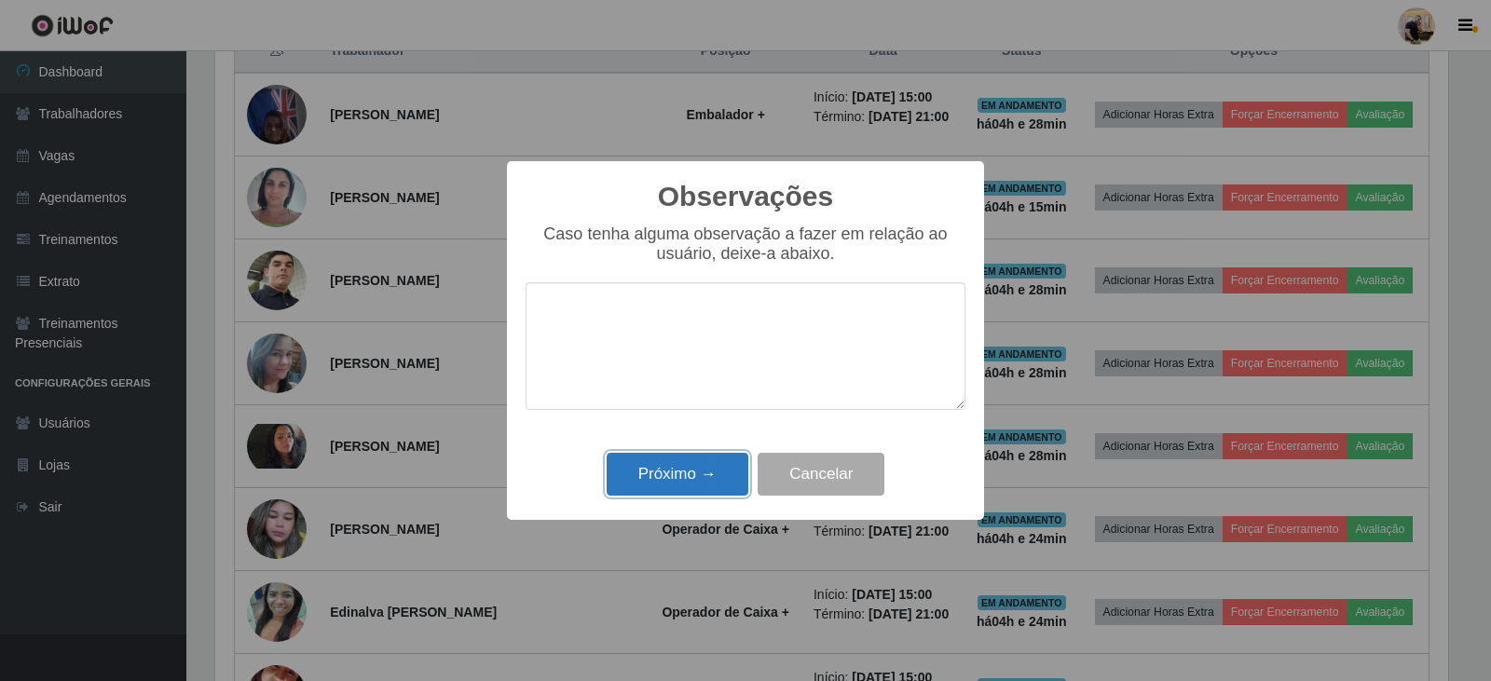
click at [690, 472] on button "Próximo →" at bounding box center [678, 475] width 142 height 44
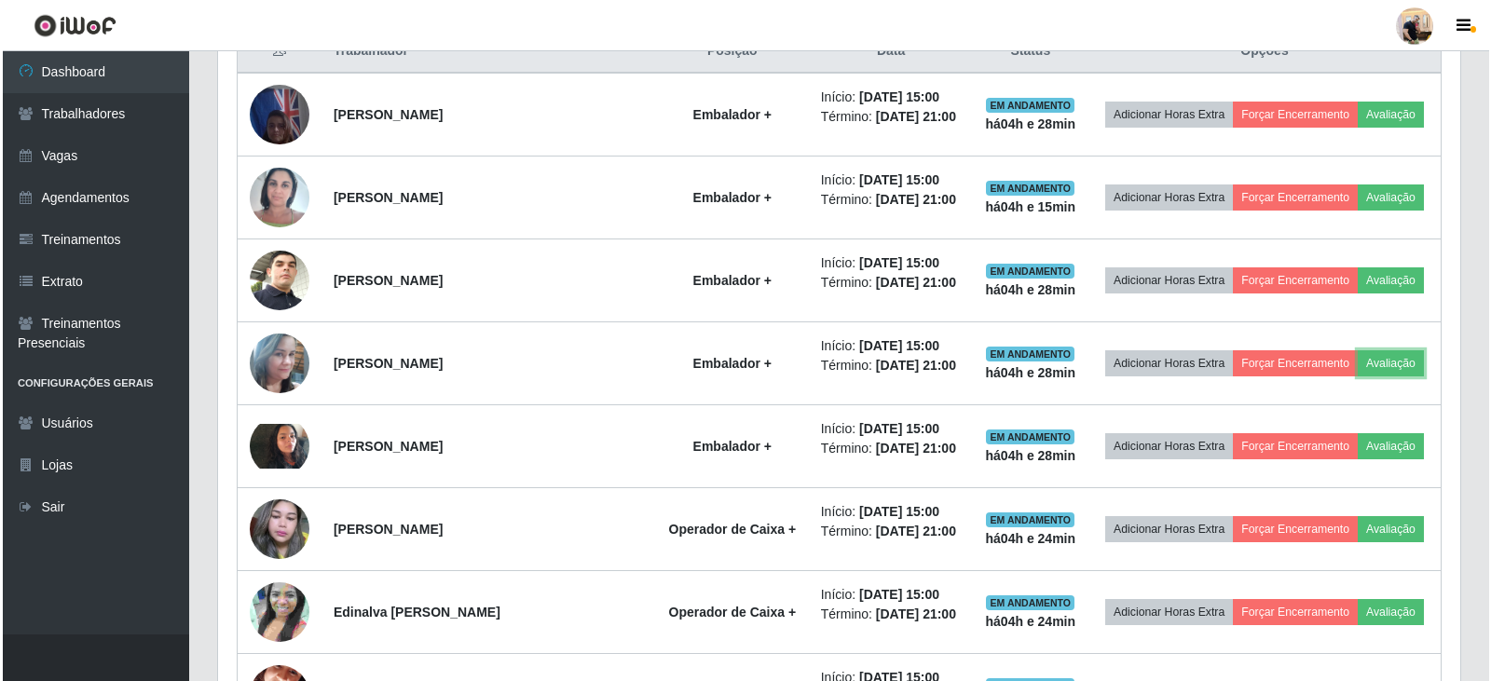
scroll to position [387, 1242]
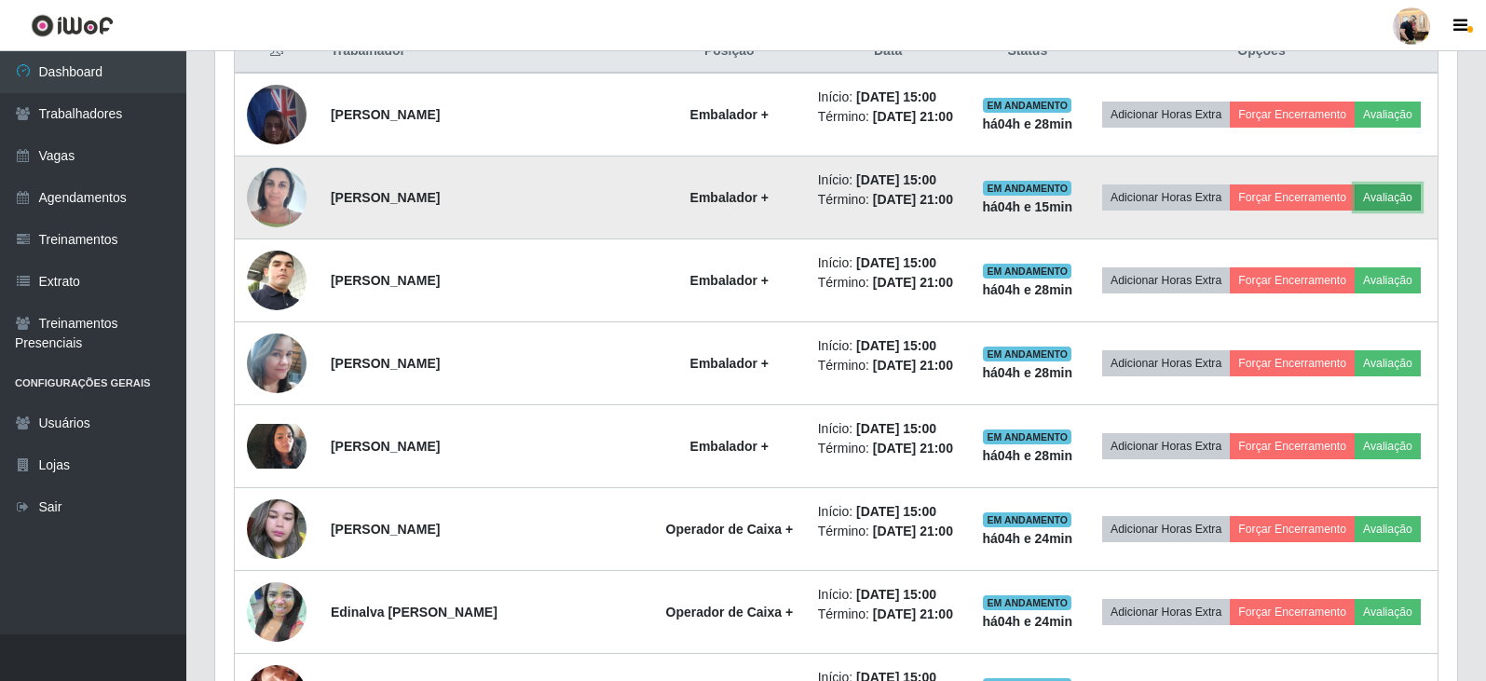
click at [1375, 198] on button "Avaliação" at bounding box center [1388, 197] width 66 height 26
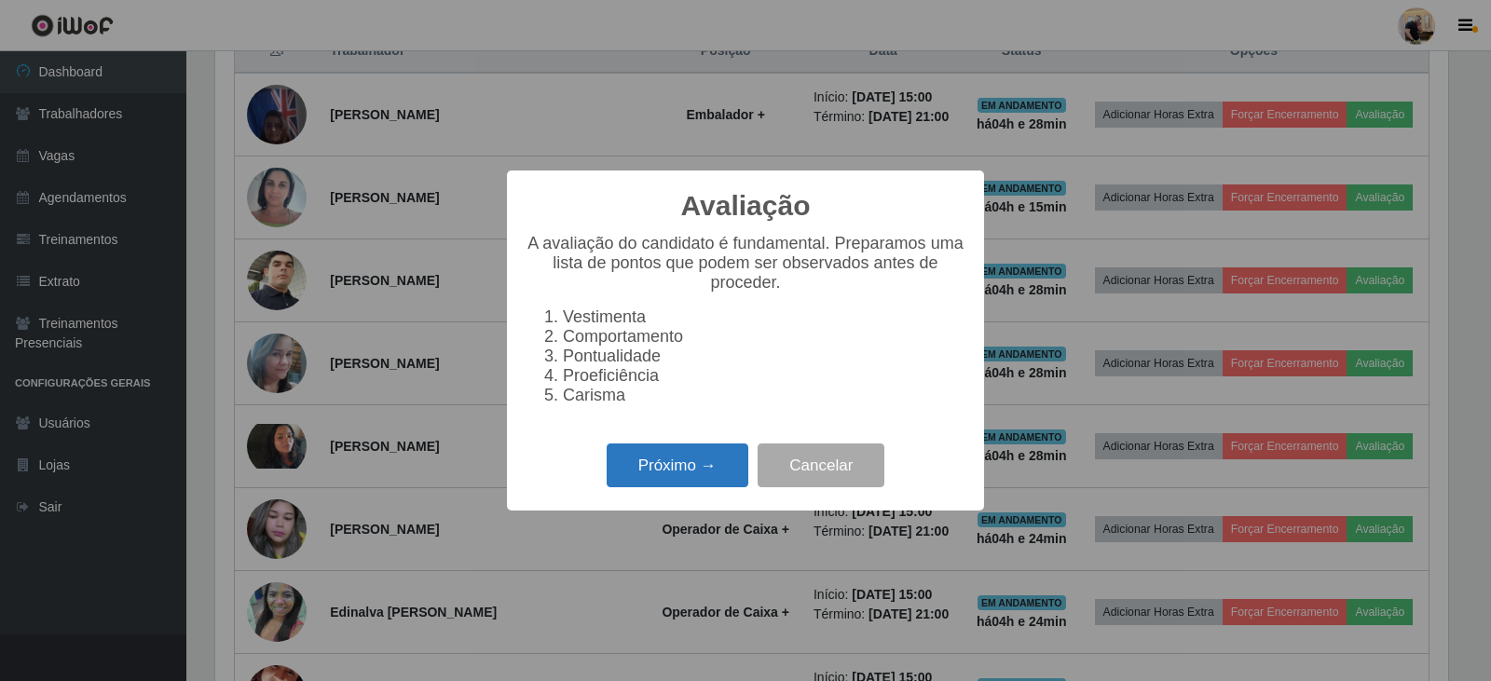
click at [692, 473] on button "Próximo →" at bounding box center [678, 465] width 142 height 44
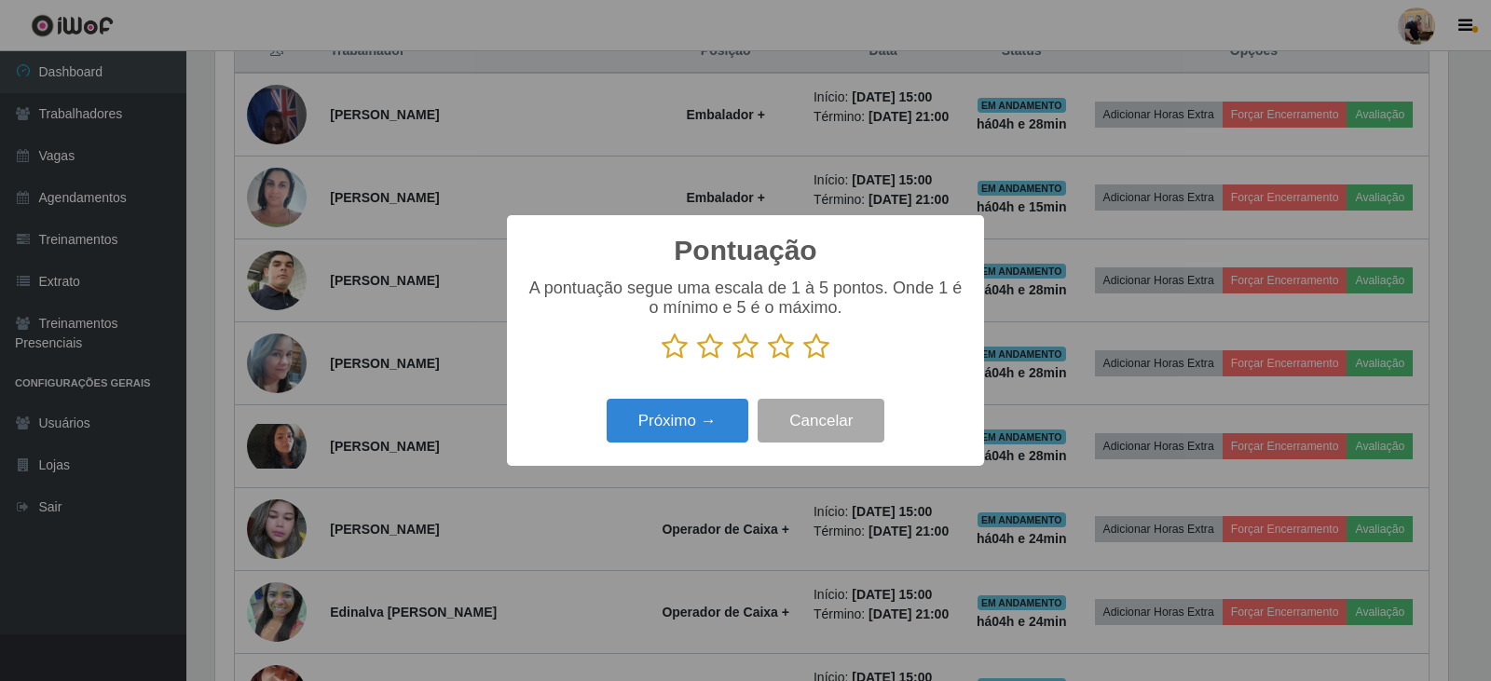
scroll to position [931309, 930463]
click at [818, 348] on icon at bounding box center [816, 347] width 26 height 28
click at [803, 361] on input "radio" at bounding box center [803, 361] width 0 height 0
click at [690, 437] on button "Próximo →" at bounding box center [678, 421] width 142 height 44
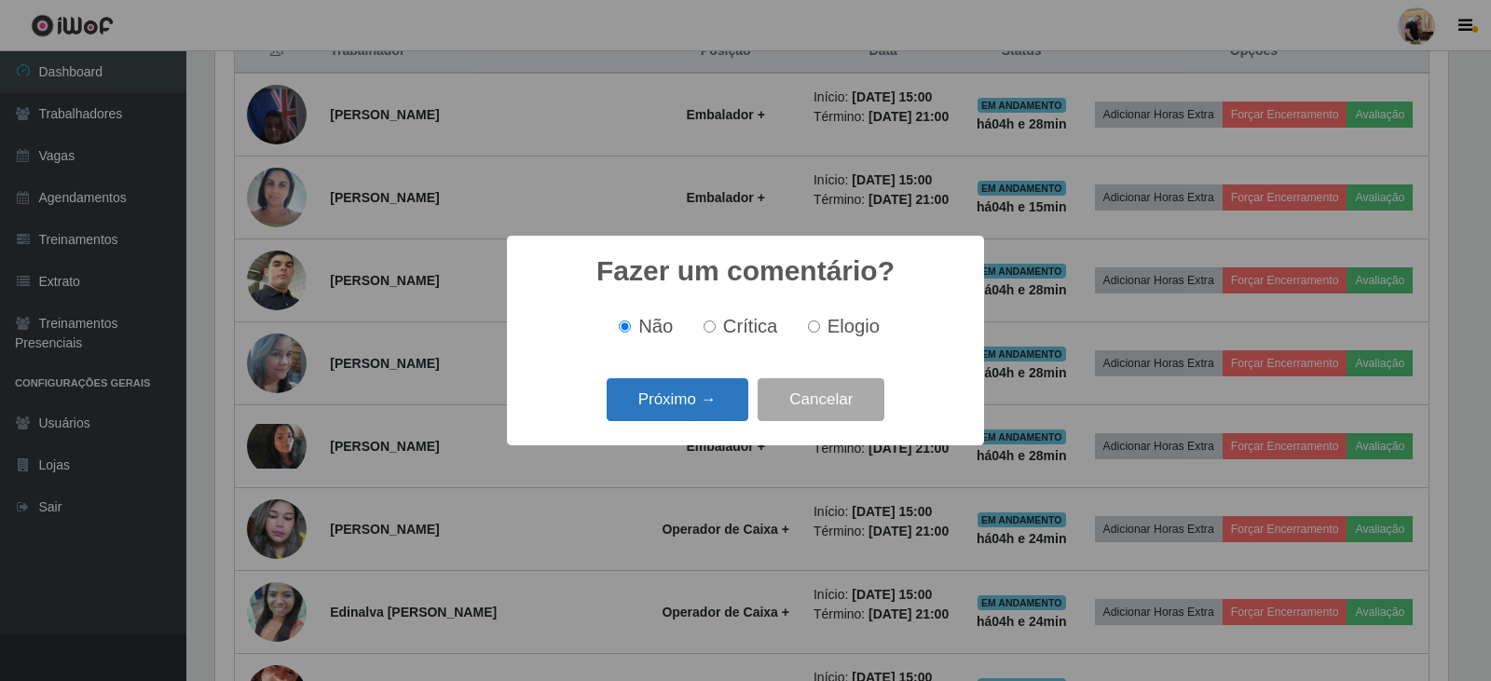
click at [728, 392] on button "Próximo →" at bounding box center [678, 400] width 142 height 44
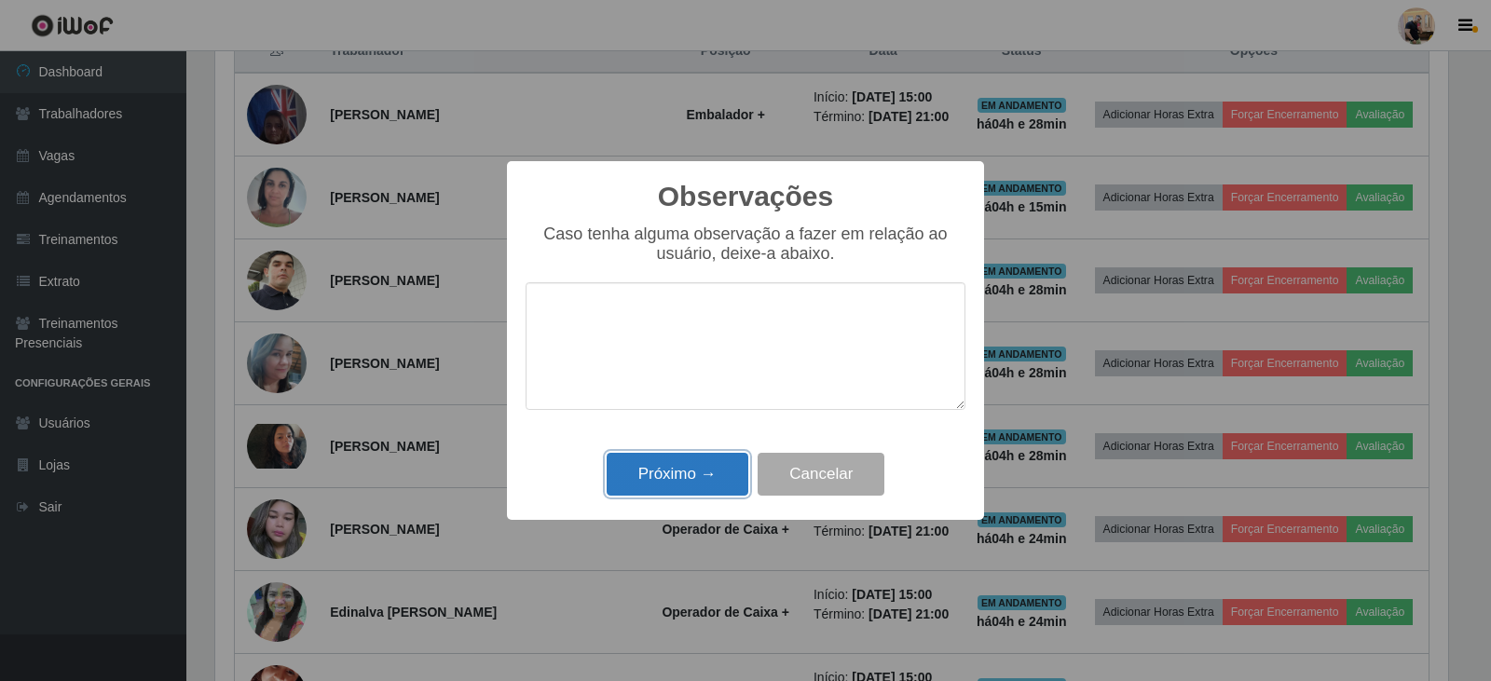
click at [664, 484] on button "Próximo →" at bounding box center [678, 475] width 142 height 44
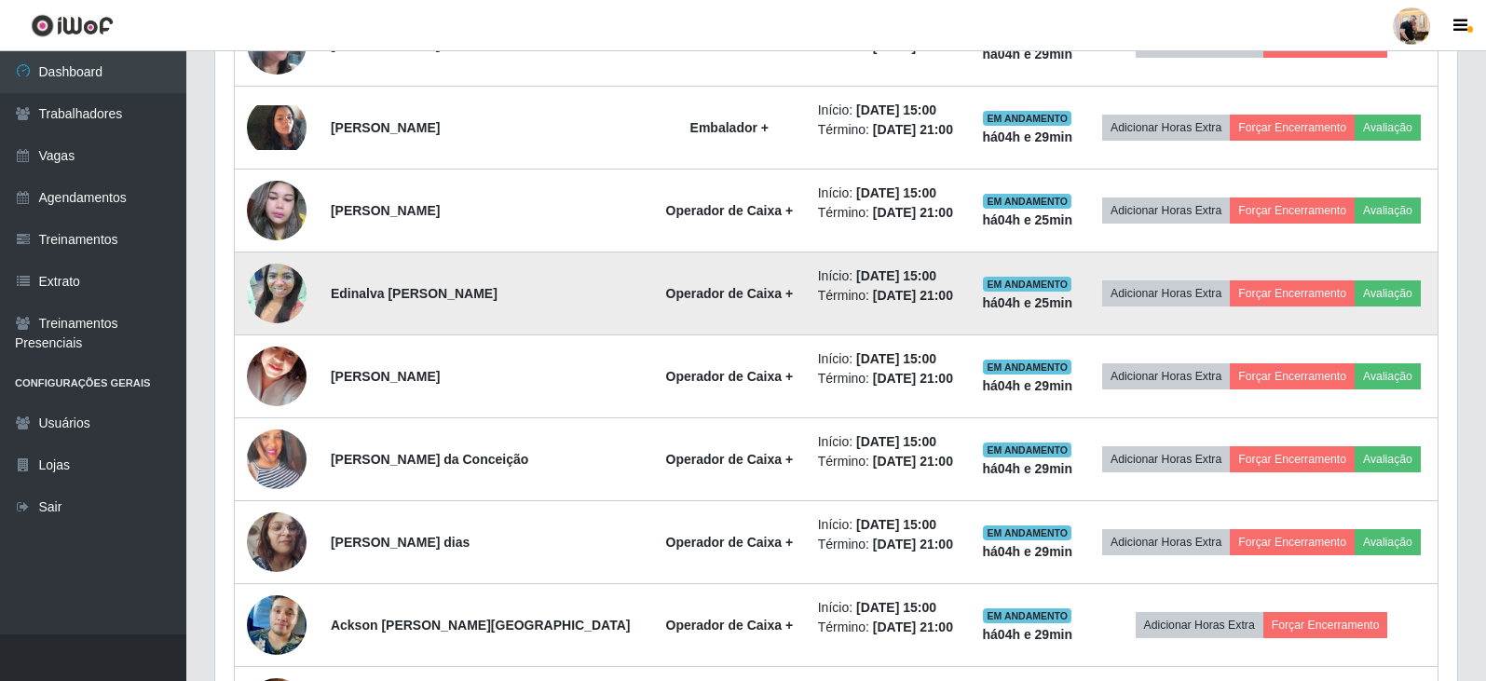
scroll to position [1303, 0]
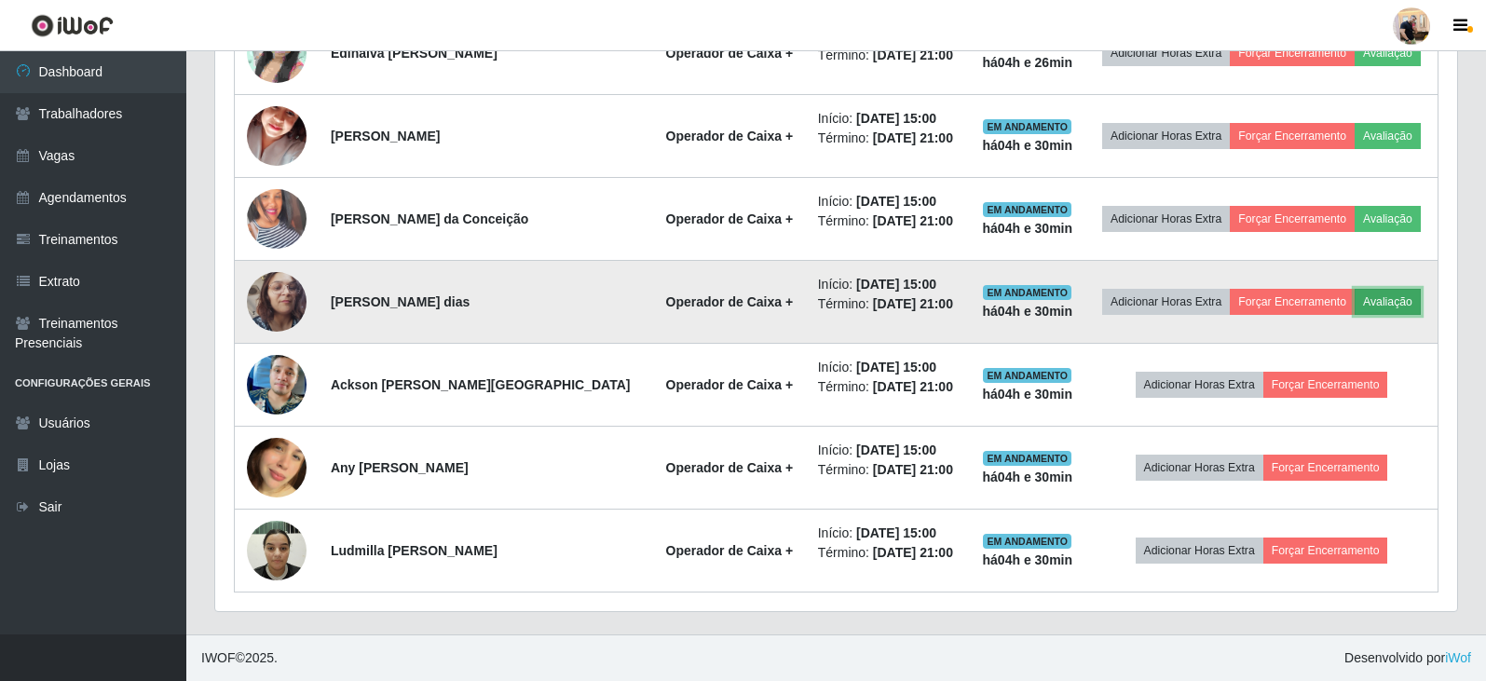
click at [1392, 299] on button "Avaliação" at bounding box center [1388, 302] width 66 height 26
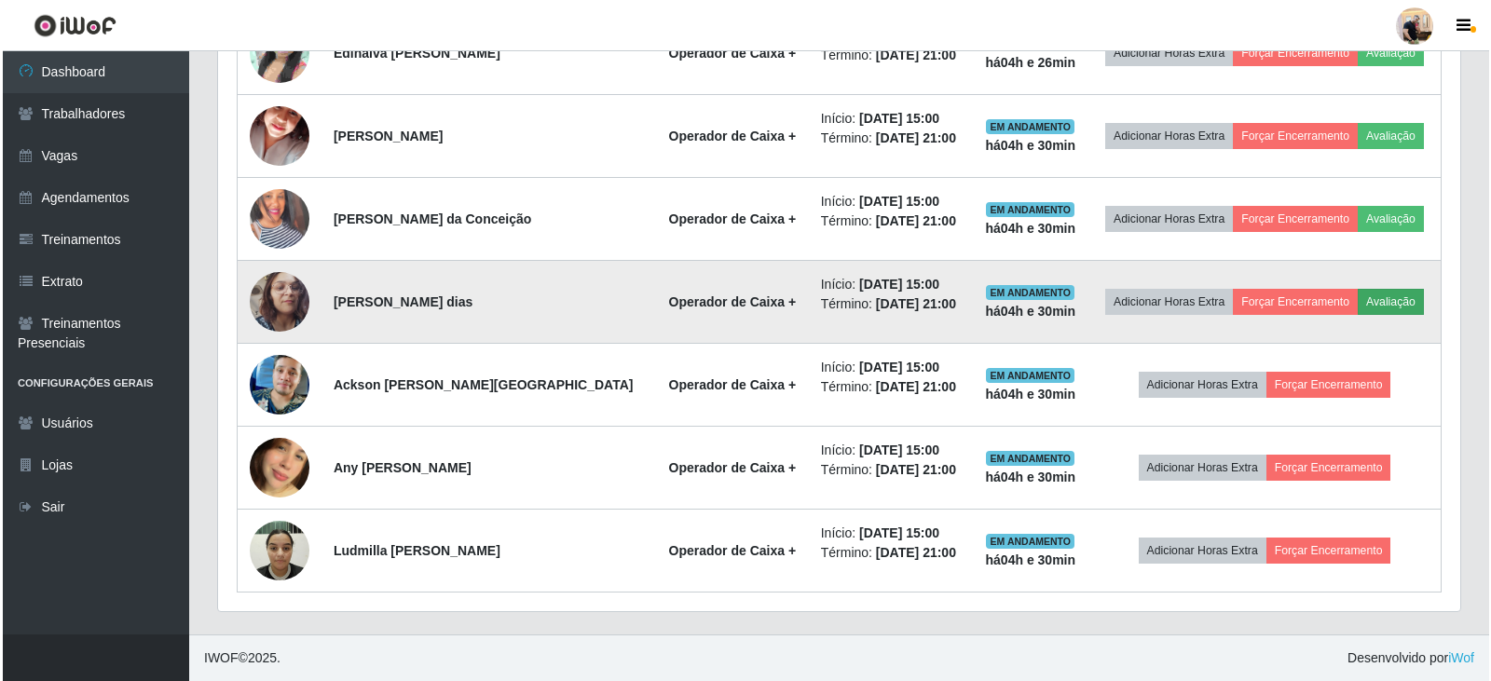
scroll to position [387, 1233]
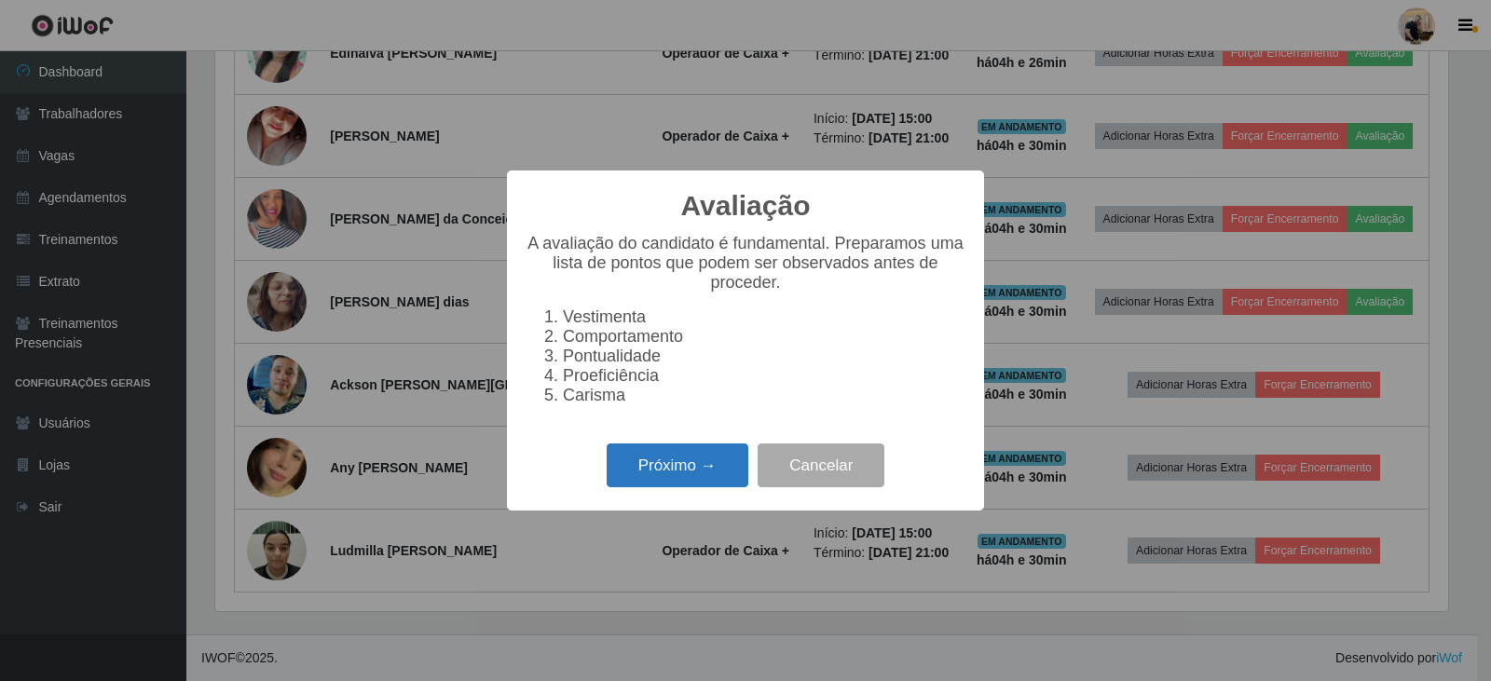
click at [724, 487] on button "Próximo →" at bounding box center [678, 465] width 142 height 44
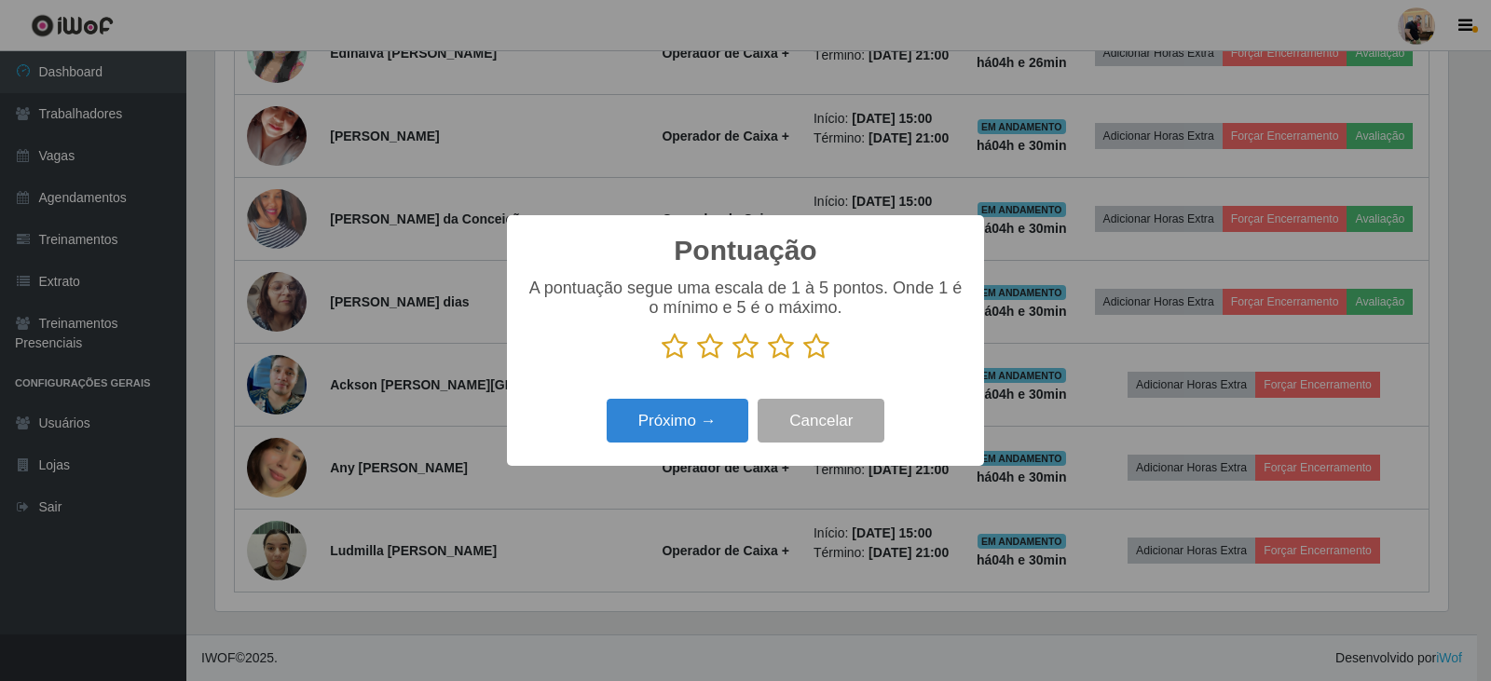
scroll to position [931309, 930463]
click at [812, 352] on icon at bounding box center [816, 347] width 26 height 28
click at [803, 361] on input "radio" at bounding box center [803, 361] width 0 height 0
click at [653, 419] on button "Próximo →" at bounding box center [678, 421] width 142 height 44
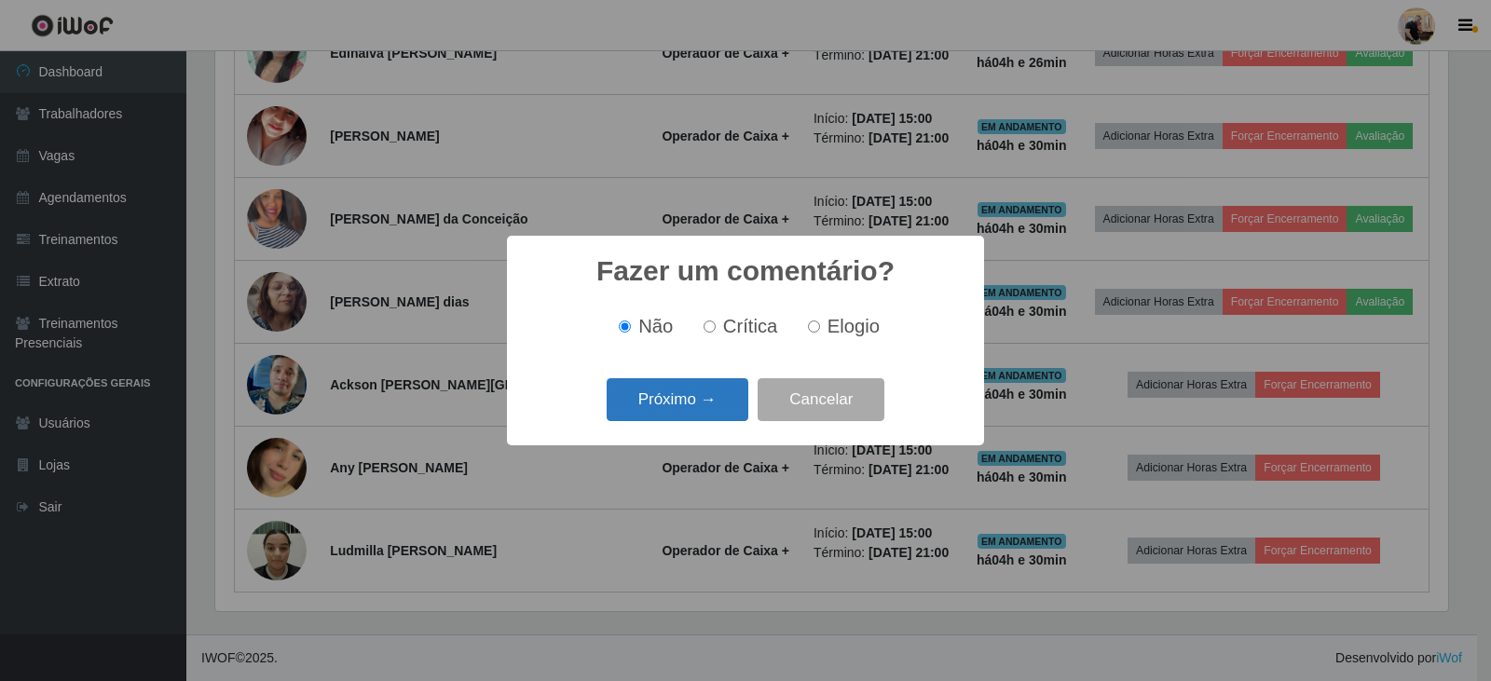
click at [686, 410] on button "Próximo →" at bounding box center [678, 400] width 142 height 44
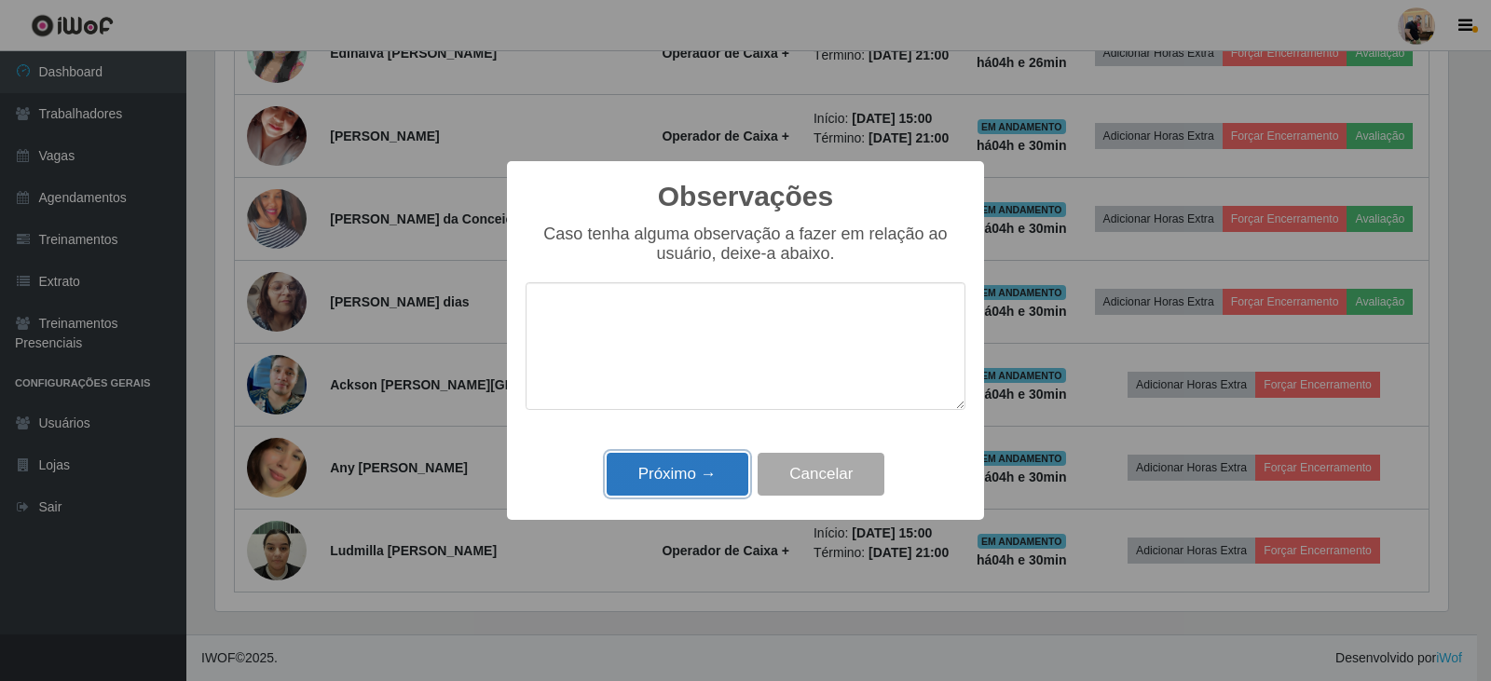
click at [676, 488] on button "Próximo →" at bounding box center [678, 475] width 142 height 44
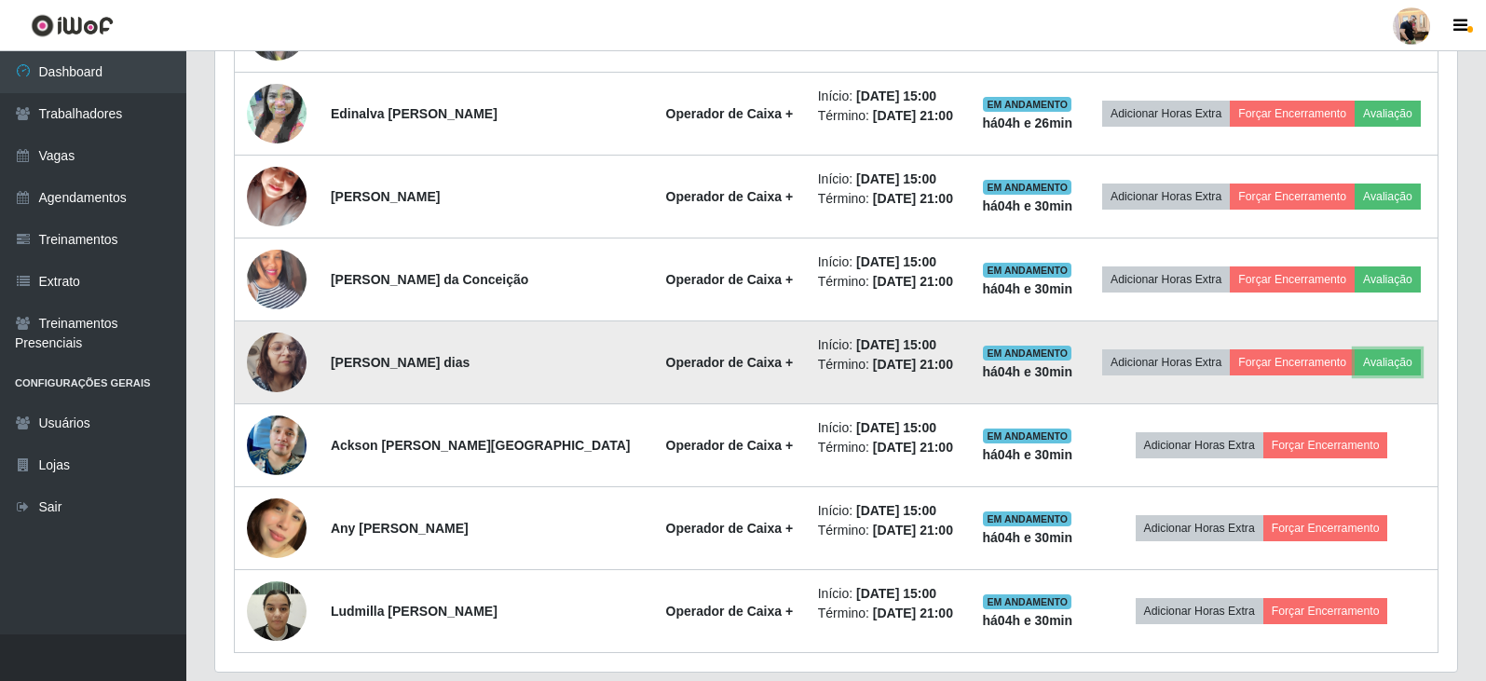
scroll to position [1209, 0]
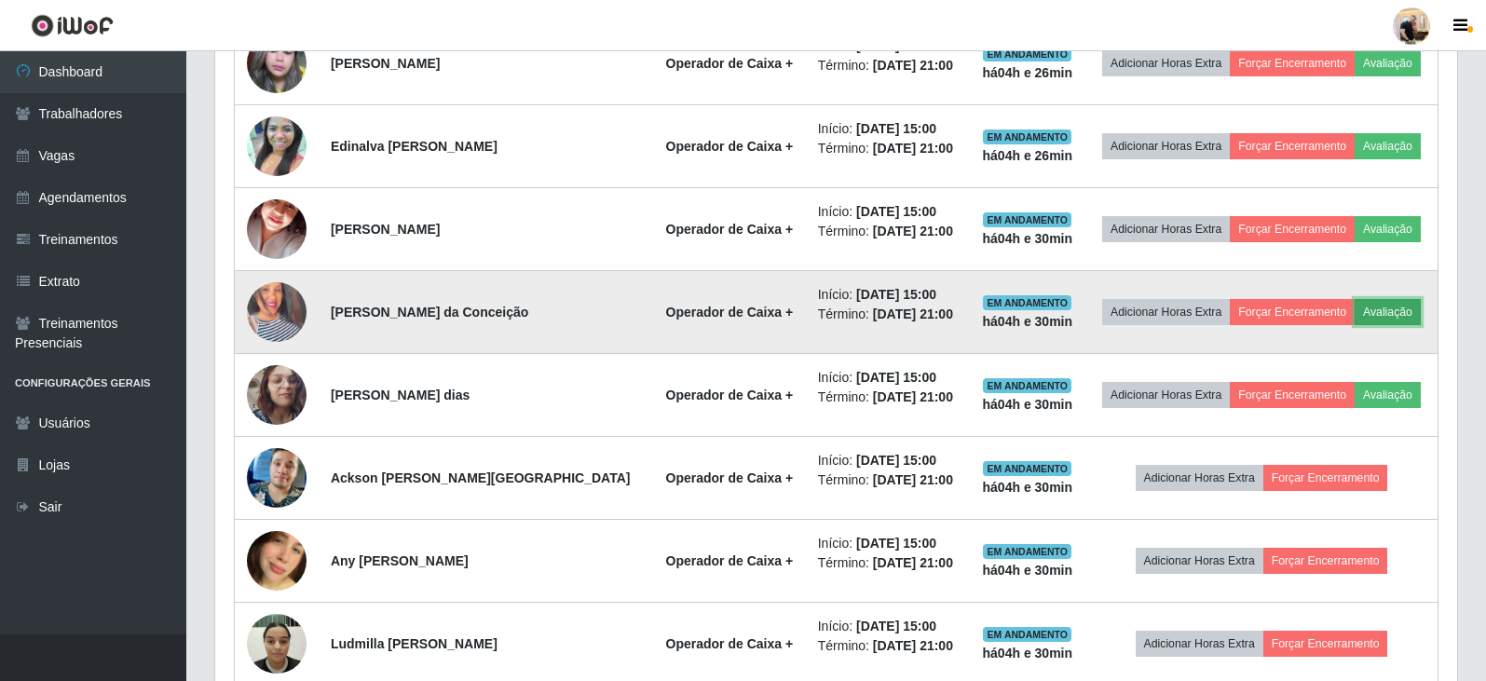
click at [1396, 321] on button "Avaliação" at bounding box center [1388, 312] width 66 height 26
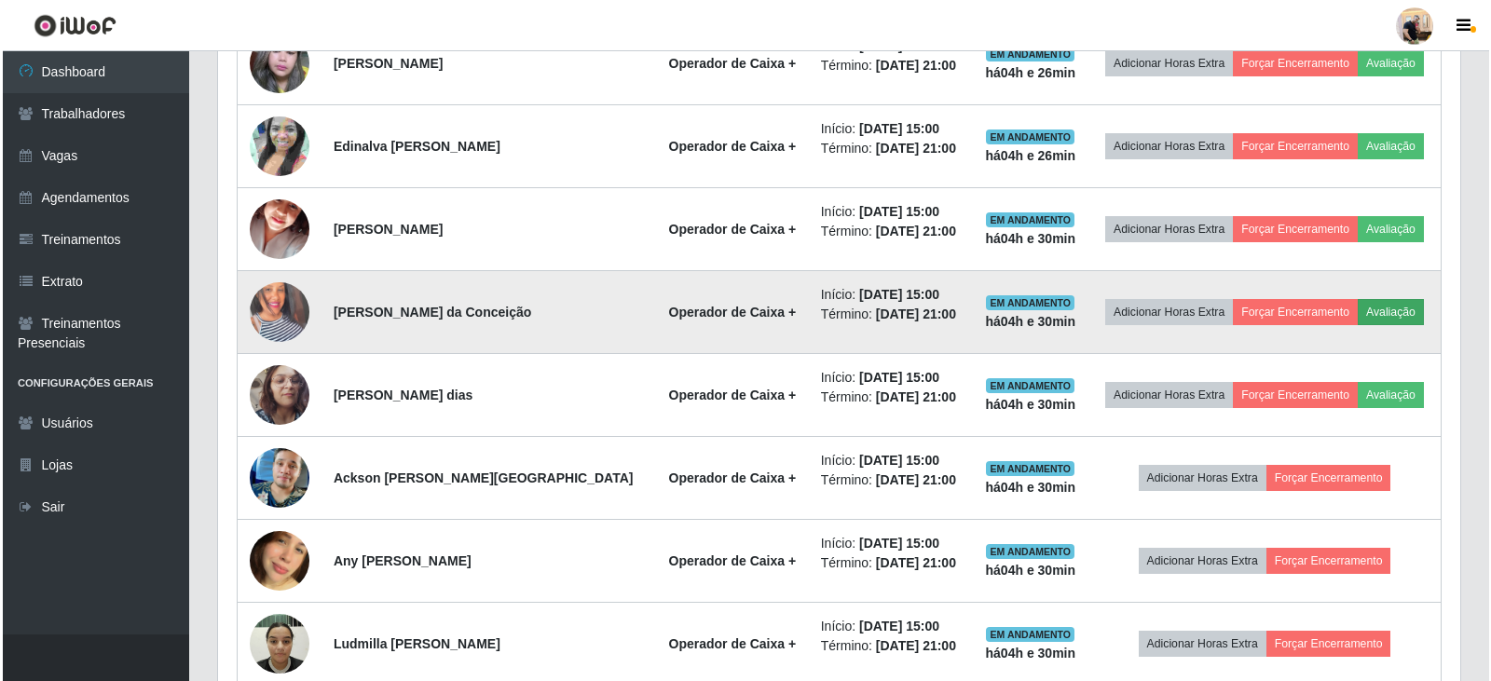
scroll to position [387, 1233]
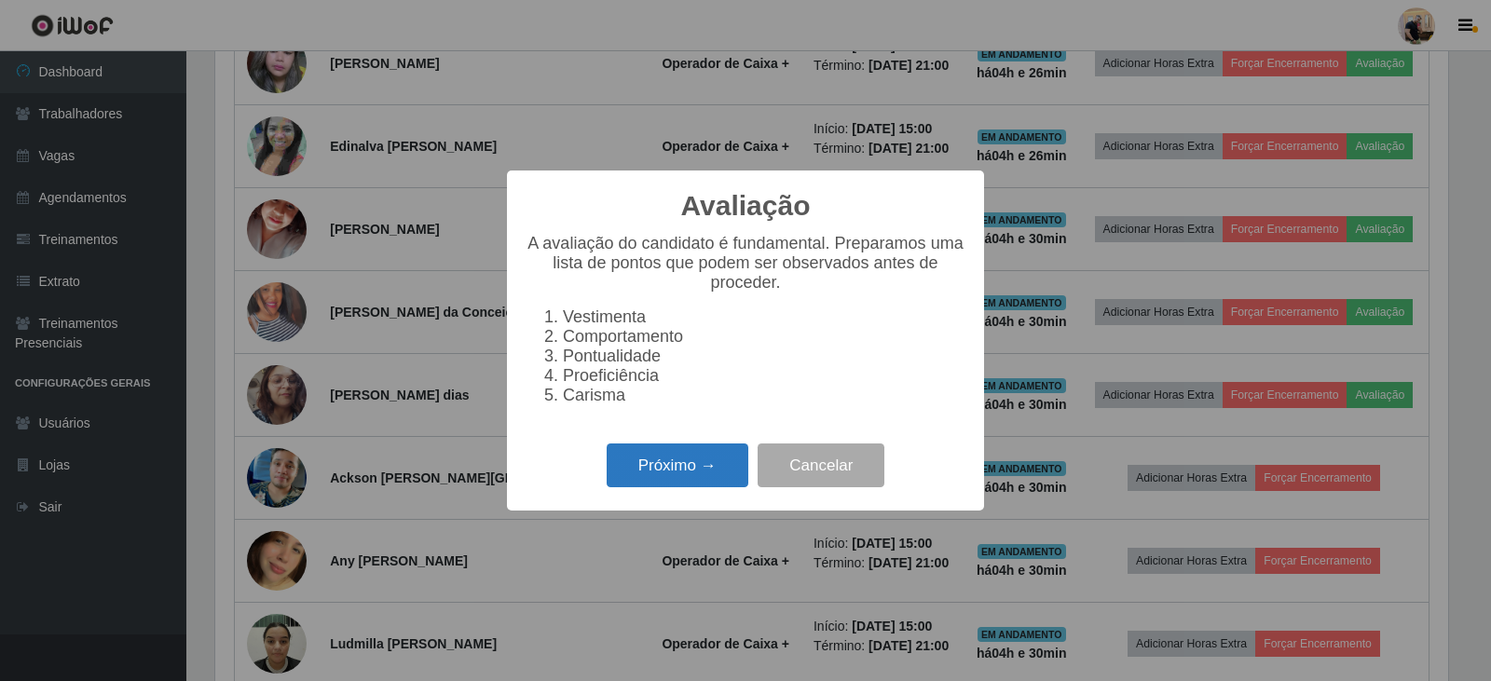
click at [663, 466] on button "Próximo →" at bounding box center [678, 465] width 142 height 44
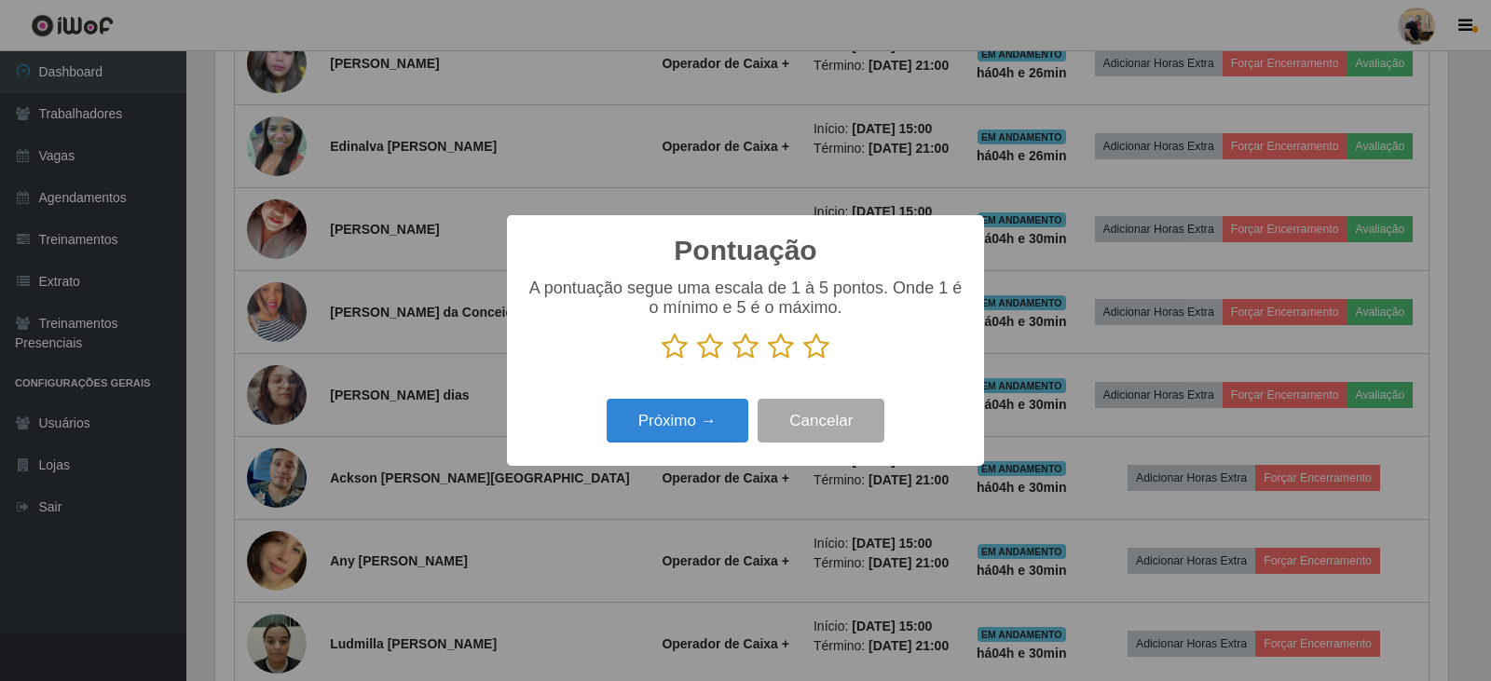
scroll to position [931309, 930463]
click at [809, 354] on icon at bounding box center [816, 347] width 26 height 28
click at [803, 361] on input "radio" at bounding box center [803, 361] width 0 height 0
click at [679, 432] on button "Próximo →" at bounding box center [678, 421] width 142 height 44
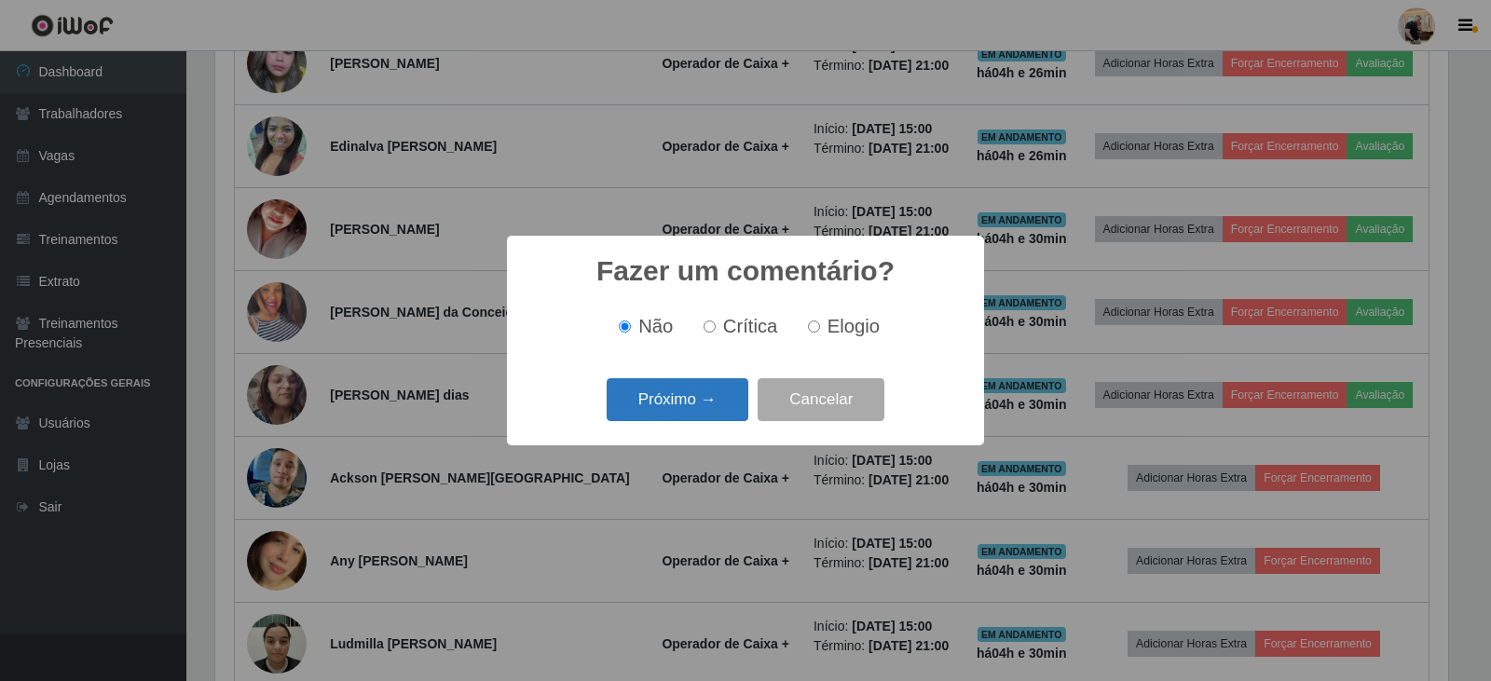
click at [704, 400] on button "Próximo →" at bounding box center [678, 400] width 142 height 44
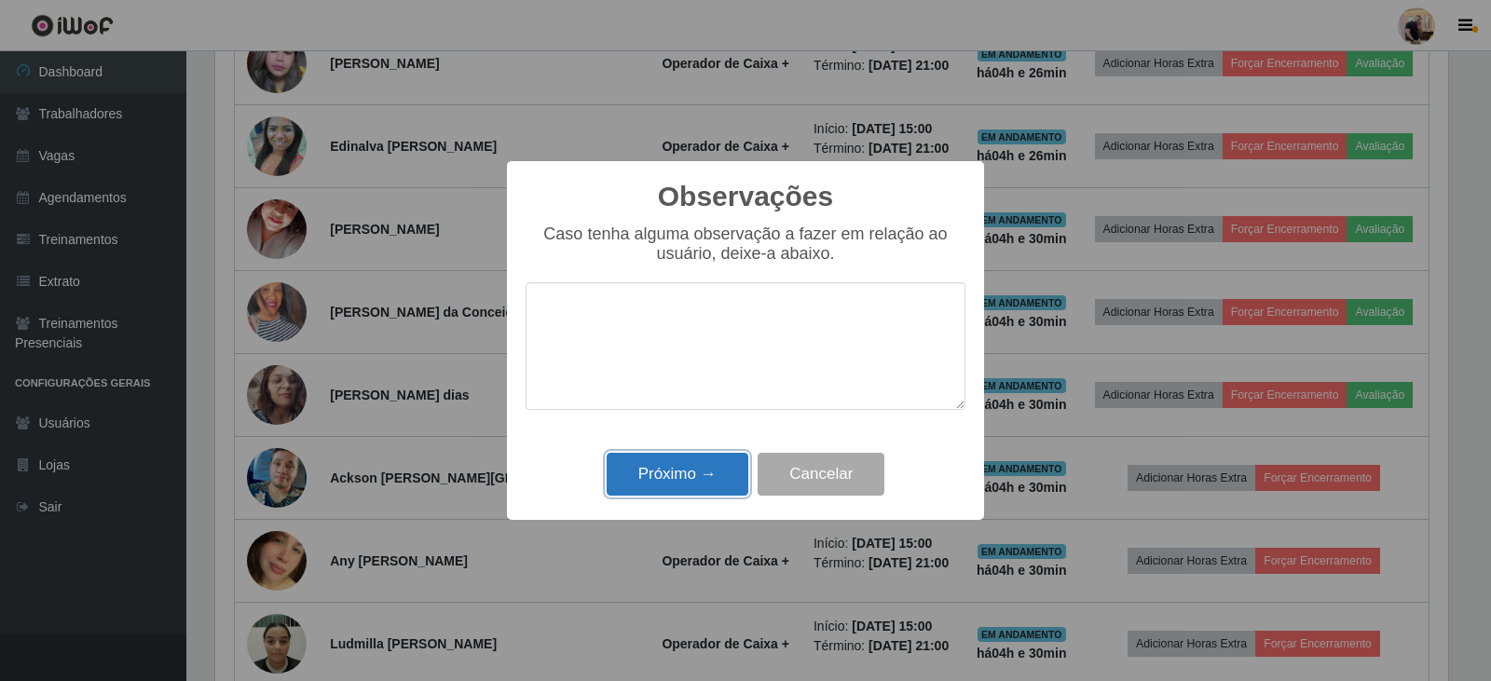
click at [710, 484] on button "Próximo →" at bounding box center [678, 475] width 142 height 44
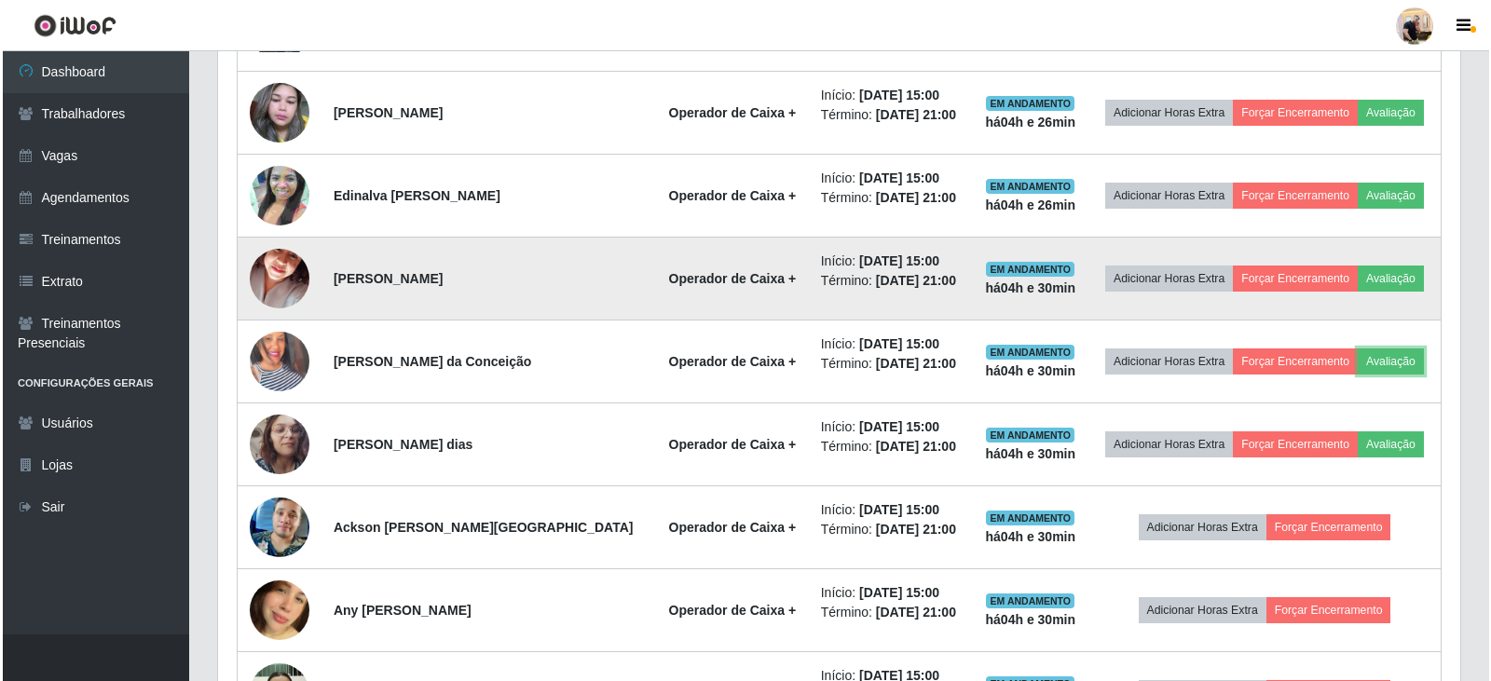
scroll to position [1116, 0]
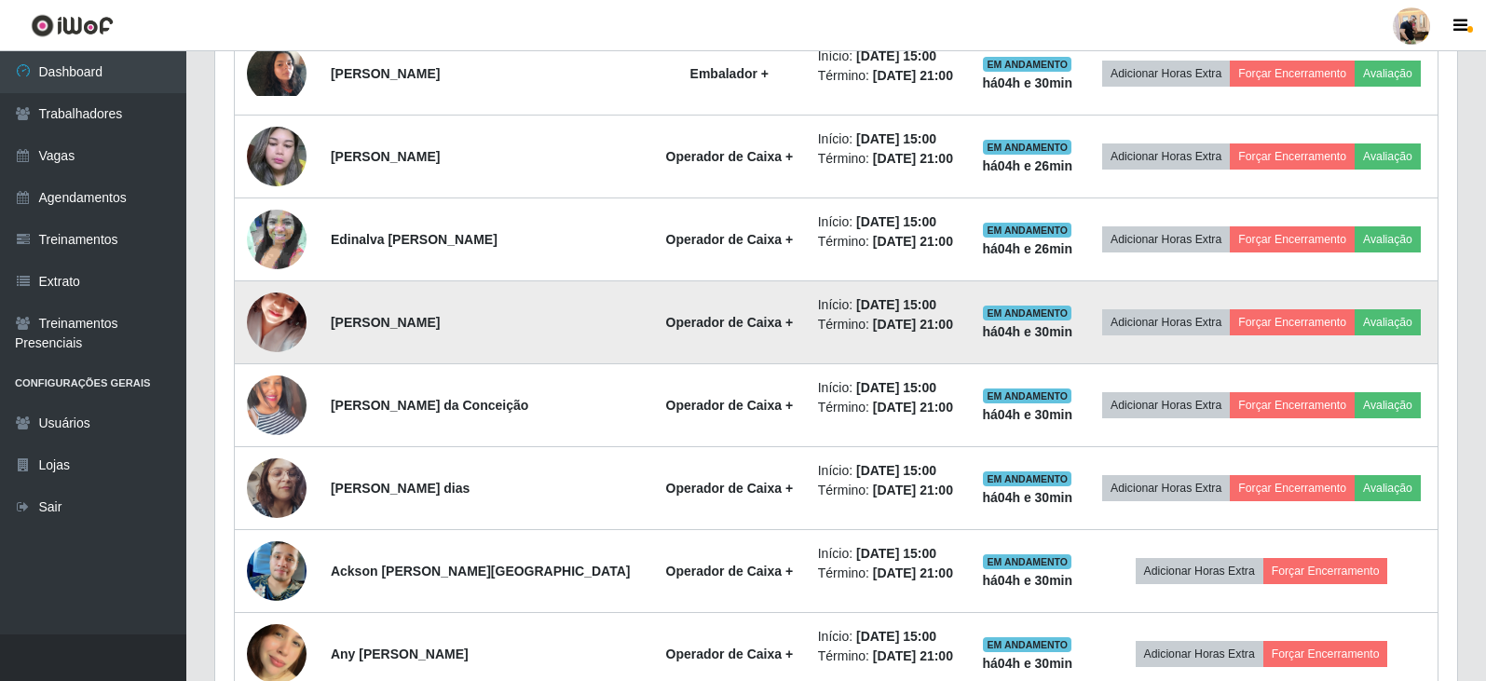
click at [1367, 337] on td "Adicionar Horas Extra Forçar Encerramento Avaliação" at bounding box center [1261, 322] width 352 height 83
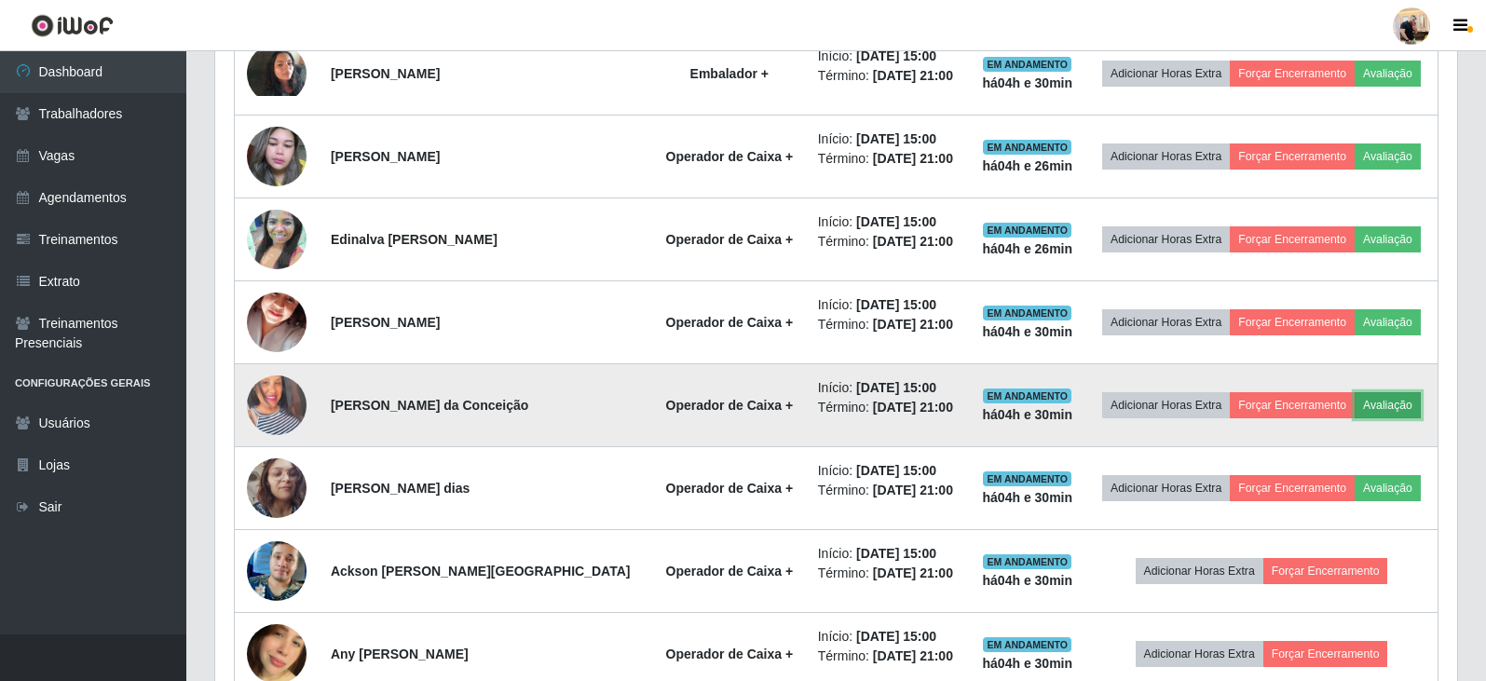
click at [1356, 401] on button "Avaliação" at bounding box center [1388, 405] width 66 height 26
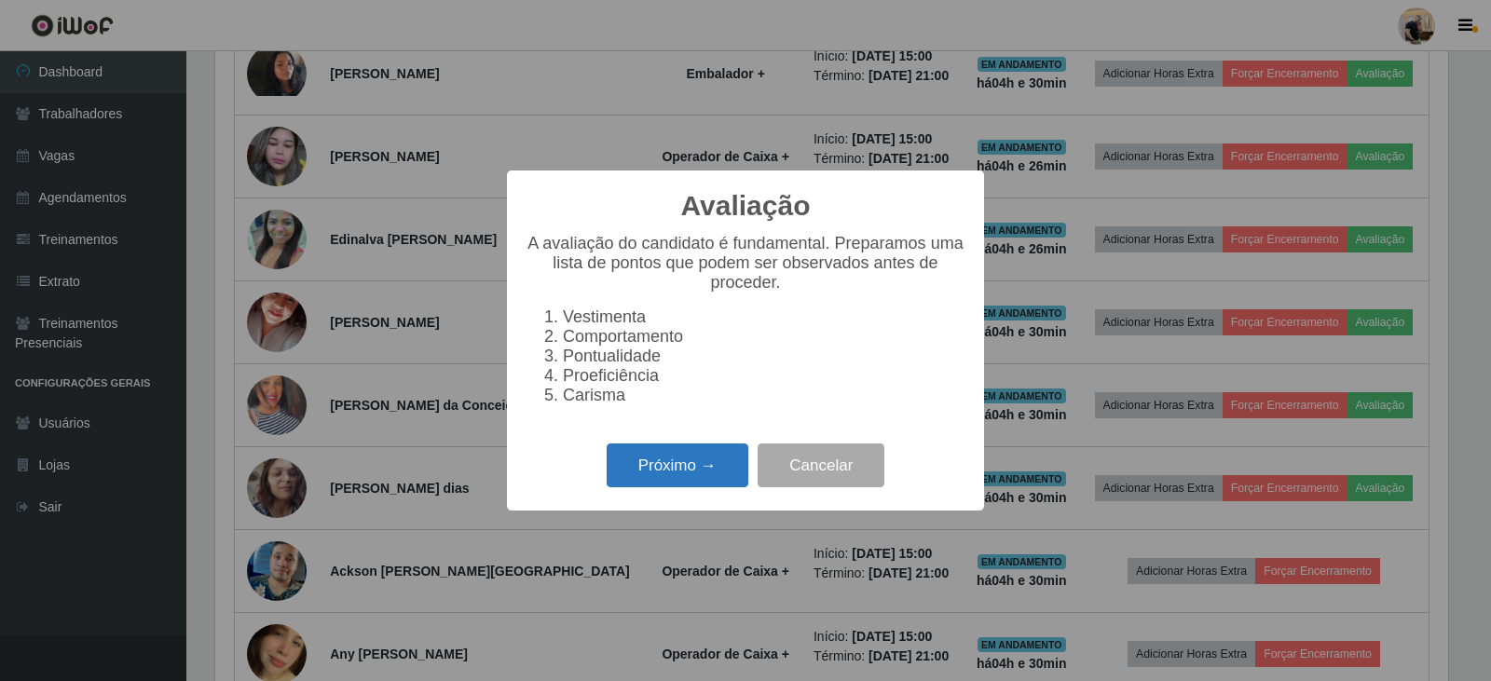
click at [710, 468] on button "Próximo →" at bounding box center [678, 465] width 142 height 44
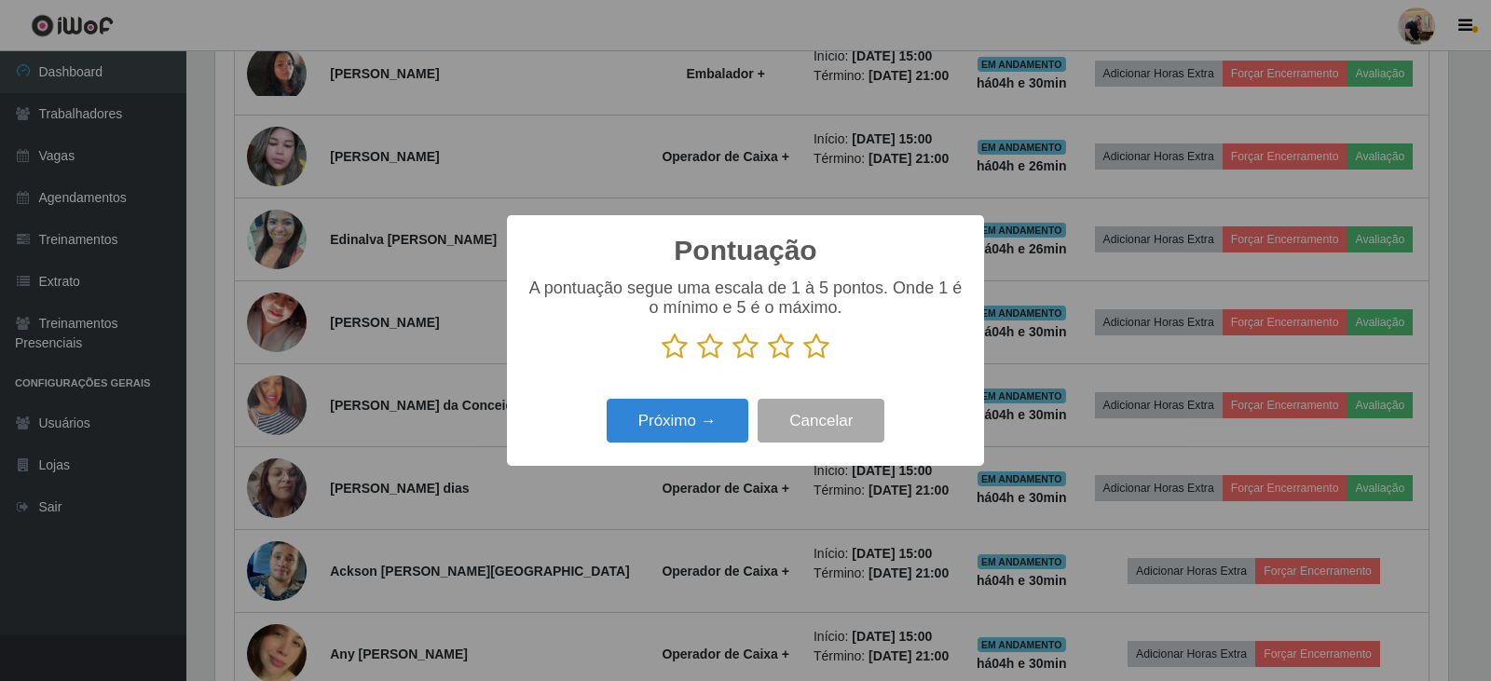
scroll to position [931309, 930463]
click at [803, 348] on icon at bounding box center [816, 347] width 26 height 28
click at [803, 361] on input "radio" at bounding box center [803, 361] width 0 height 0
click at [670, 434] on button "Próximo →" at bounding box center [678, 421] width 142 height 44
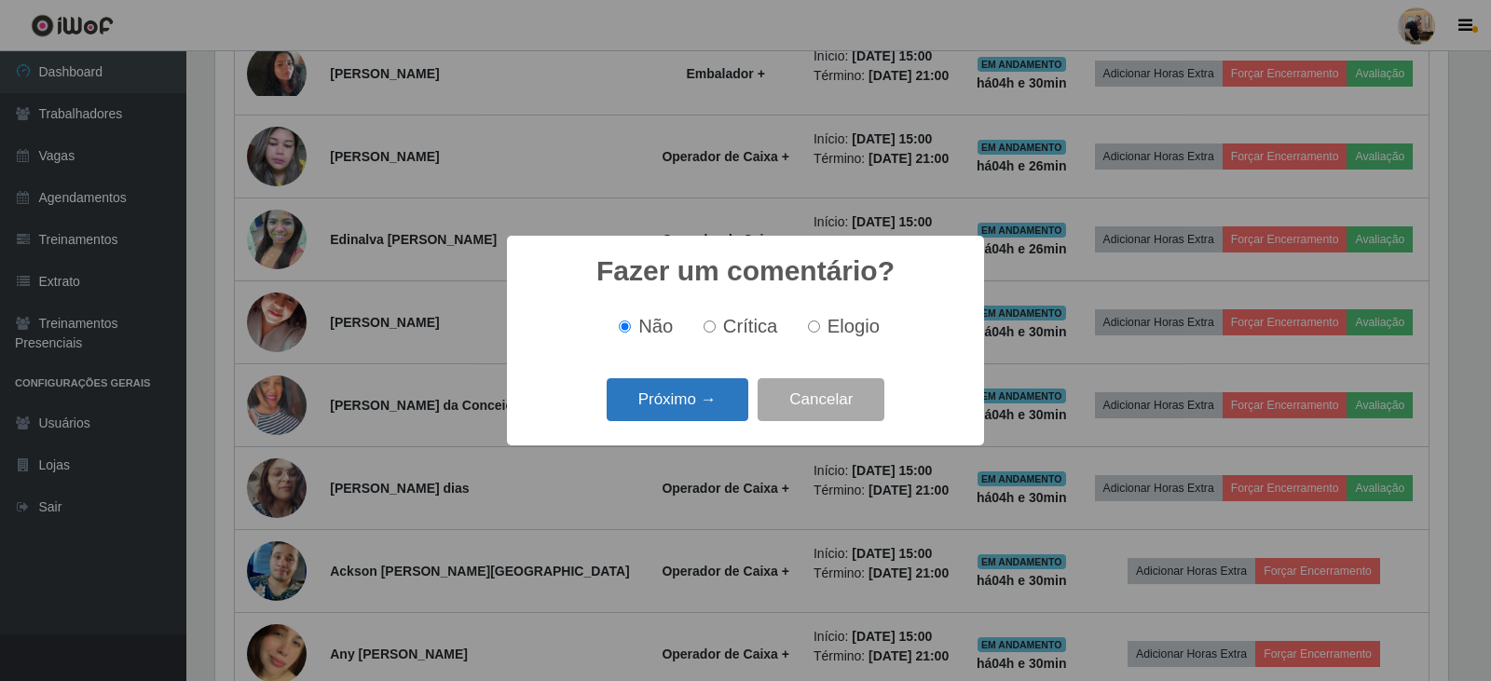
click at [710, 411] on button "Próximo →" at bounding box center [678, 400] width 142 height 44
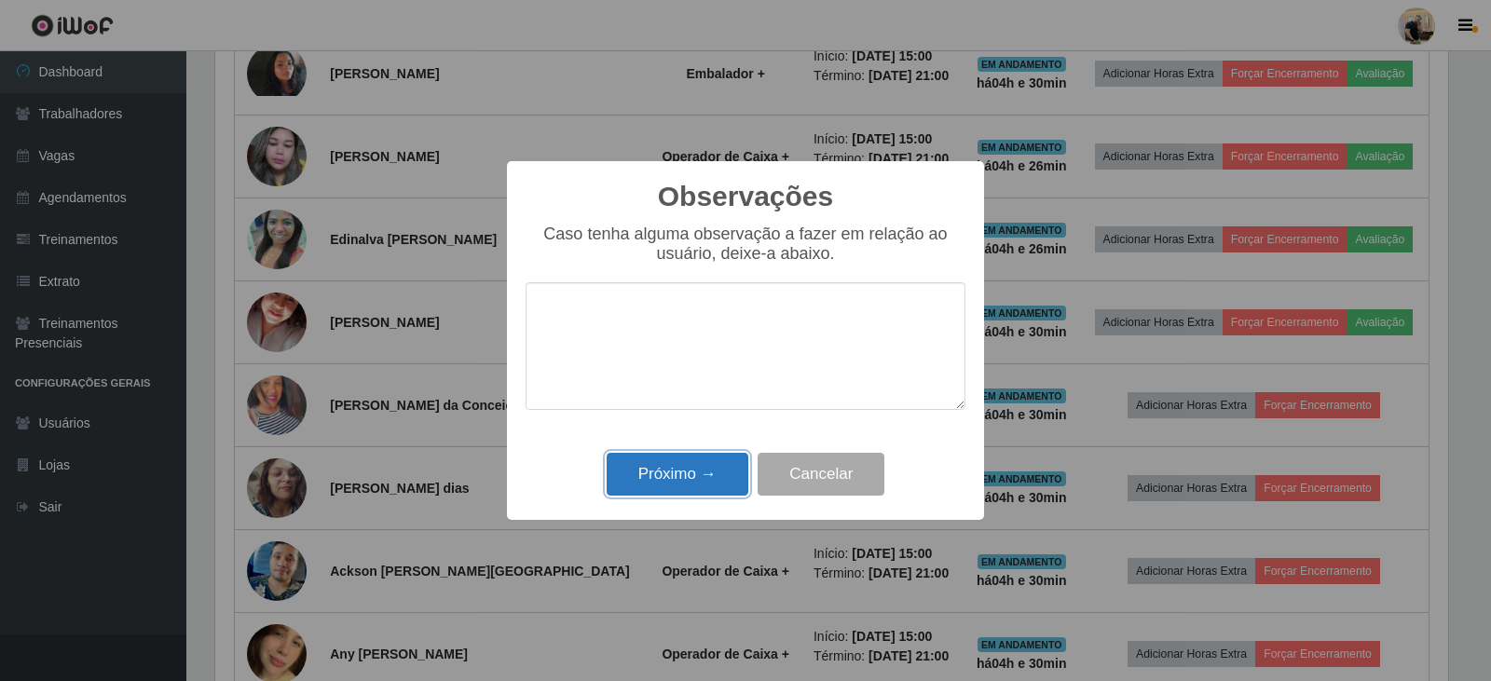
click at [701, 497] on button "Próximo →" at bounding box center [678, 475] width 142 height 44
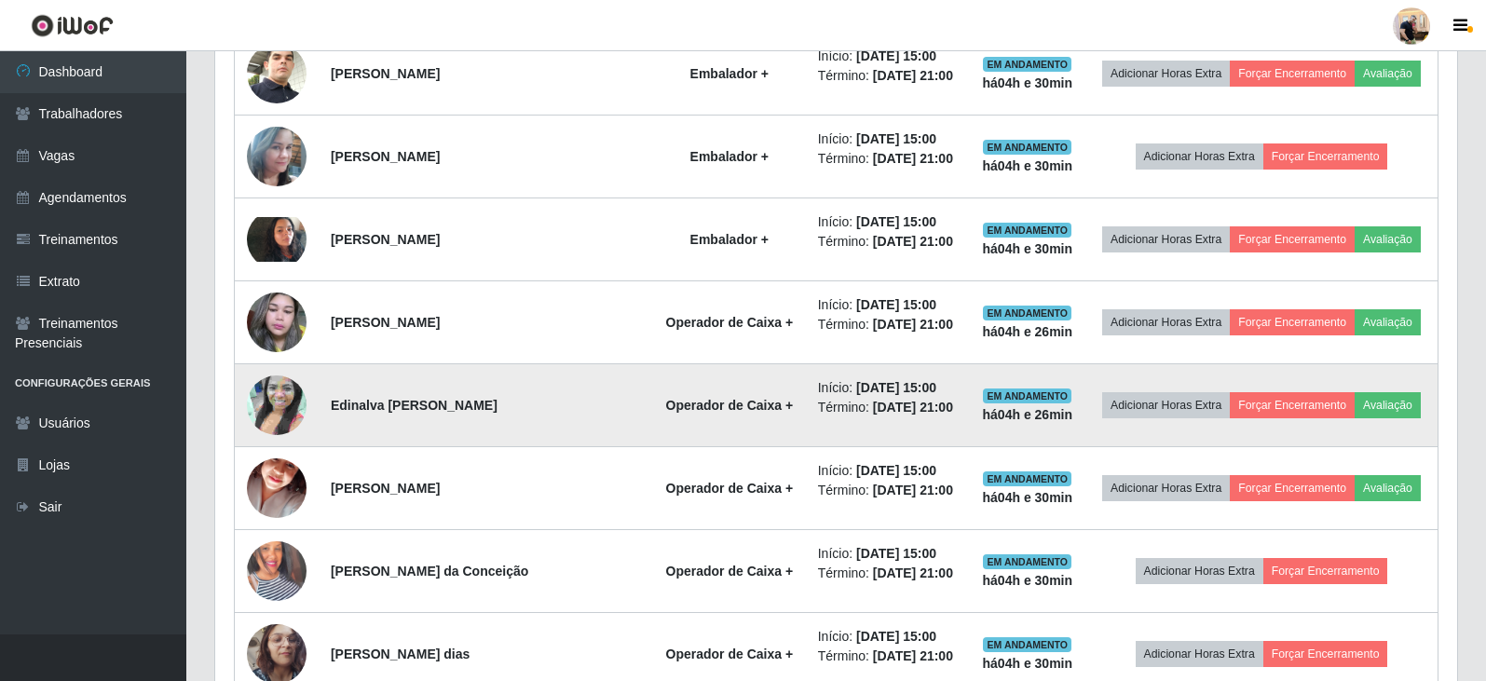
scroll to position [930, 0]
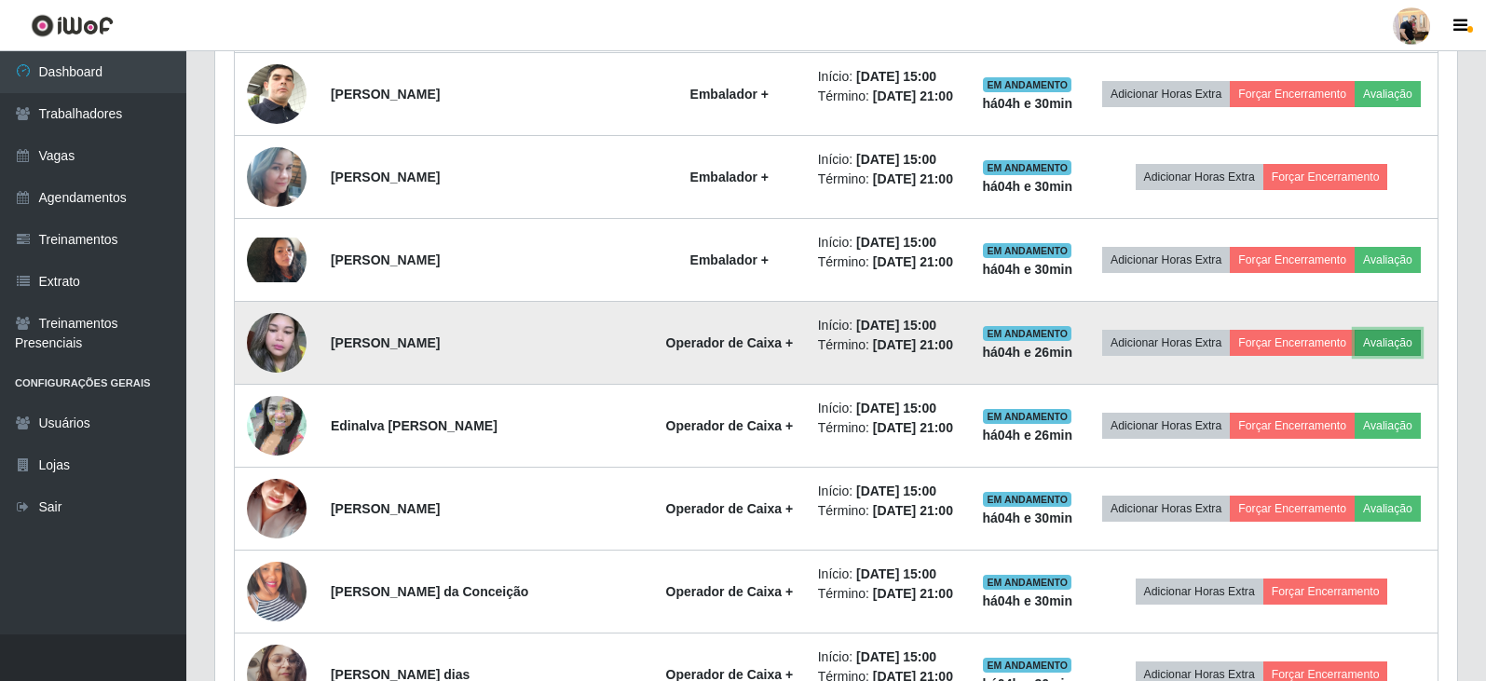
click at [1375, 348] on button "Avaliação" at bounding box center [1388, 343] width 66 height 26
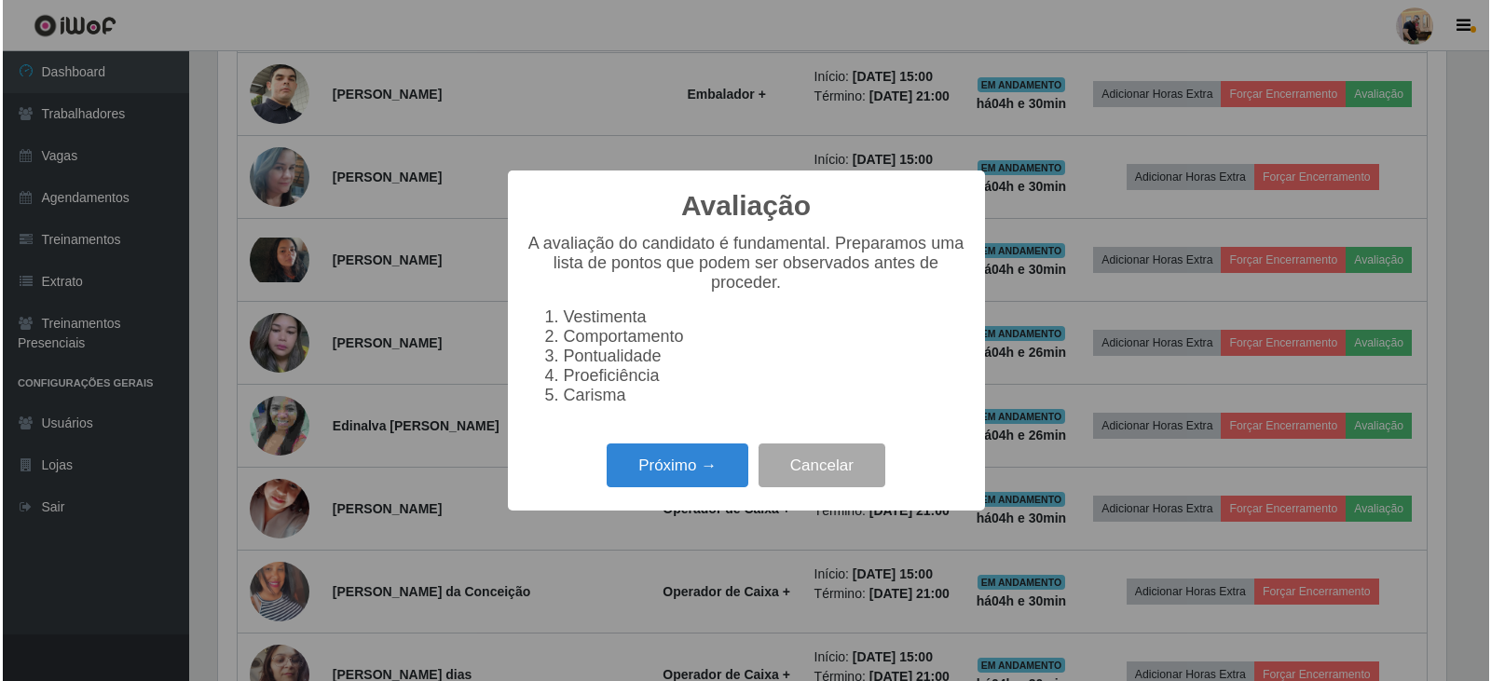
scroll to position [387, 1233]
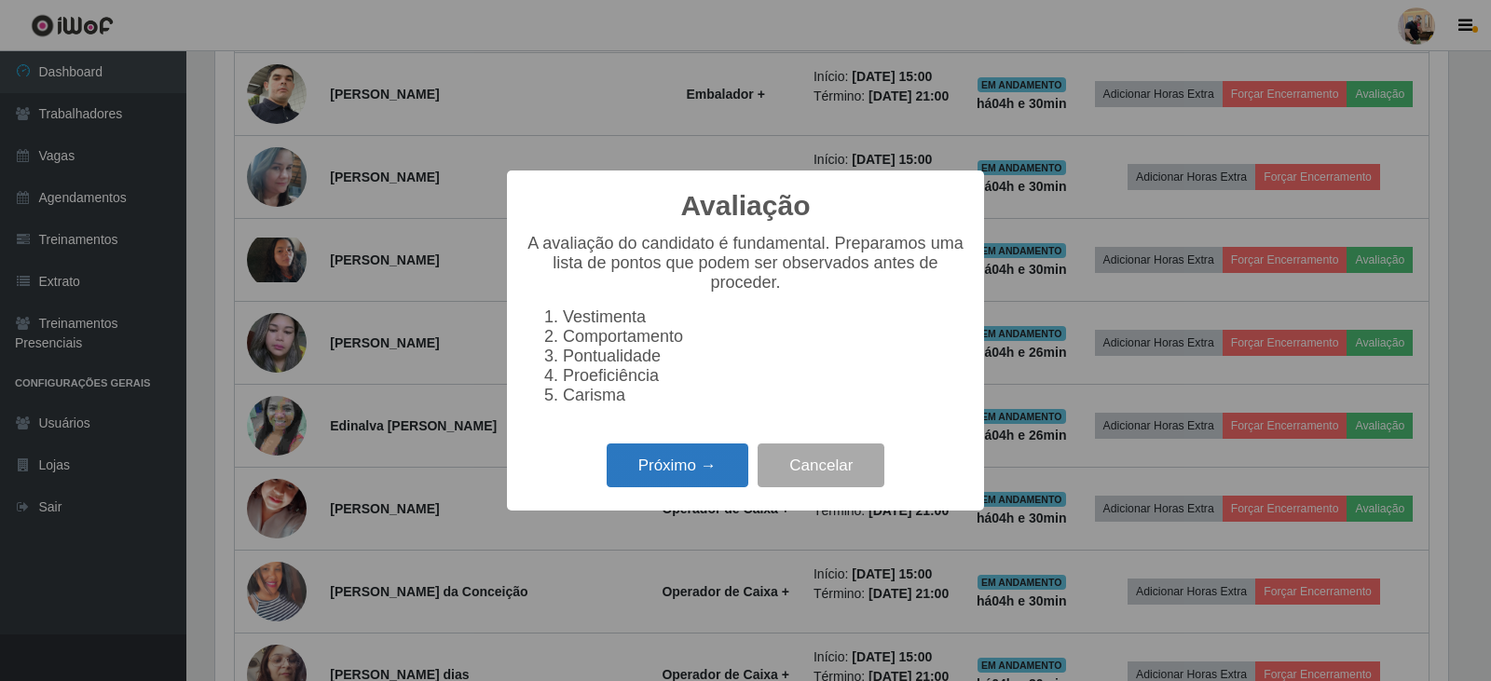
click at [675, 478] on button "Próximo →" at bounding box center [678, 465] width 142 height 44
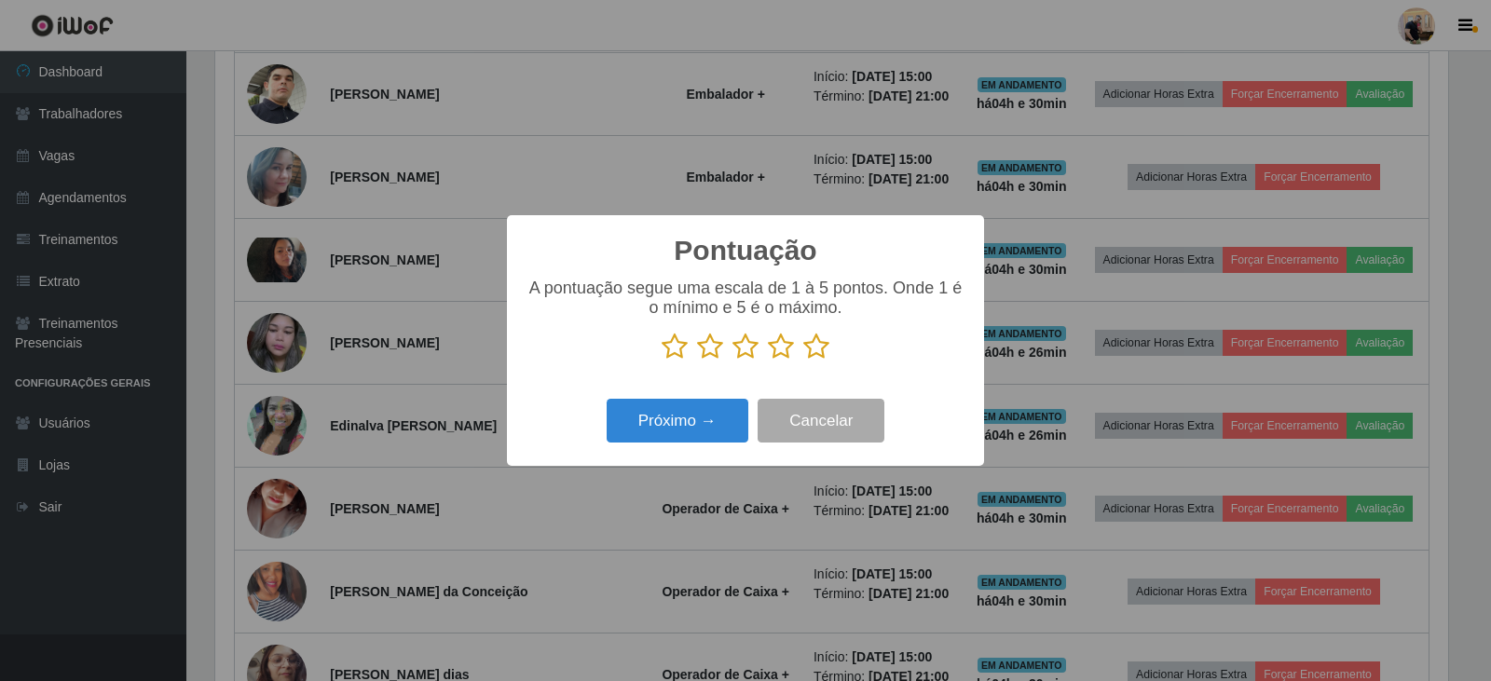
scroll to position [931309, 930463]
click at [812, 351] on icon at bounding box center [816, 347] width 26 height 28
click at [803, 361] on input "radio" at bounding box center [803, 361] width 0 height 0
click at [689, 430] on button "Próximo →" at bounding box center [678, 421] width 142 height 44
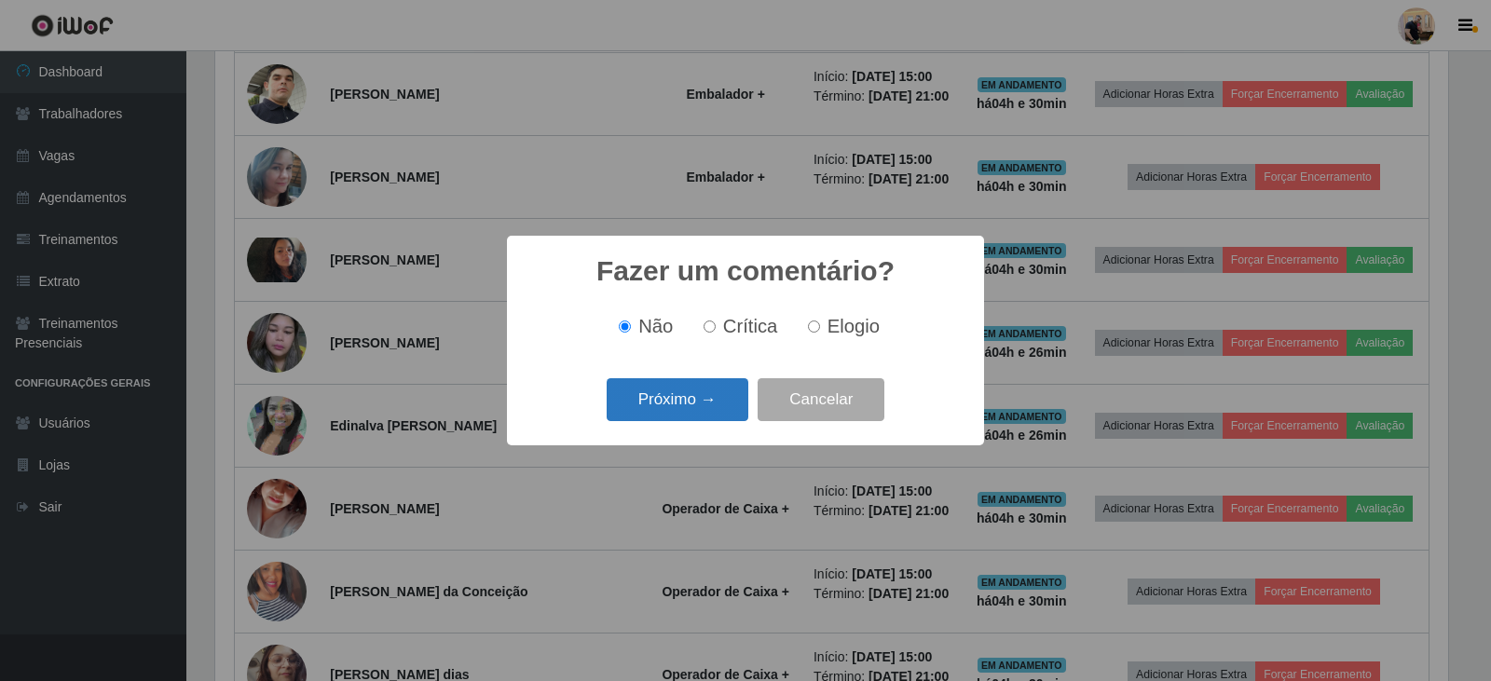
click at [684, 406] on button "Próximo →" at bounding box center [678, 400] width 142 height 44
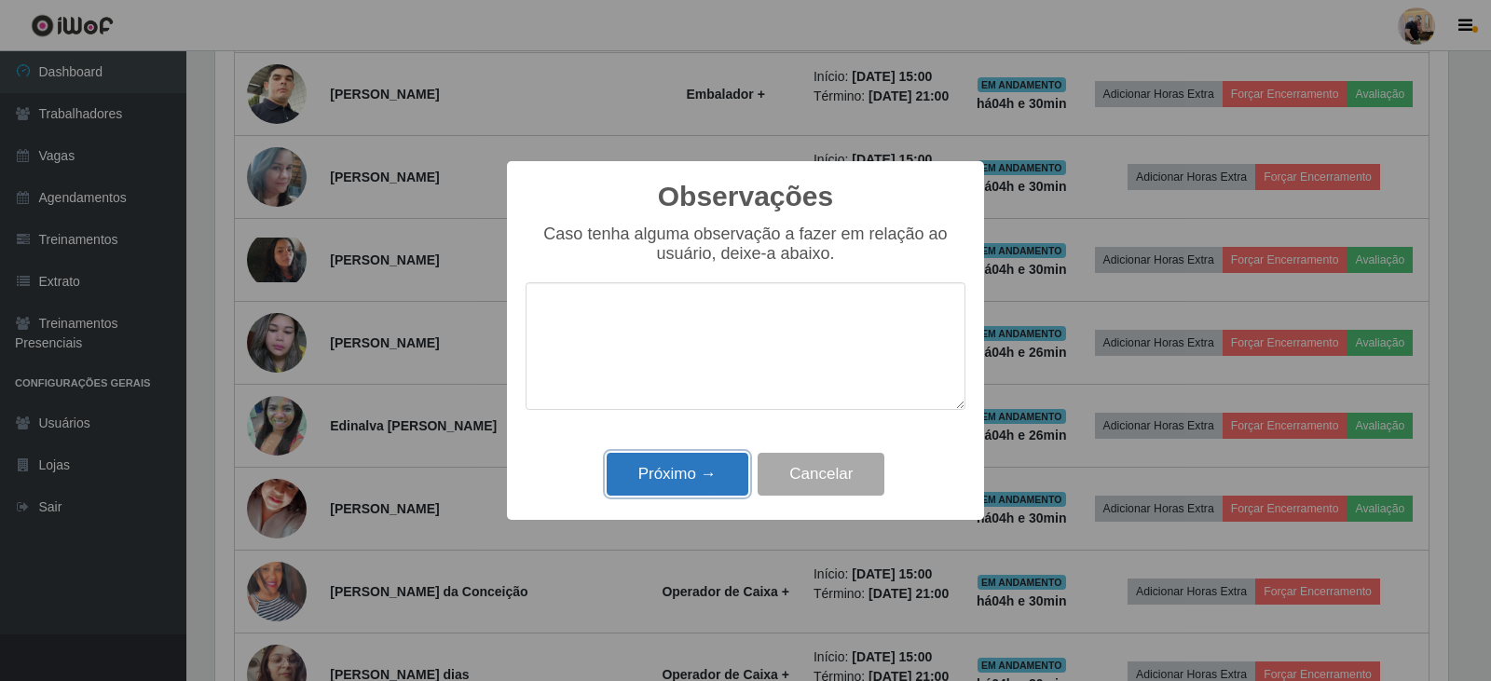
click at [703, 464] on button "Próximo →" at bounding box center [678, 475] width 142 height 44
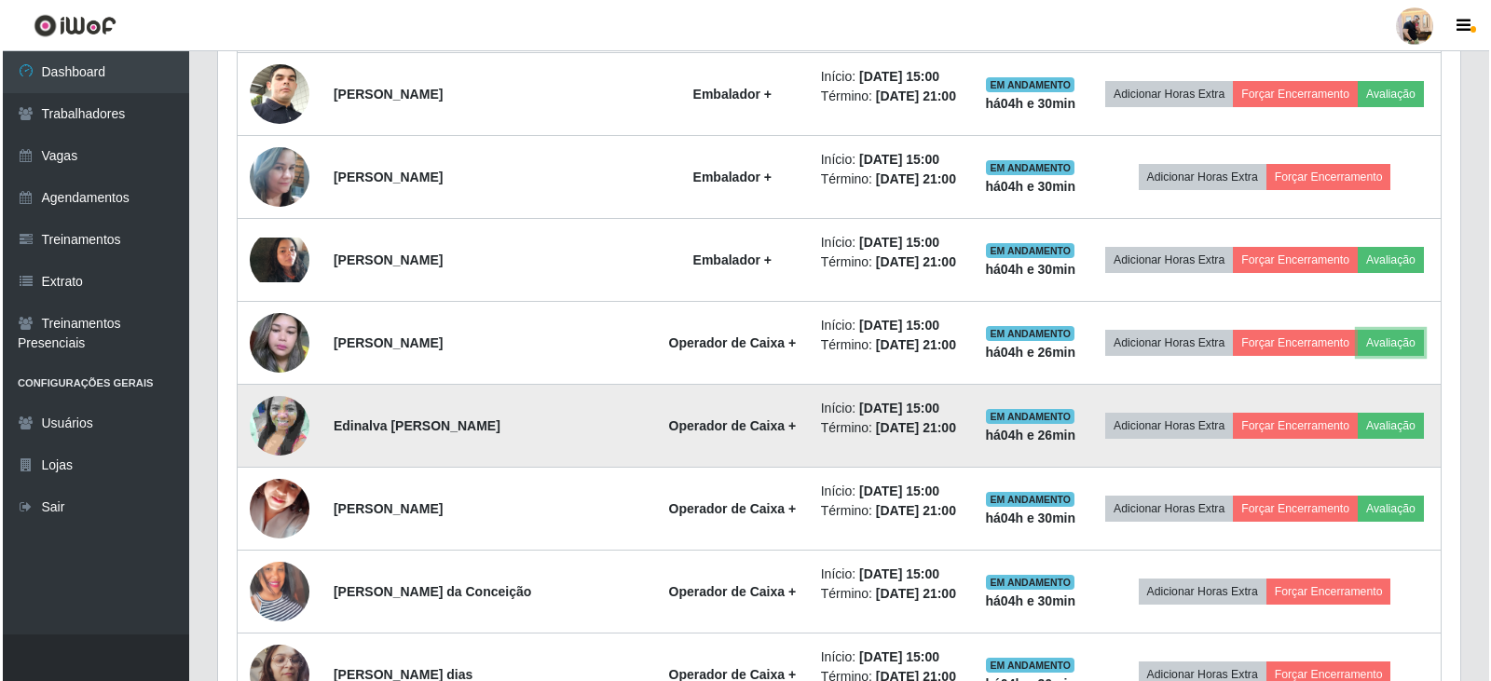
scroll to position [837, 0]
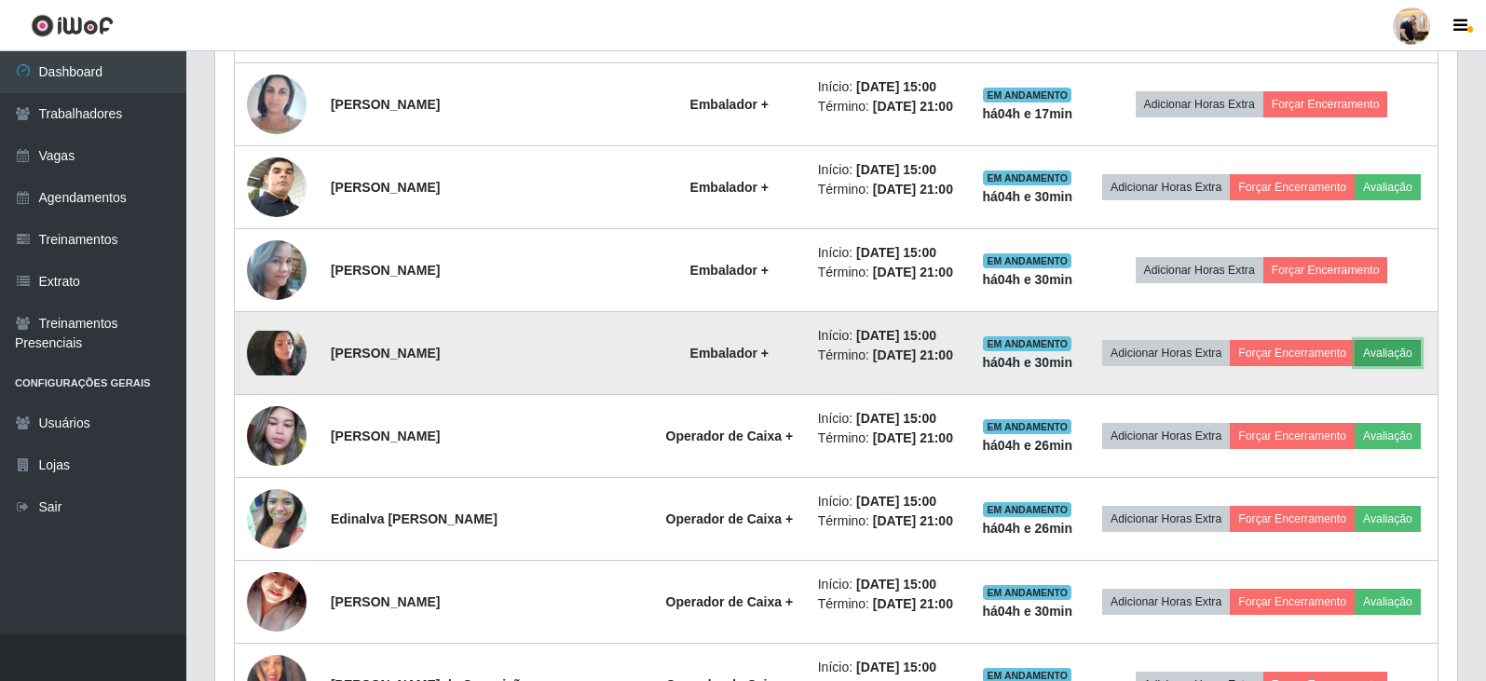
click at [1393, 354] on button "Avaliação" at bounding box center [1388, 353] width 66 height 26
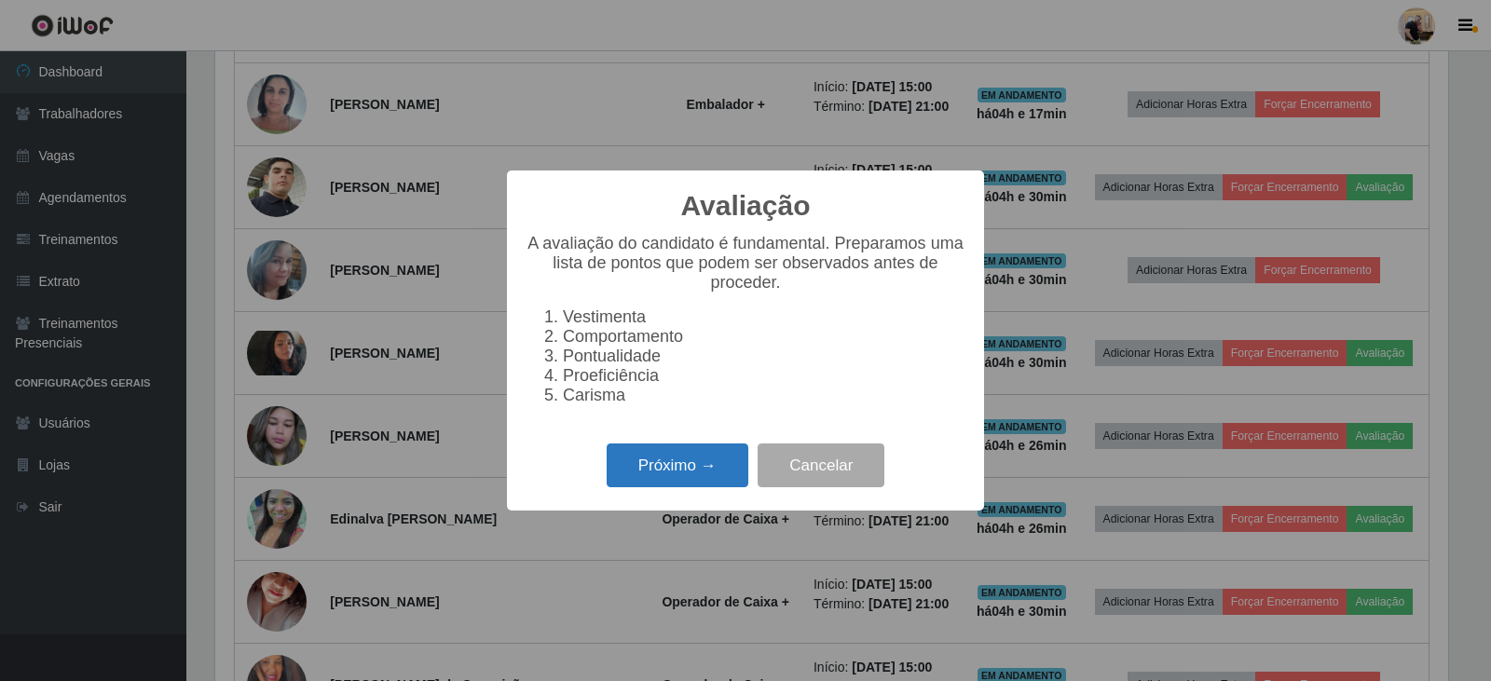
click at [686, 464] on button "Próximo →" at bounding box center [678, 465] width 142 height 44
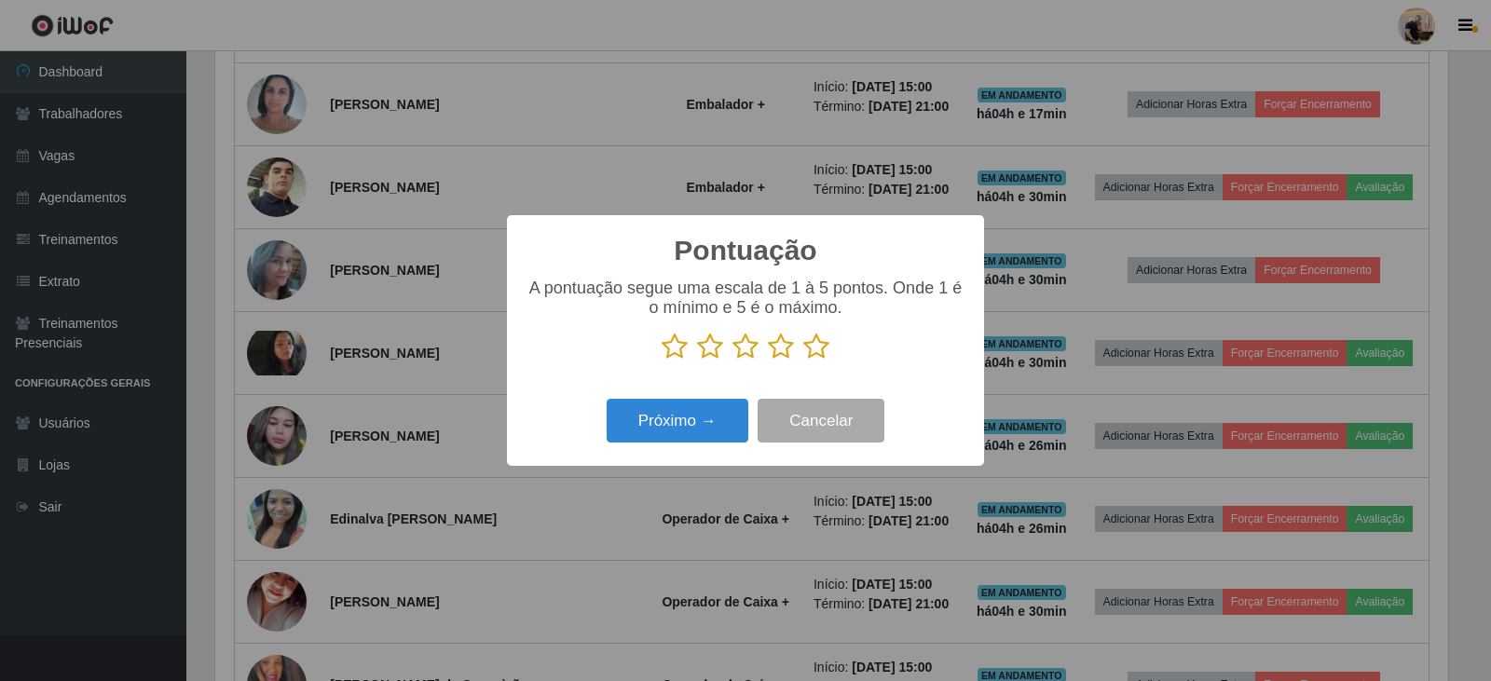
scroll to position [0, 0]
click at [813, 342] on icon at bounding box center [816, 347] width 26 height 28
click at [803, 361] on input "radio" at bounding box center [803, 361] width 0 height 0
click at [687, 424] on button "Próximo →" at bounding box center [678, 421] width 142 height 44
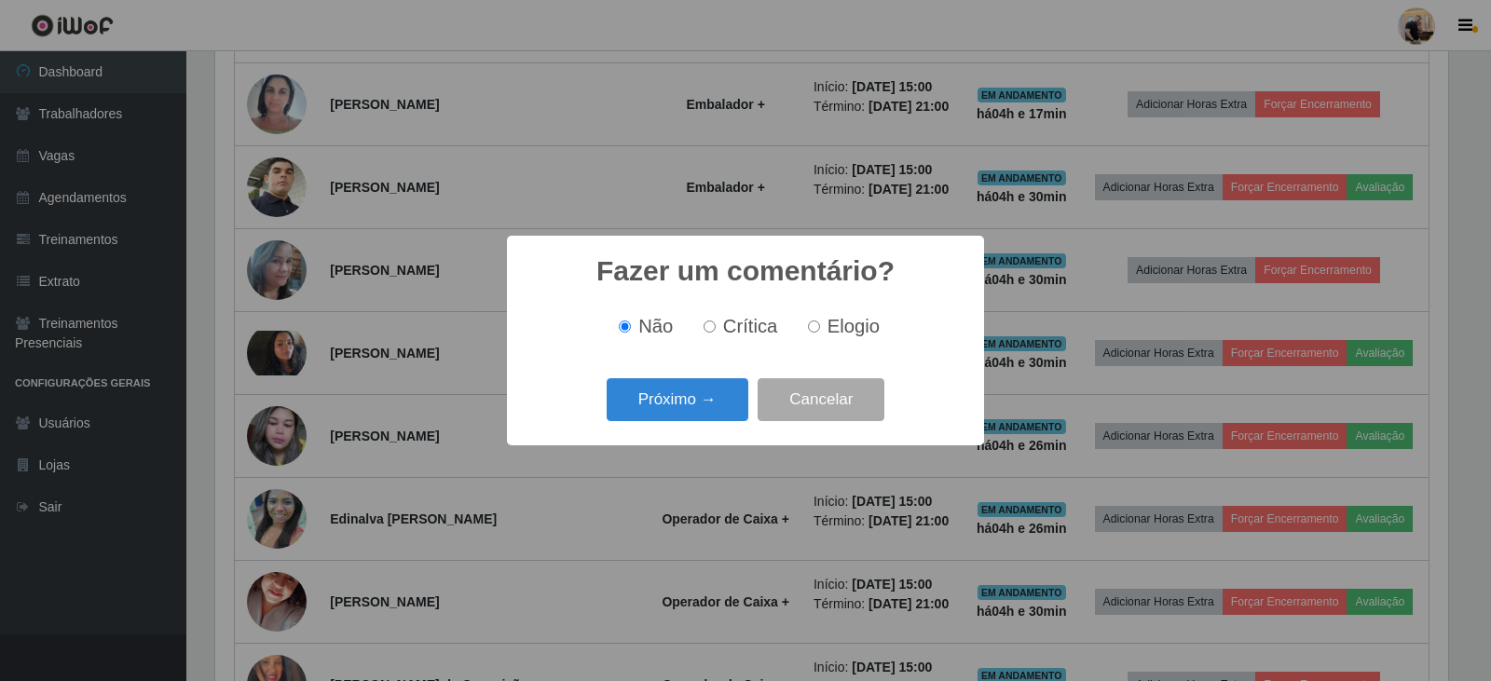
click at [688, 425] on div "Próximo → Cancelar" at bounding box center [745, 399] width 440 height 53
click at [700, 393] on button "Próximo →" at bounding box center [678, 400] width 142 height 44
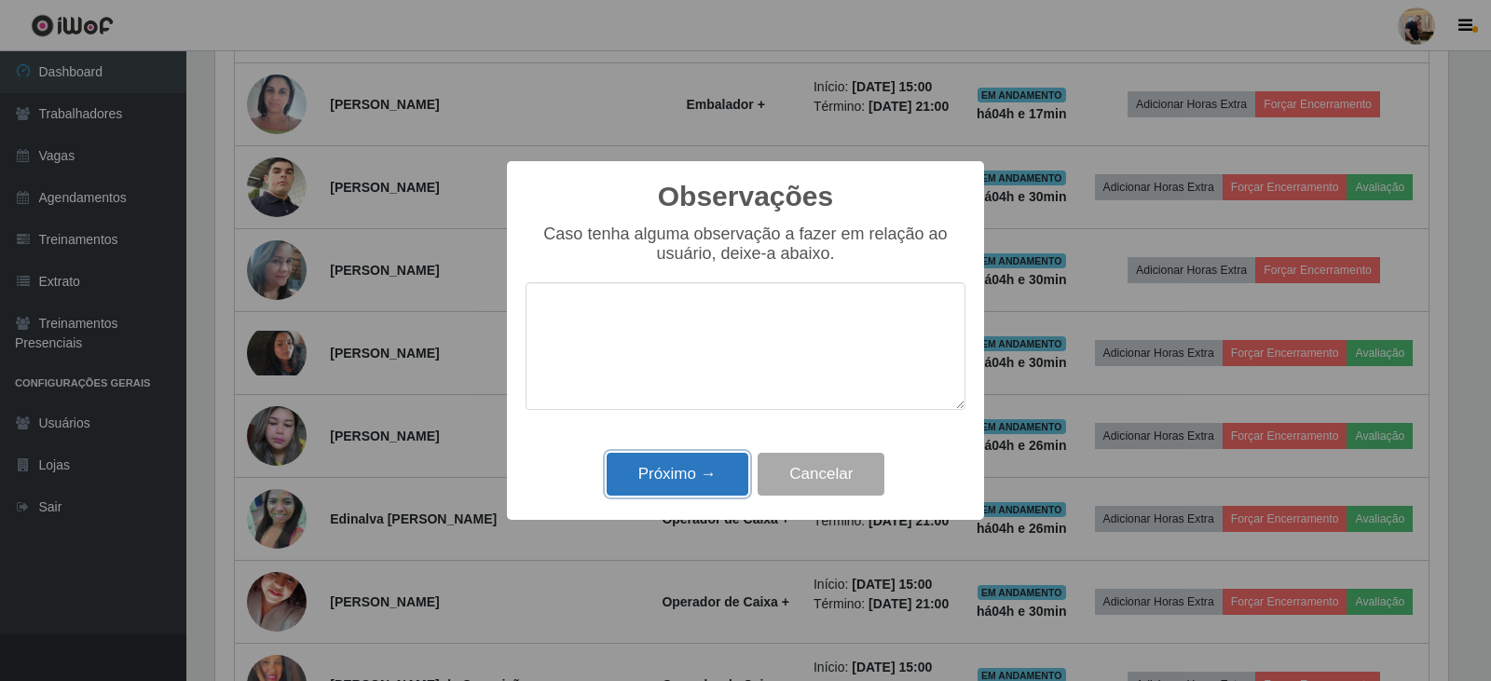
click at [701, 460] on button "Próximo →" at bounding box center [678, 475] width 142 height 44
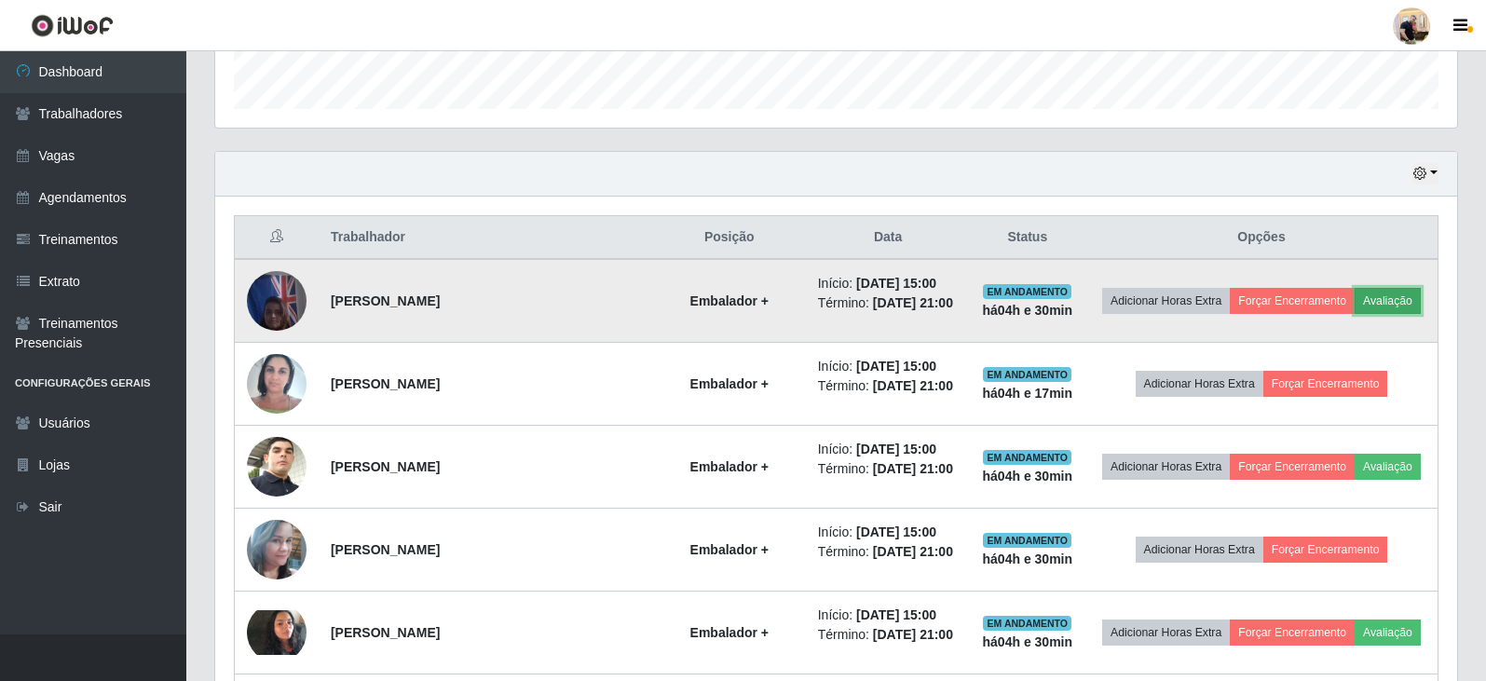
click at [1387, 305] on button "Avaliação" at bounding box center [1388, 301] width 66 height 26
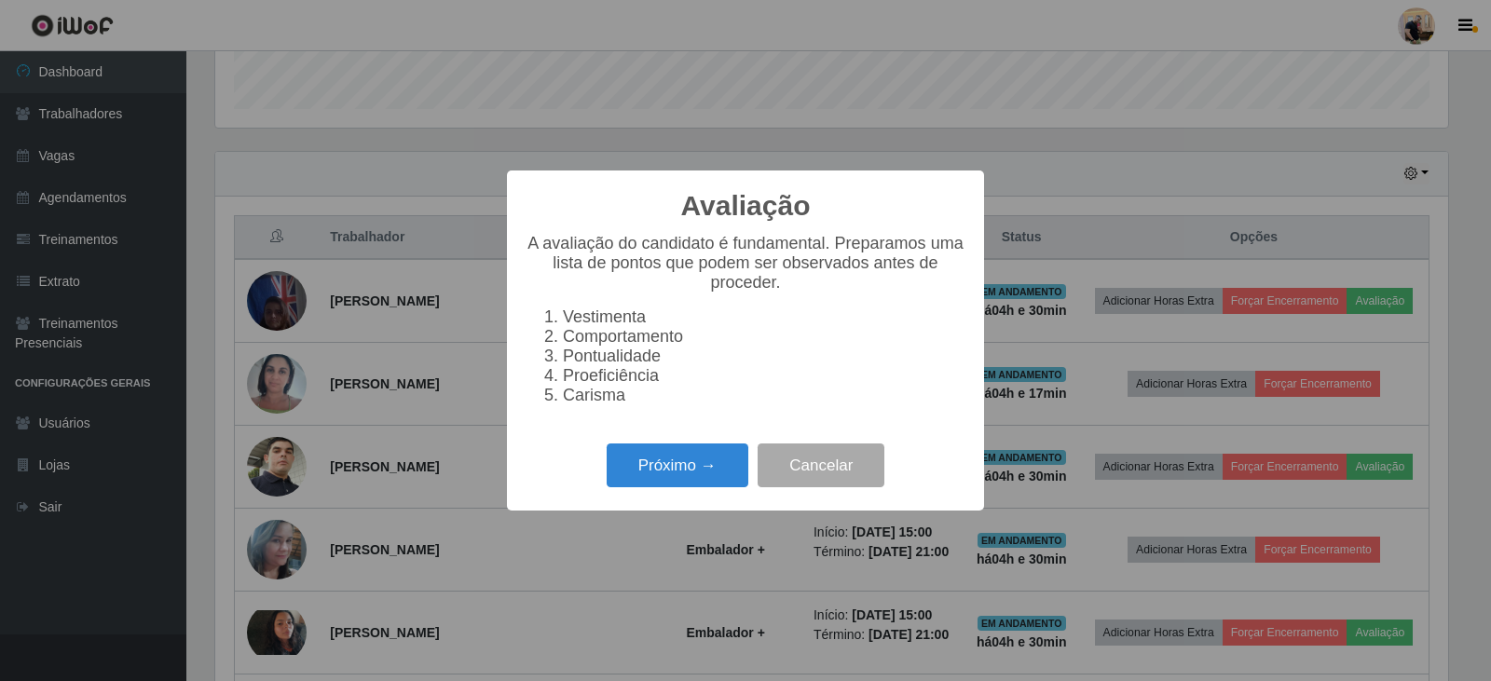
drag, startPoint x: 700, startPoint y: 507, endPoint x: 693, endPoint y: 471, distance: 36.0
click at [698, 506] on div "Avaliação × A avaliação do candidato é fundamental. Preparamos uma lista de pon…" at bounding box center [745, 341] width 477 height 340
click at [695, 469] on button "Próximo →" at bounding box center [678, 465] width 142 height 44
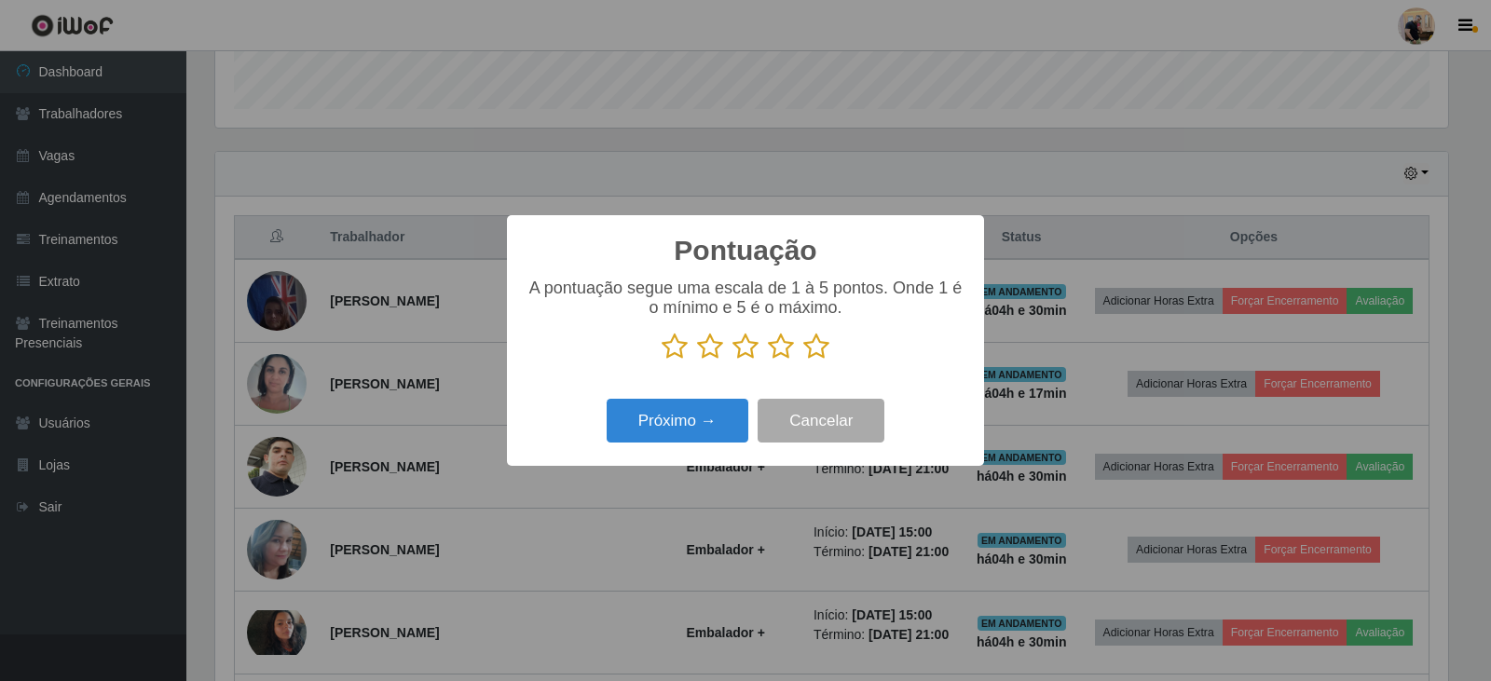
click at [813, 346] on icon at bounding box center [816, 347] width 26 height 28
click at [803, 361] on input "radio" at bounding box center [803, 361] width 0 height 0
click at [702, 434] on button "Próximo →" at bounding box center [678, 421] width 142 height 44
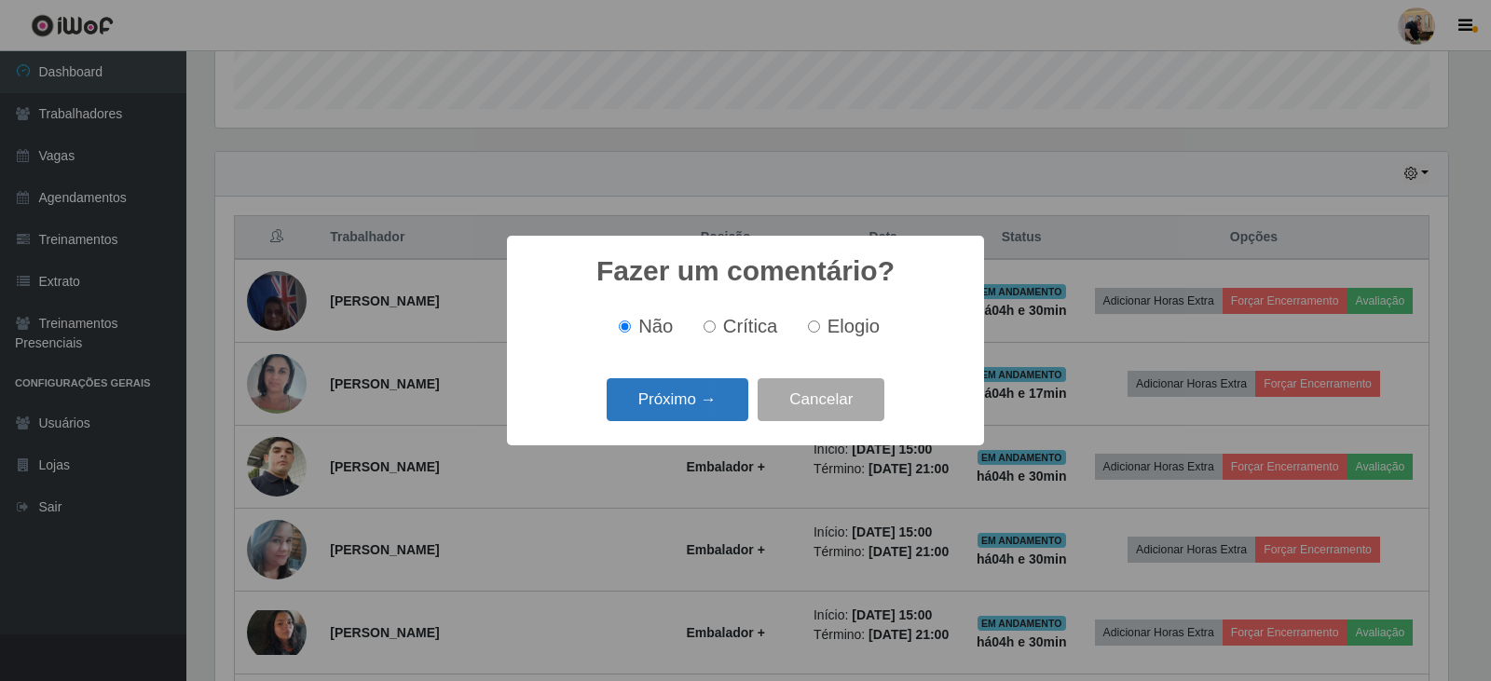
click at [696, 407] on button "Próximo →" at bounding box center [678, 400] width 142 height 44
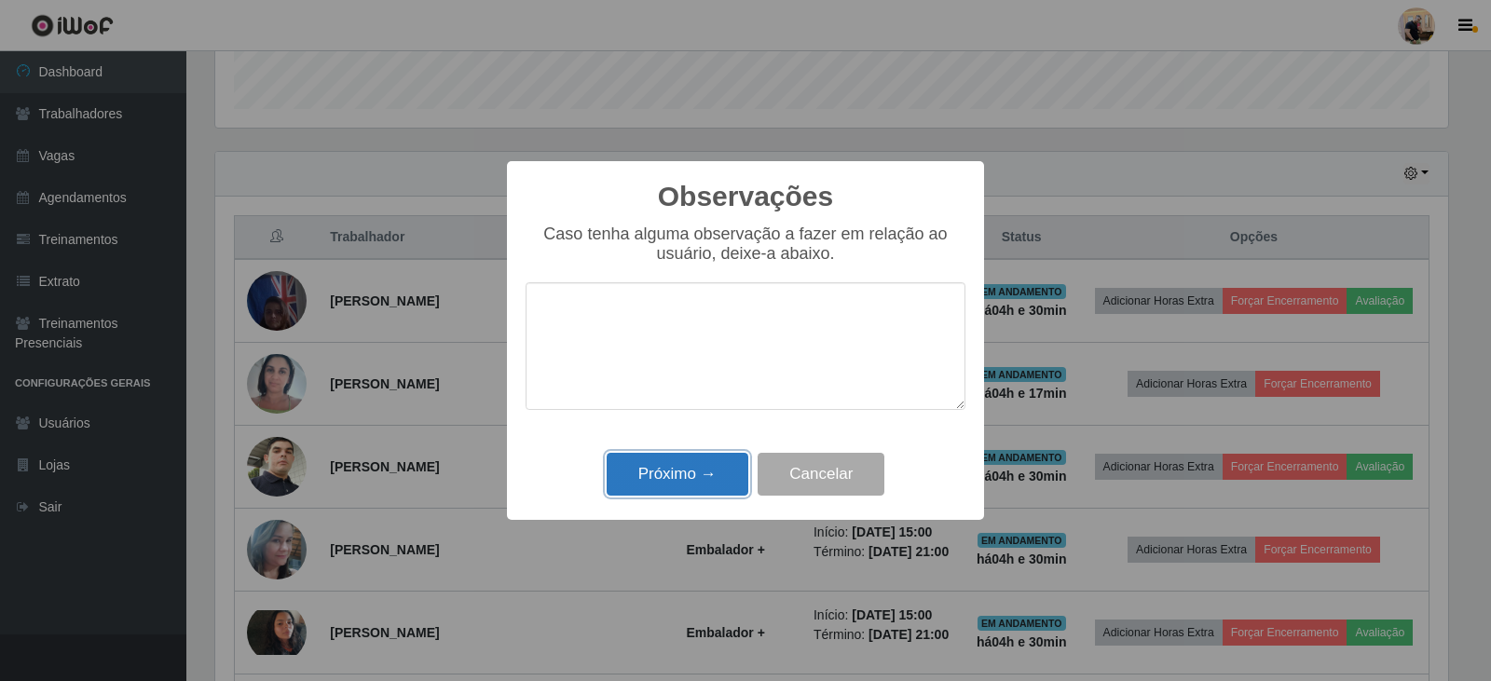
click at [704, 475] on button "Próximo →" at bounding box center [678, 475] width 142 height 44
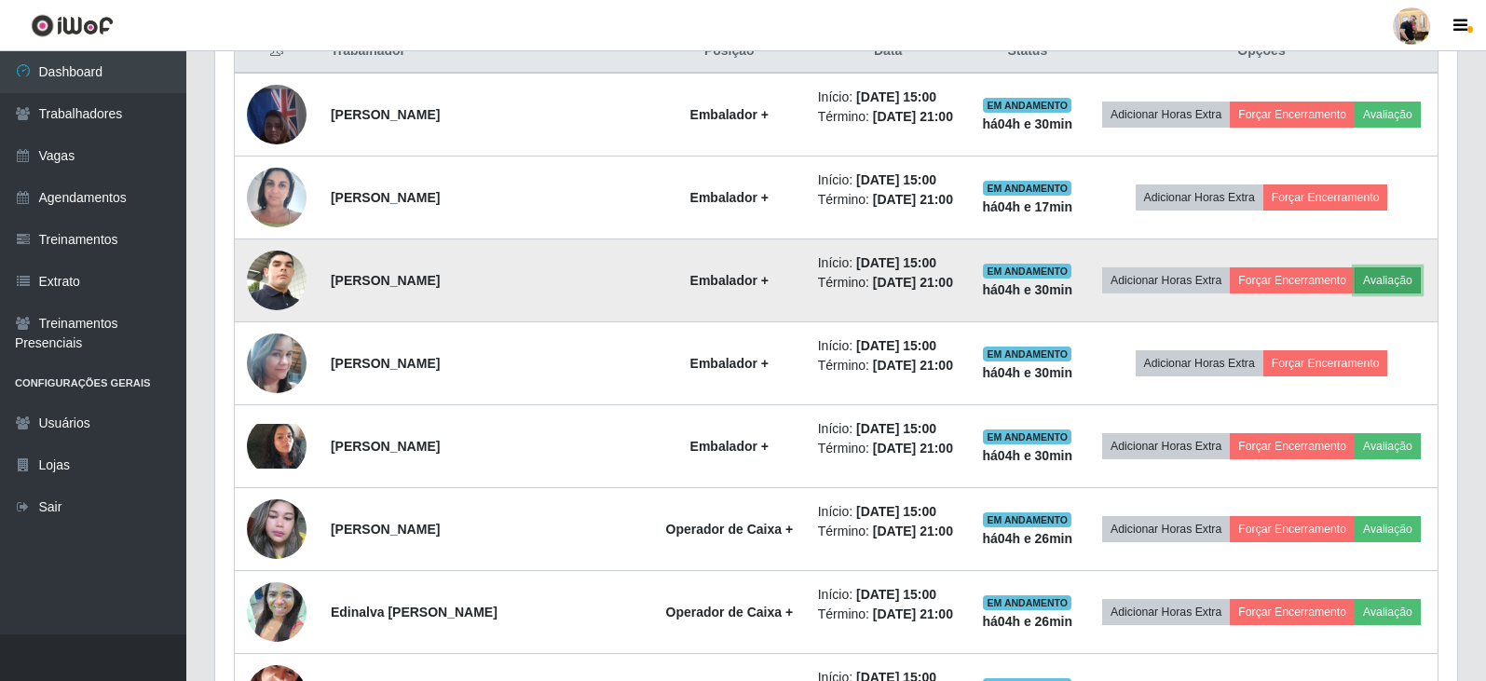
click at [1383, 292] on button "Avaliação" at bounding box center [1388, 280] width 66 height 26
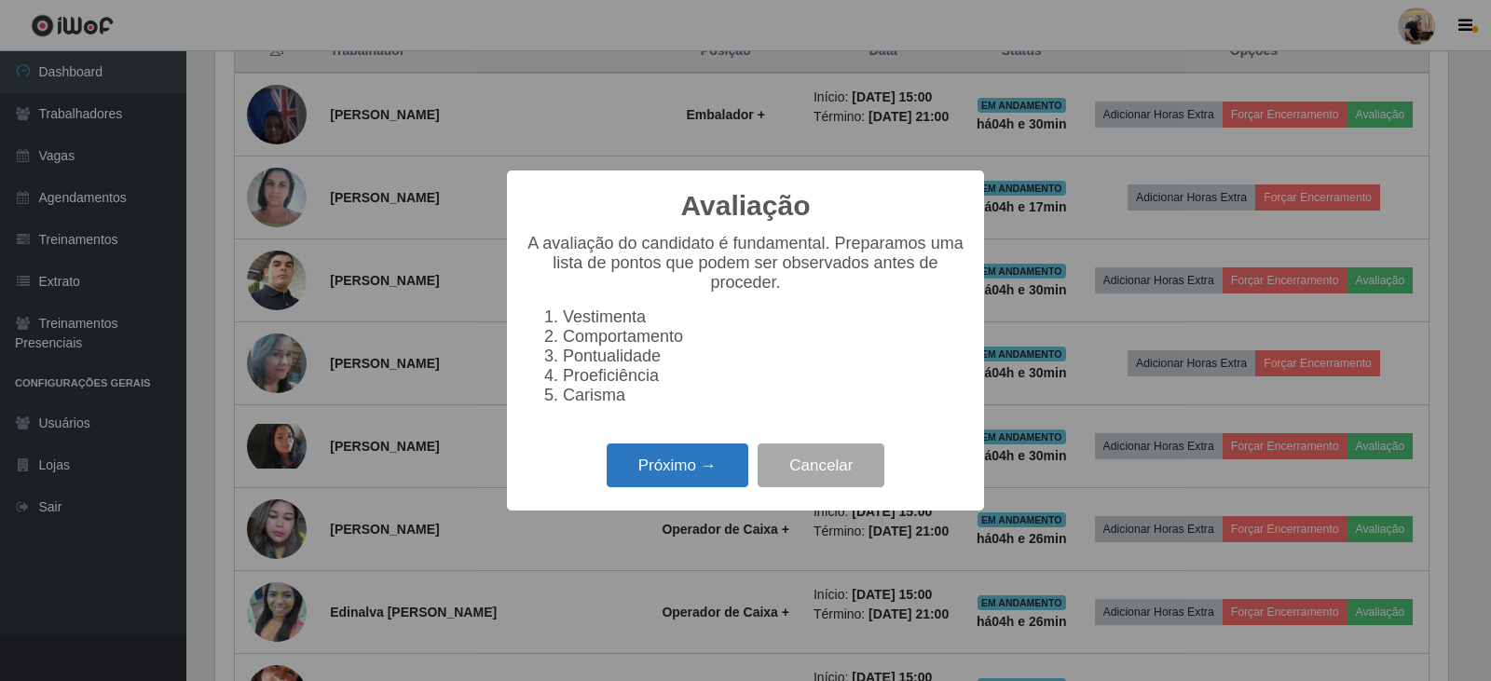
click at [649, 463] on button "Próximo →" at bounding box center [678, 465] width 142 height 44
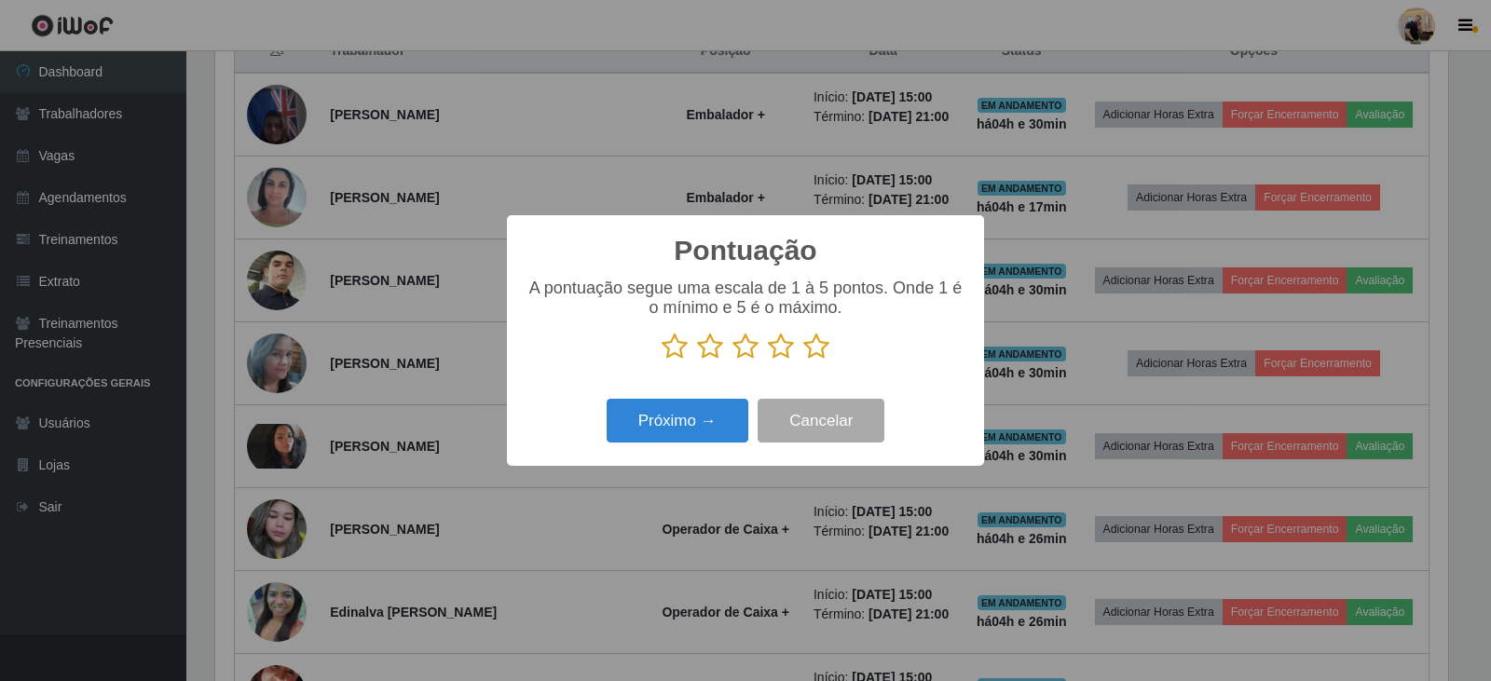
click at [816, 353] on icon at bounding box center [816, 347] width 26 height 28
click at [803, 361] on input "radio" at bounding box center [803, 361] width 0 height 0
click at [722, 441] on button "Próximo →" at bounding box center [678, 421] width 142 height 44
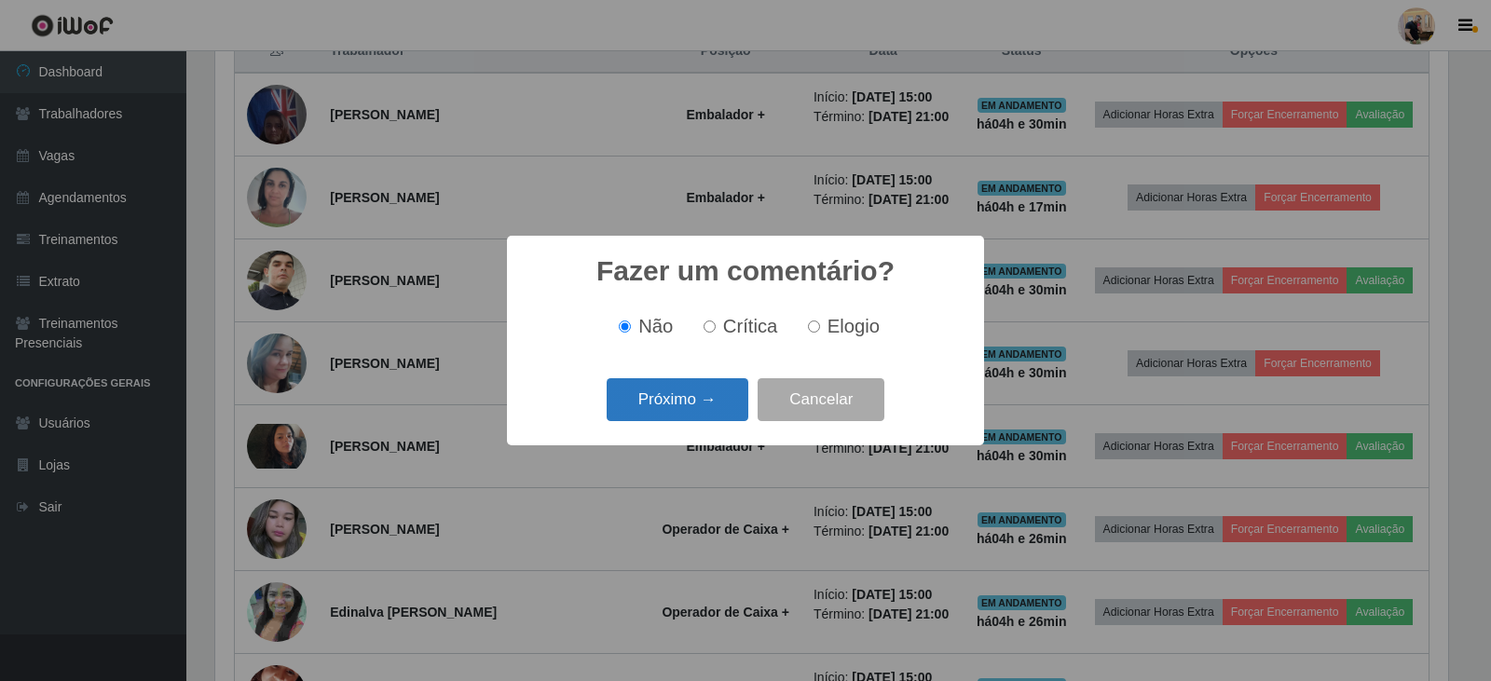
click at [702, 407] on button "Próximo →" at bounding box center [678, 400] width 142 height 44
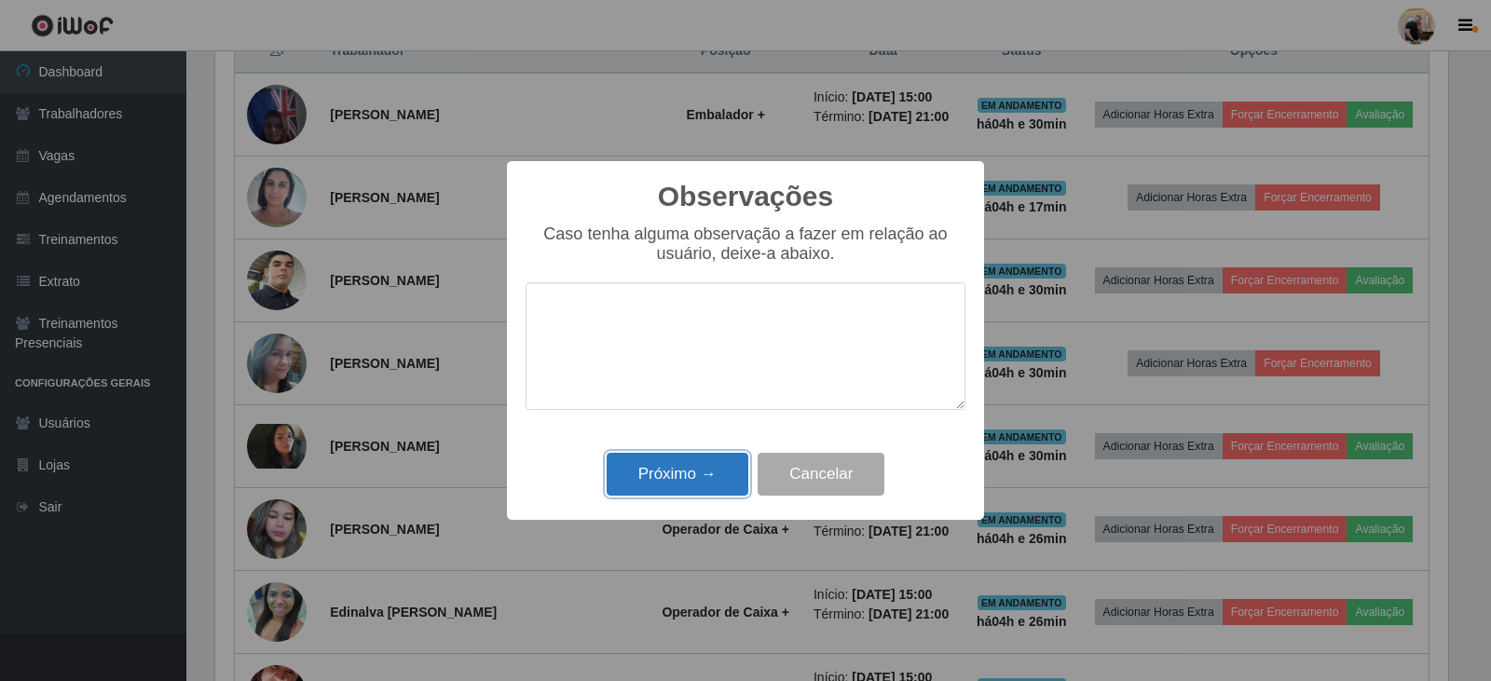
click at [702, 486] on button "Próximo →" at bounding box center [678, 475] width 142 height 44
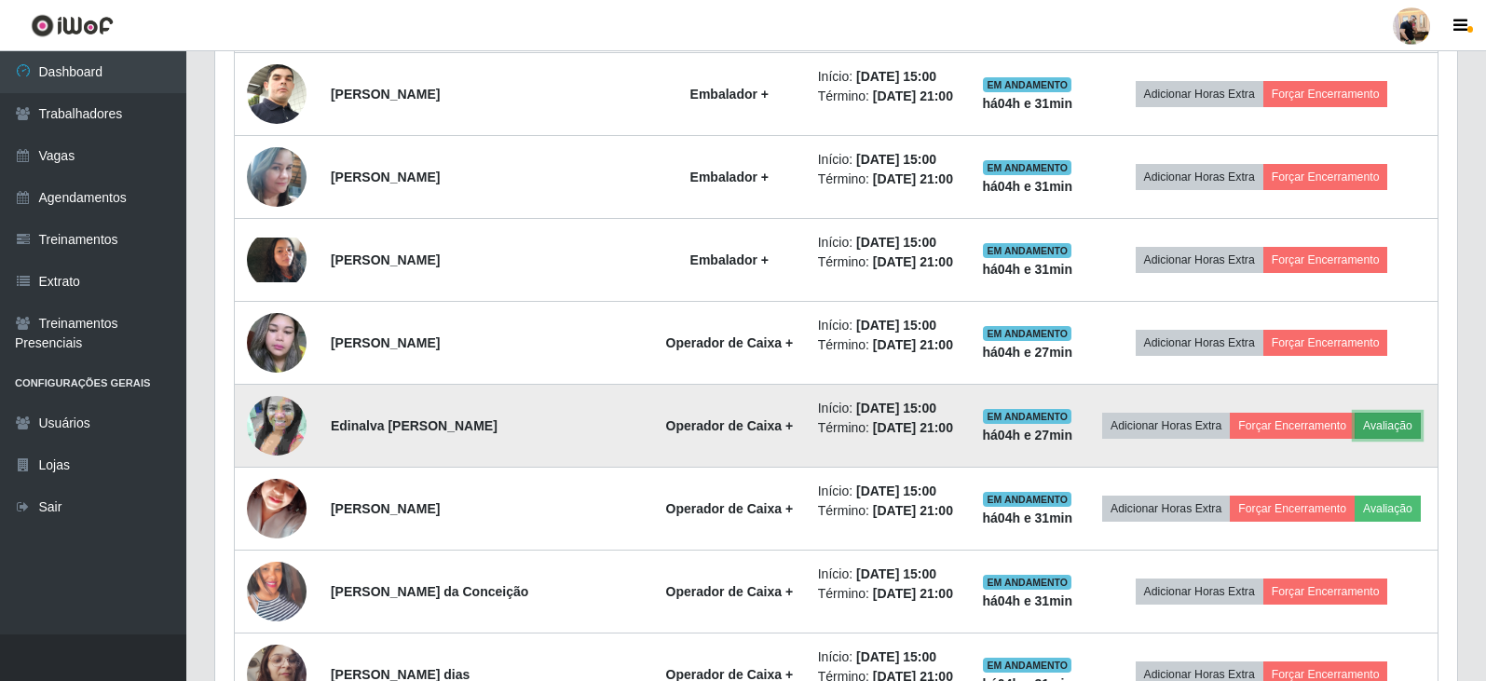
click at [1384, 429] on button "Avaliação" at bounding box center [1388, 426] width 66 height 26
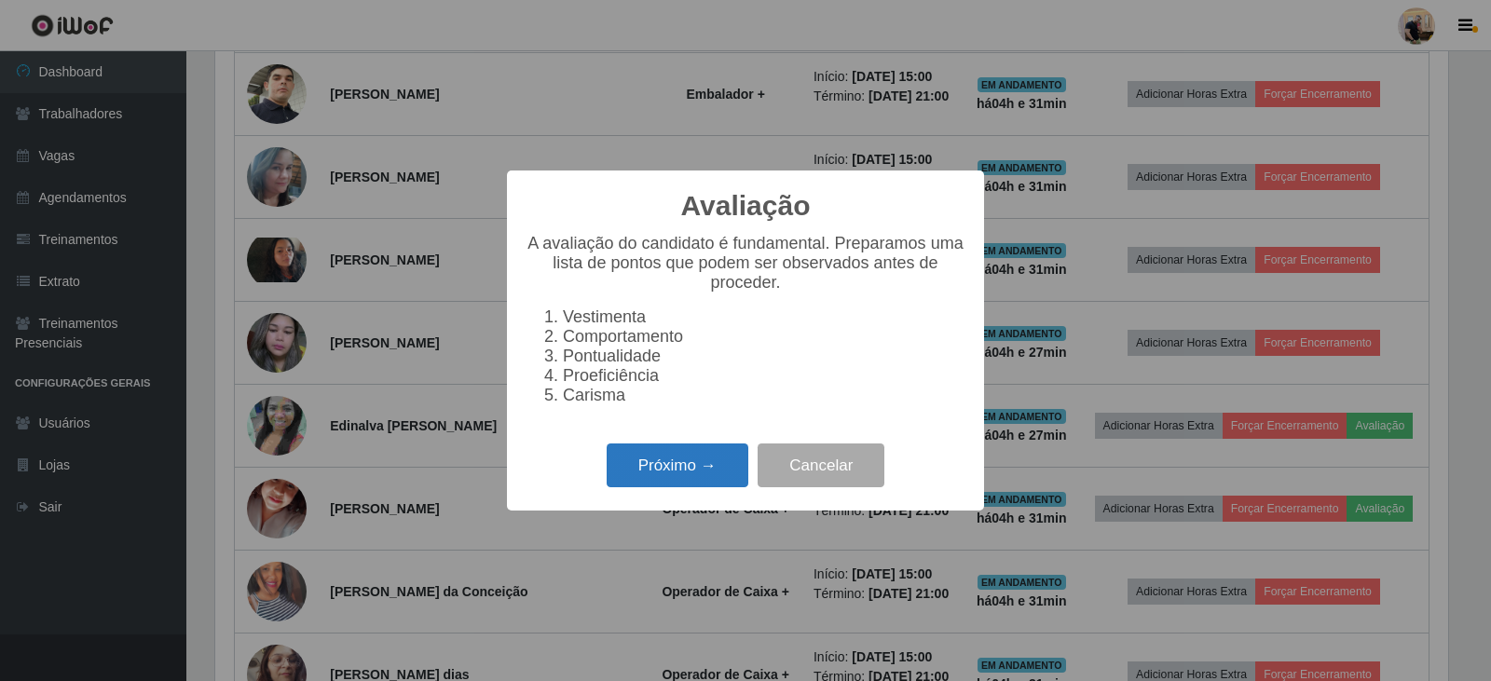
click at [675, 487] on button "Próximo →" at bounding box center [678, 465] width 142 height 44
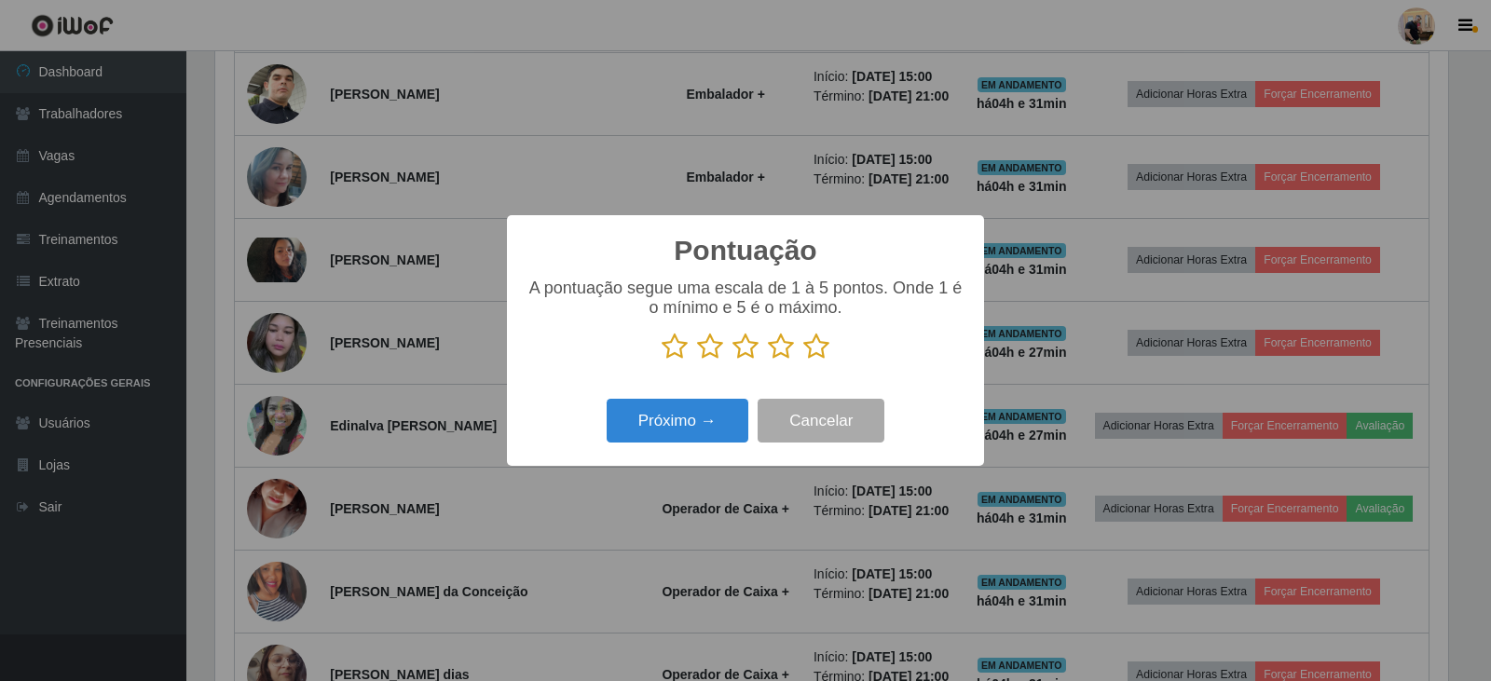
click at [821, 349] on icon at bounding box center [816, 347] width 26 height 28
click at [803, 361] on input "radio" at bounding box center [803, 361] width 0 height 0
click at [705, 418] on button "Próximo →" at bounding box center [678, 421] width 142 height 44
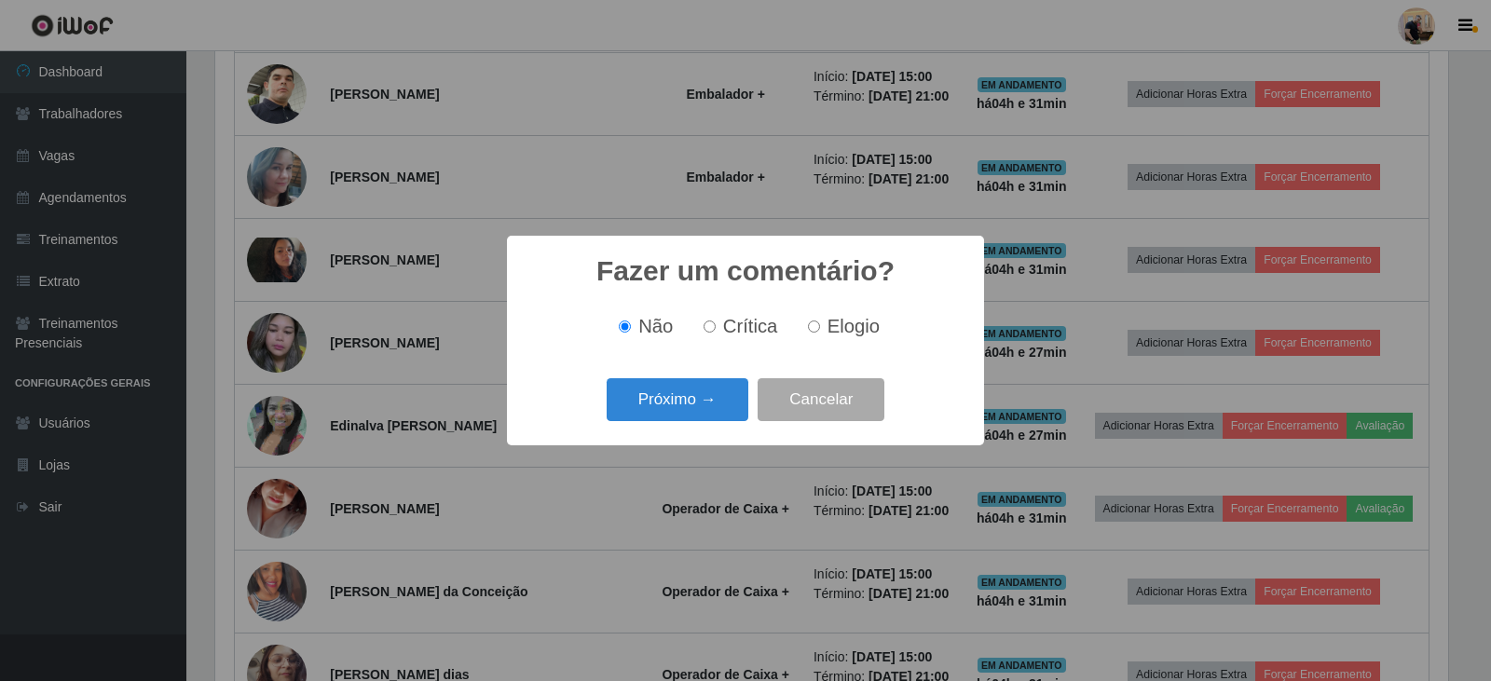
click at [705, 418] on button "Próximo →" at bounding box center [678, 400] width 142 height 44
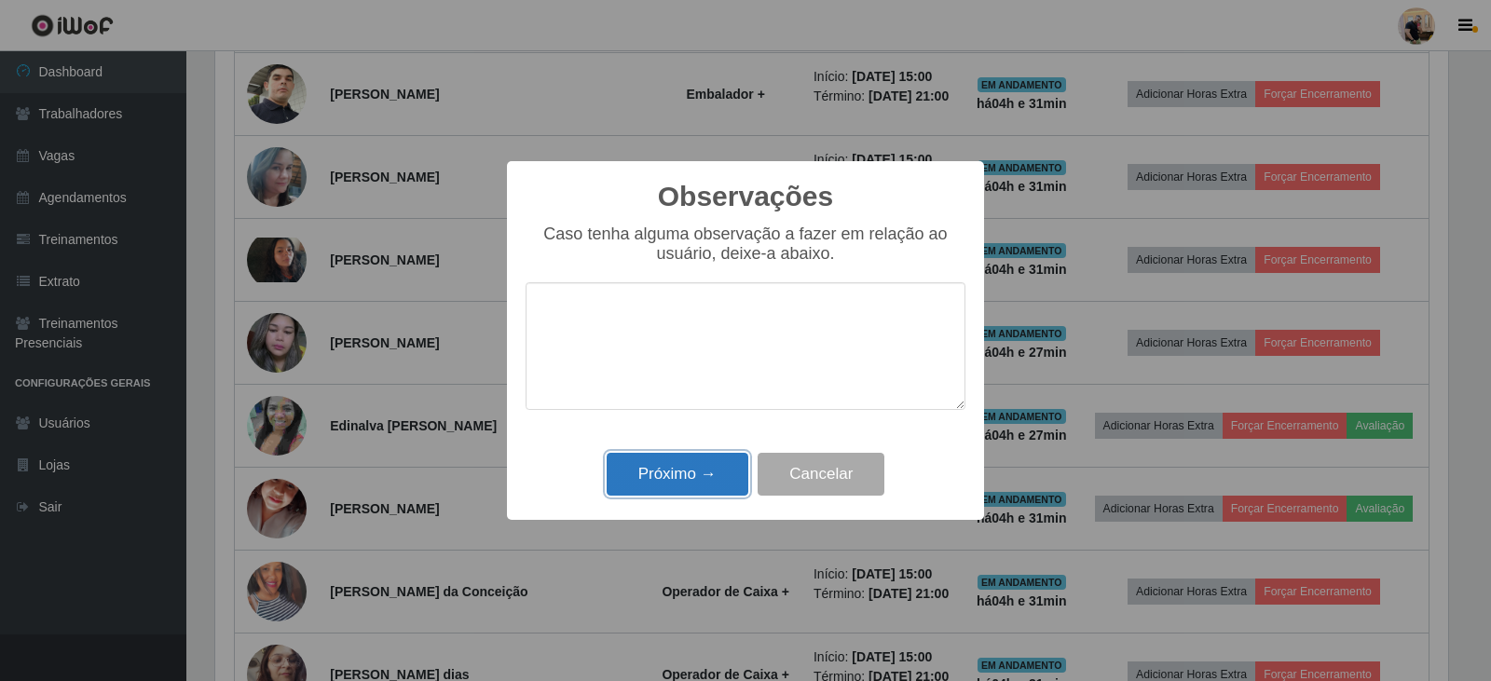
click at [698, 497] on button "Próximo →" at bounding box center [678, 475] width 142 height 44
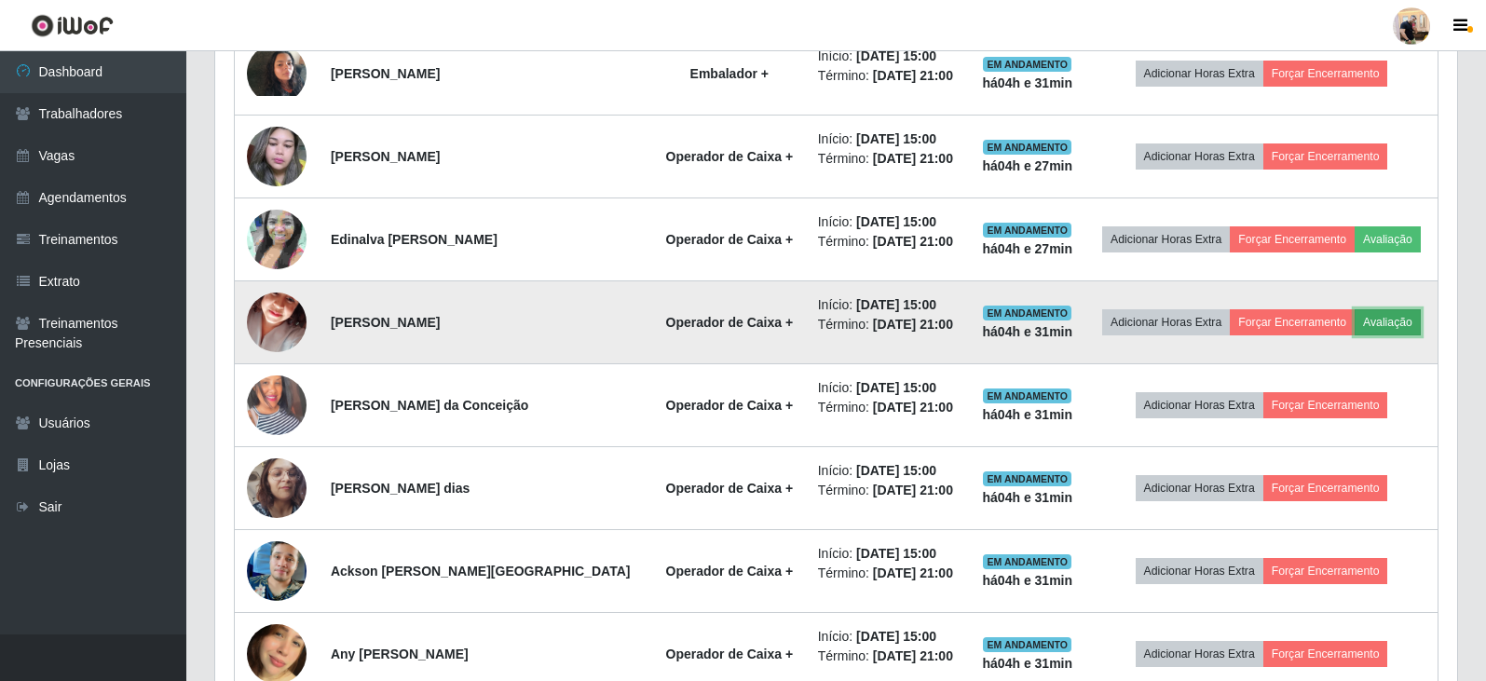
click at [1370, 320] on button "Avaliação" at bounding box center [1388, 322] width 66 height 26
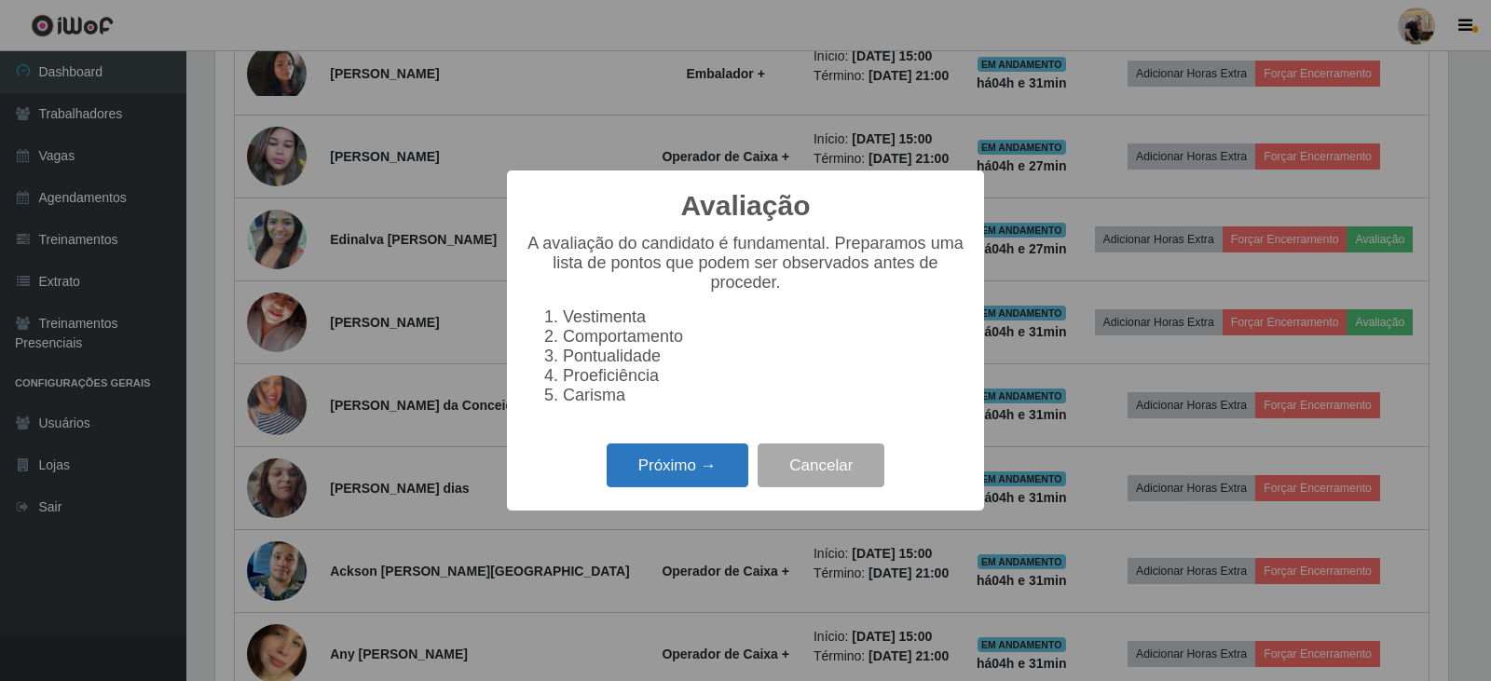
click at [699, 476] on button "Próximo →" at bounding box center [678, 465] width 142 height 44
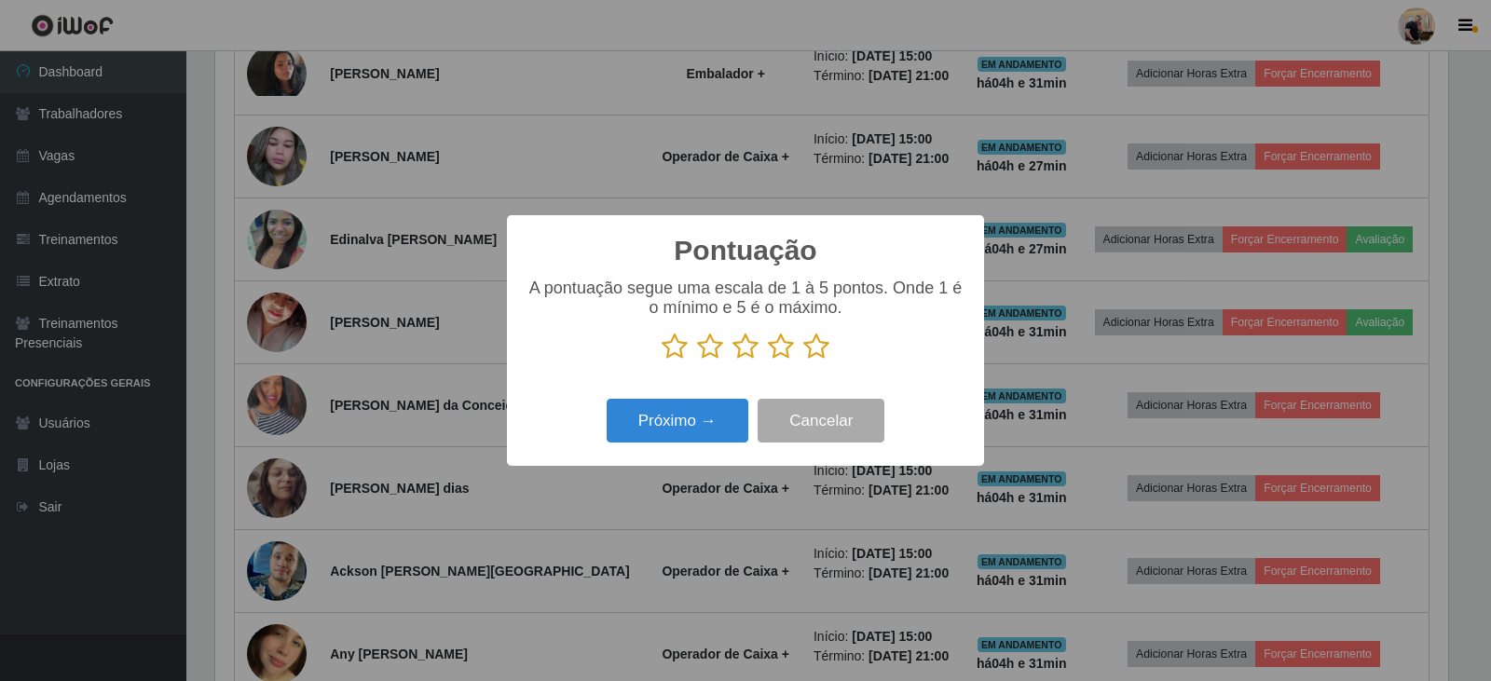
click at [814, 347] on icon at bounding box center [816, 347] width 26 height 28
click at [803, 361] on input "radio" at bounding box center [803, 361] width 0 height 0
click at [664, 414] on button "Próximo →" at bounding box center [678, 421] width 142 height 44
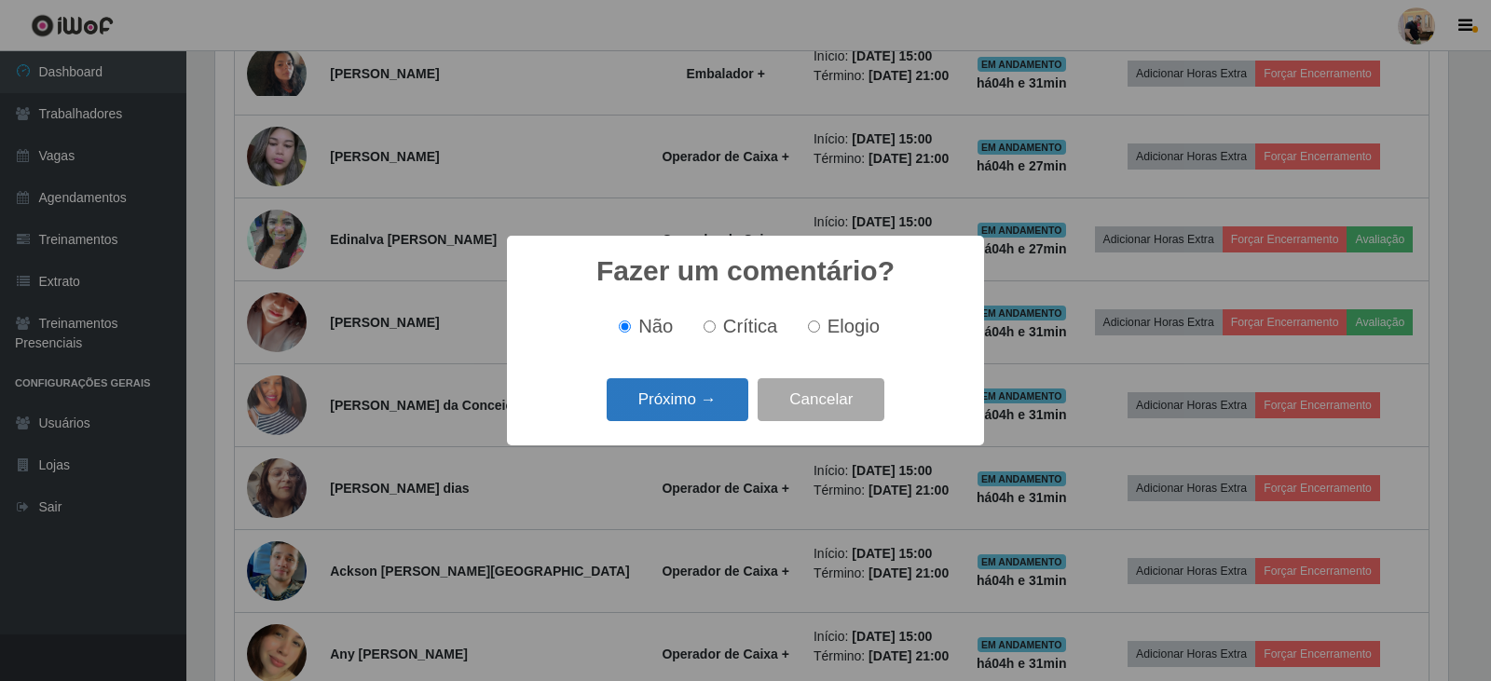
click at [695, 402] on button "Próximo →" at bounding box center [678, 400] width 142 height 44
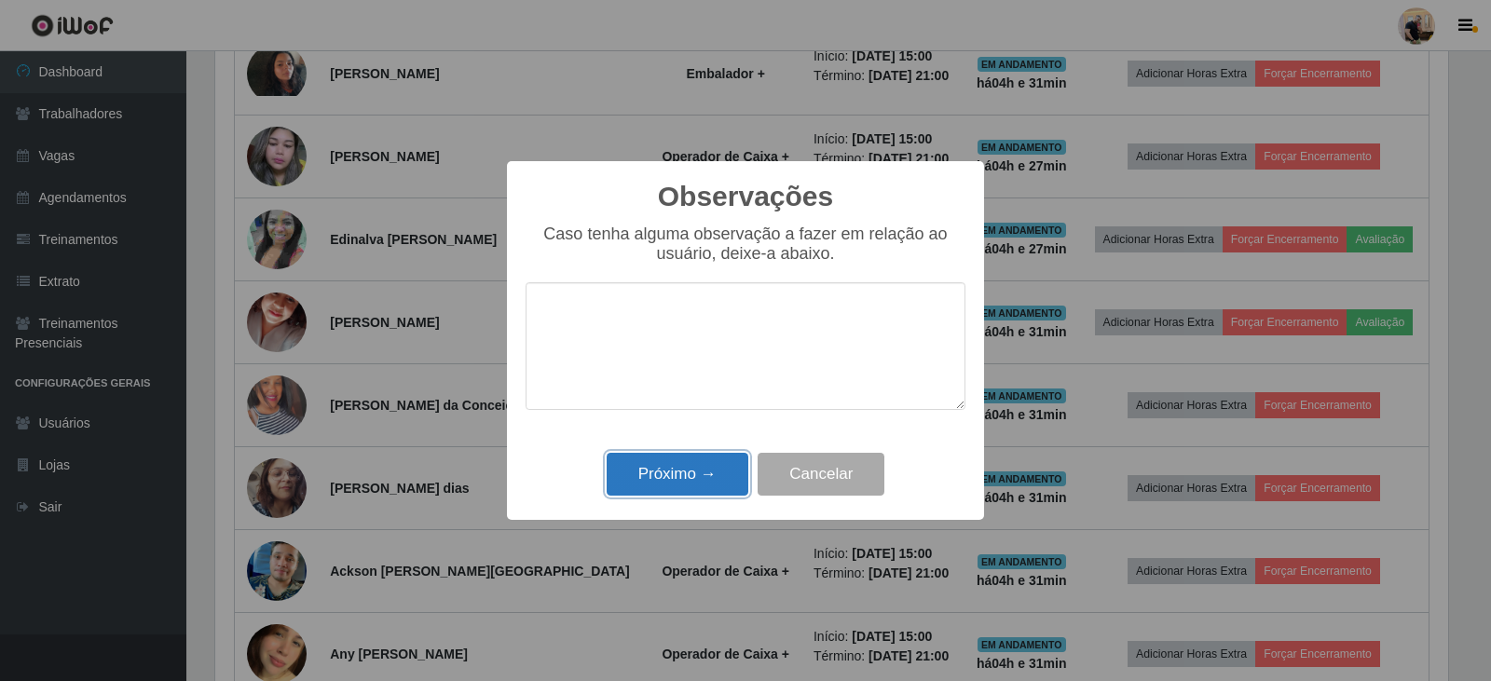
click at [684, 477] on button "Próximo →" at bounding box center [678, 475] width 142 height 44
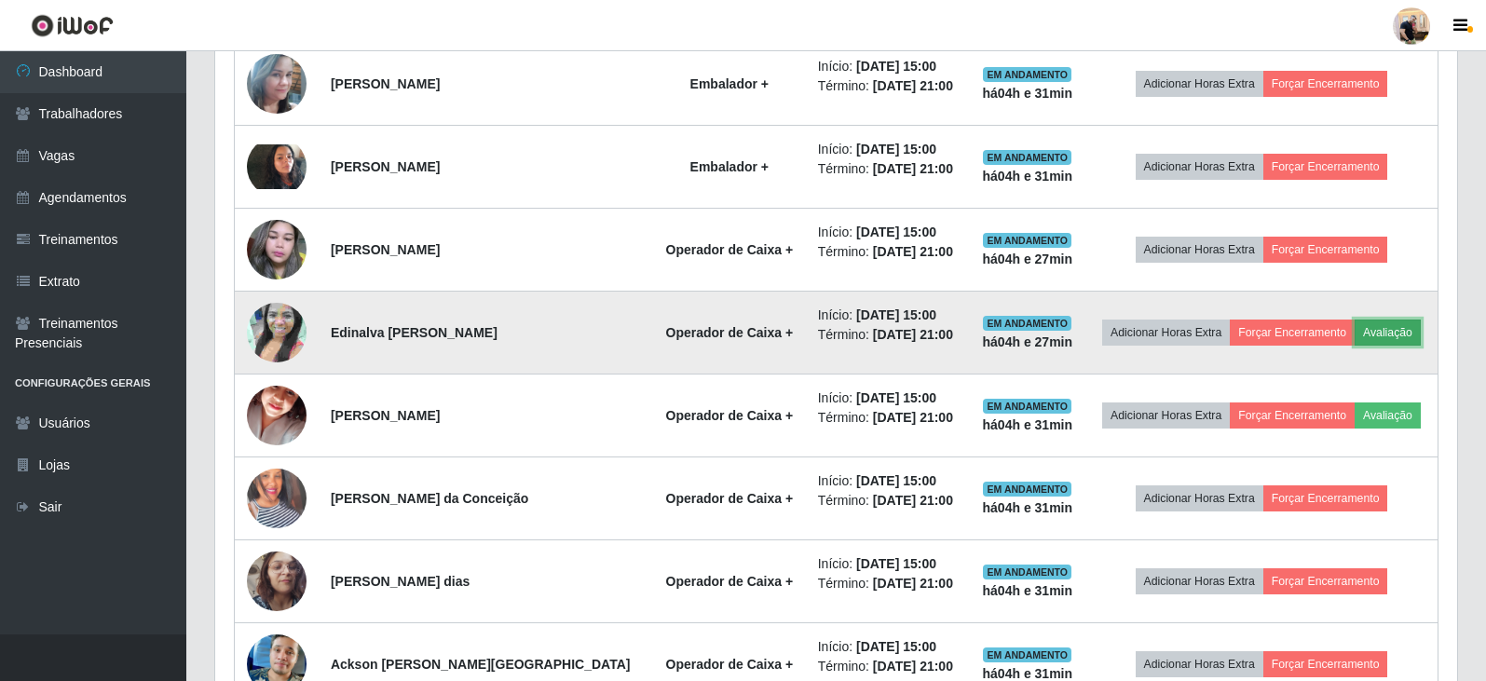
click at [1384, 336] on button "Avaliação" at bounding box center [1388, 333] width 66 height 26
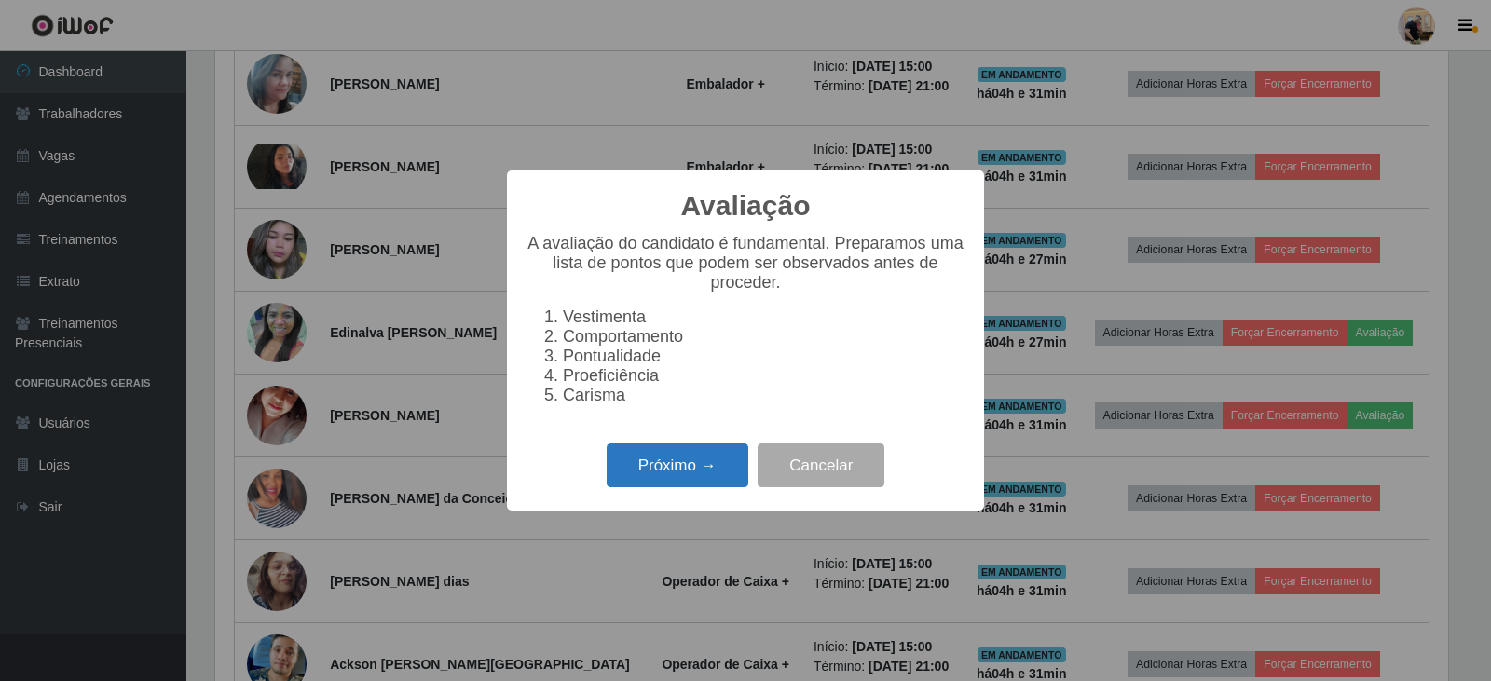
click at [698, 471] on button "Próximo →" at bounding box center [678, 465] width 142 height 44
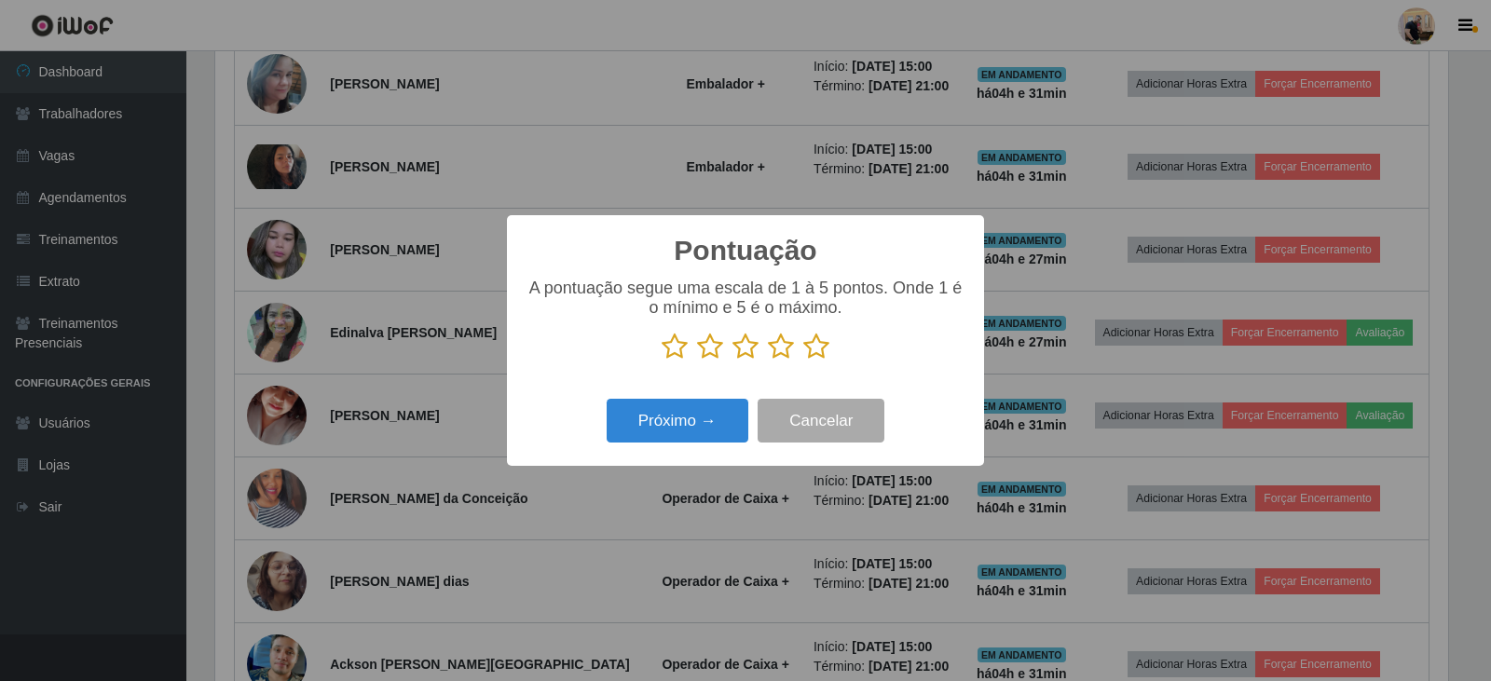
click at [825, 349] on icon at bounding box center [816, 347] width 26 height 28
click at [803, 361] on input "radio" at bounding box center [803, 361] width 0 height 0
click at [706, 426] on button "Próximo →" at bounding box center [678, 421] width 142 height 44
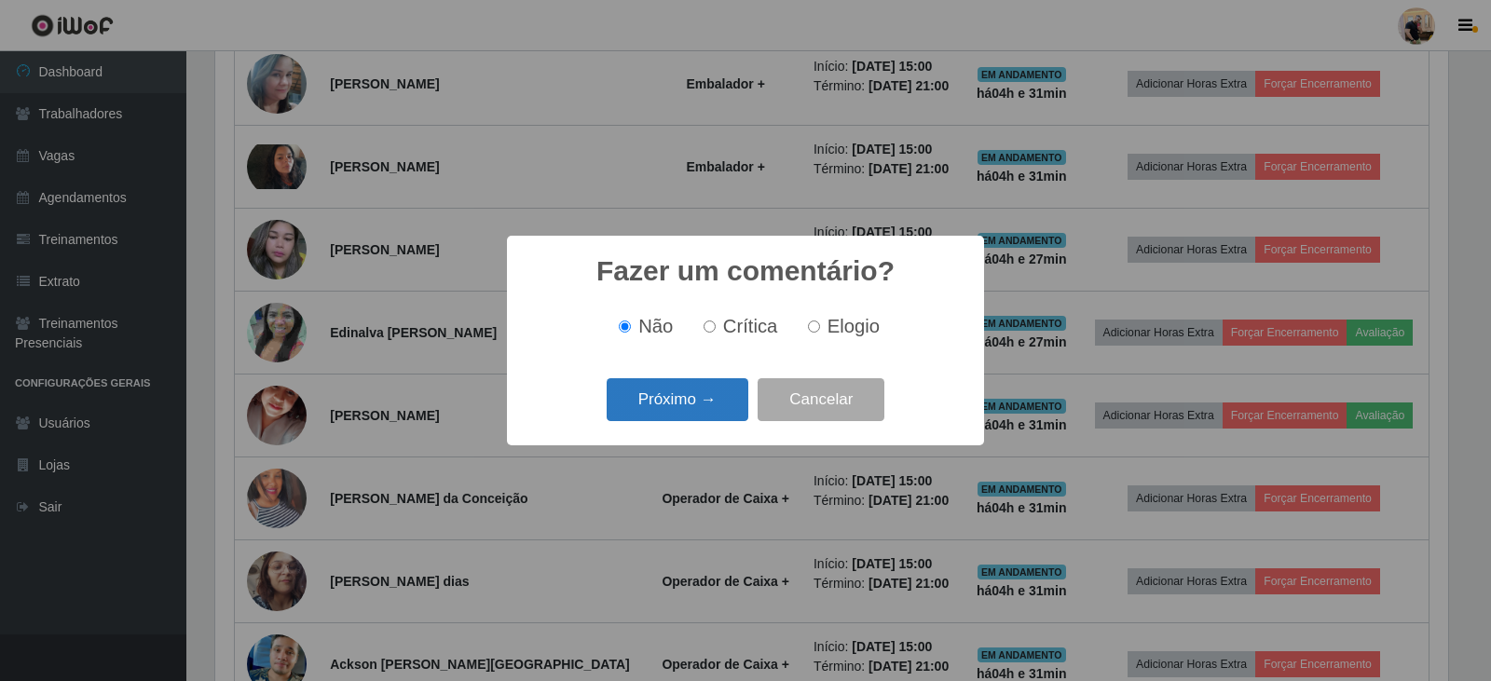
click at [703, 413] on button "Próximo →" at bounding box center [678, 400] width 142 height 44
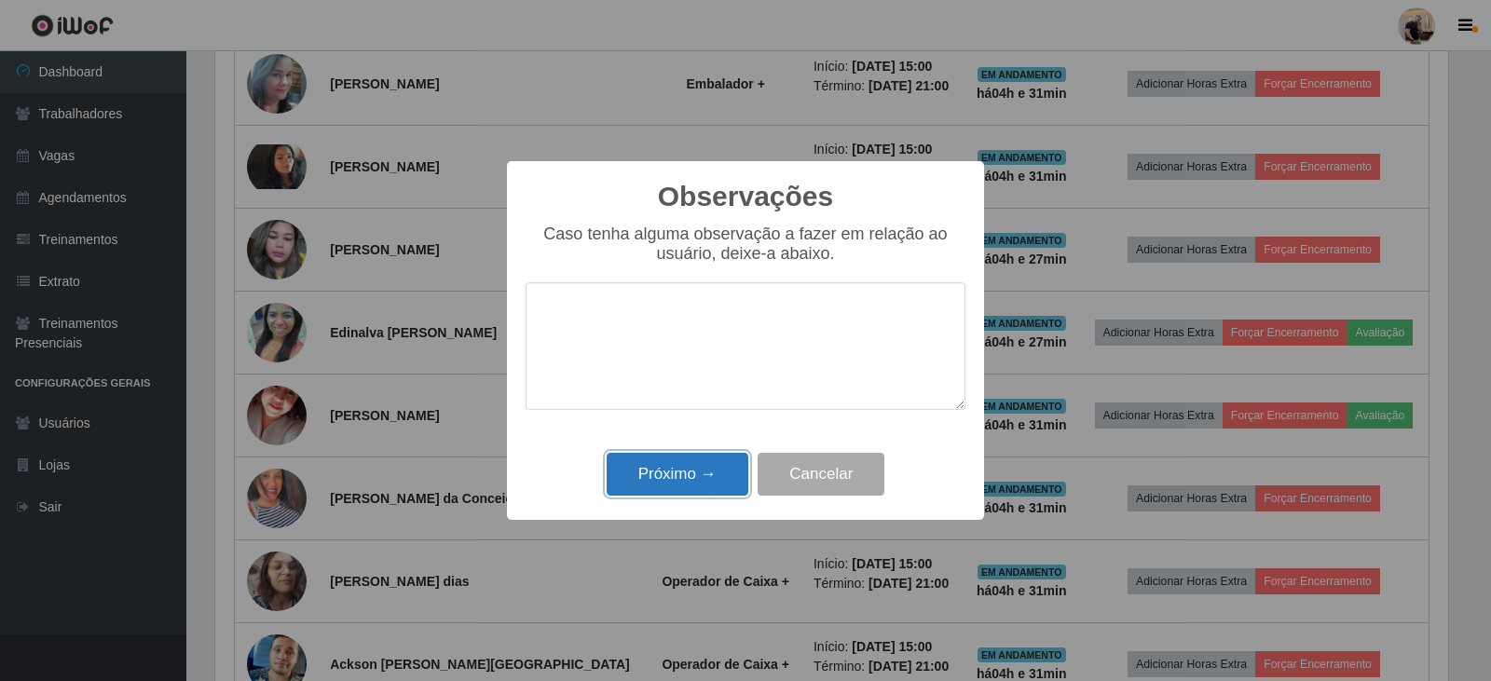
click at [697, 482] on button "Próximo →" at bounding box center [678, 475] width 142 height 44
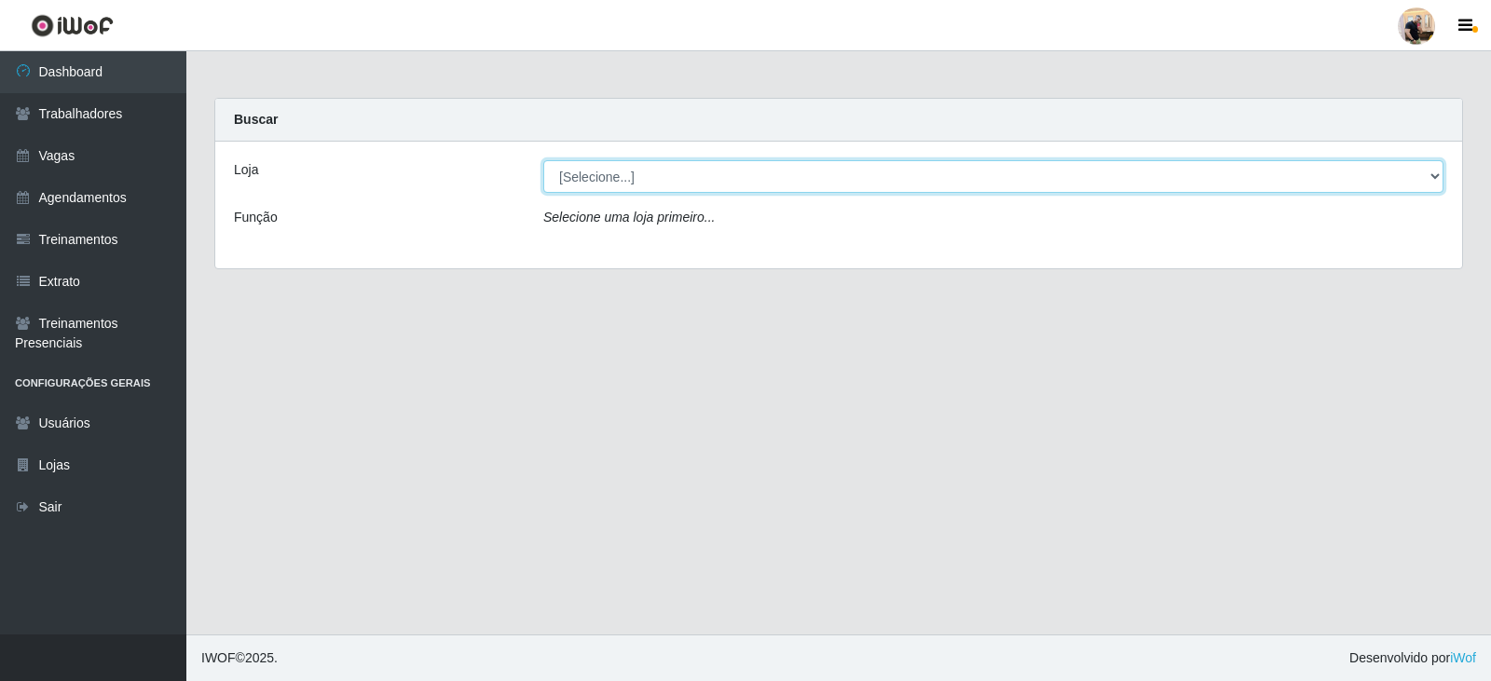
click at [710, 191] on select "[Selecione...] SuperFácil Atacado - Vale do Sol" at bounding box center [993, 176] width 900 height 33
select select "502"
click at [543, 160] on select "[Selecione...] SuperFácil Atacado - Vale do Sol" at bounding box center [993, 176] width 900 height 33
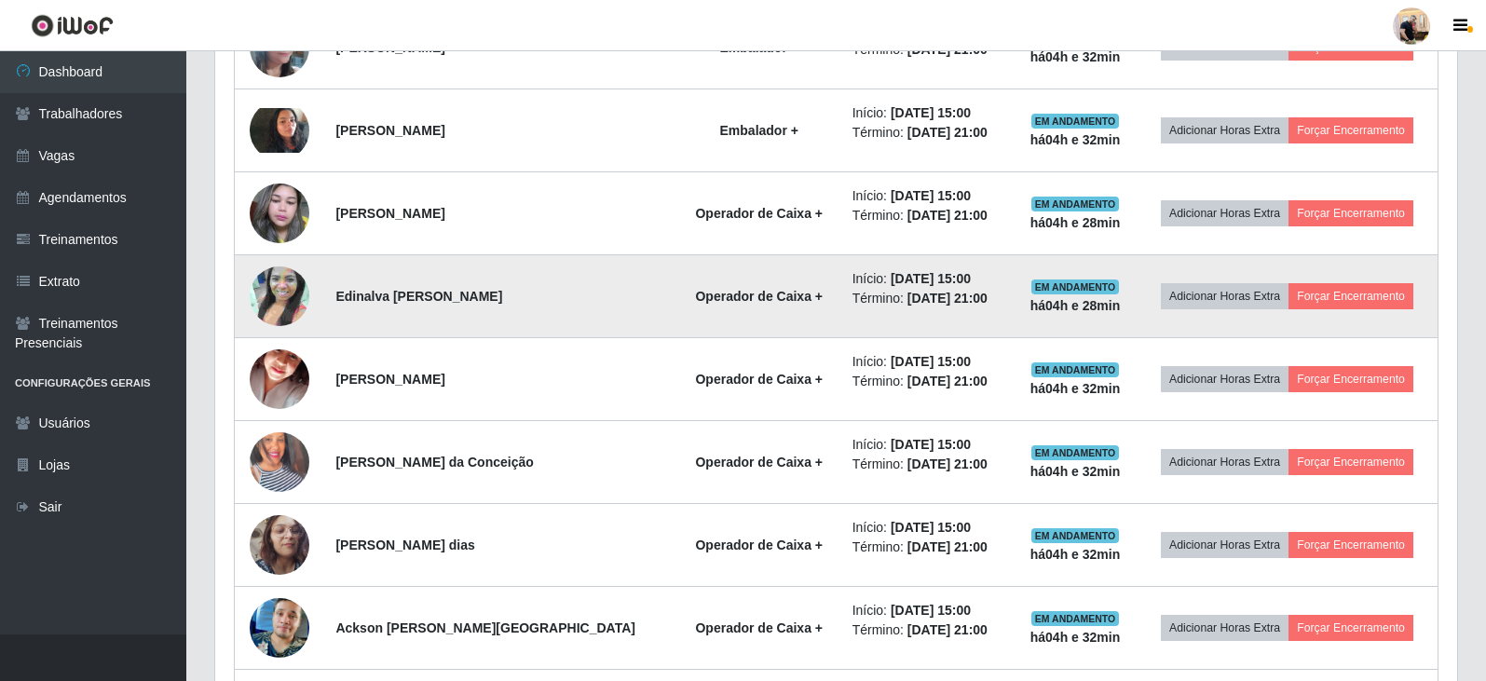
scroll to position [1303, 0]
